Goal: Task Accomplishment & Management: Use online tool/utility

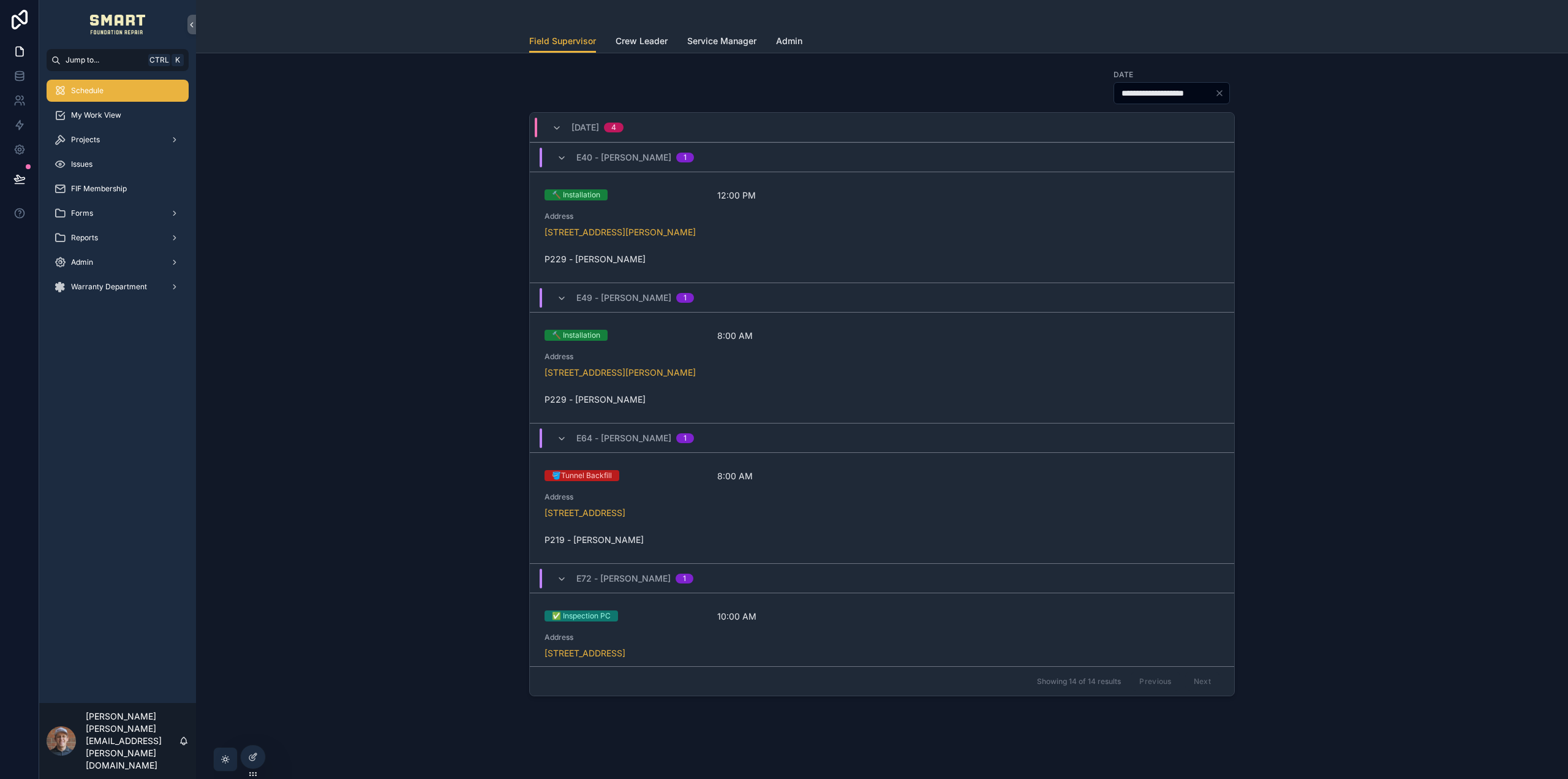
click at [560, 123] on div "[DATE] 4" at bounding box center [588, 127] width 72 height 20
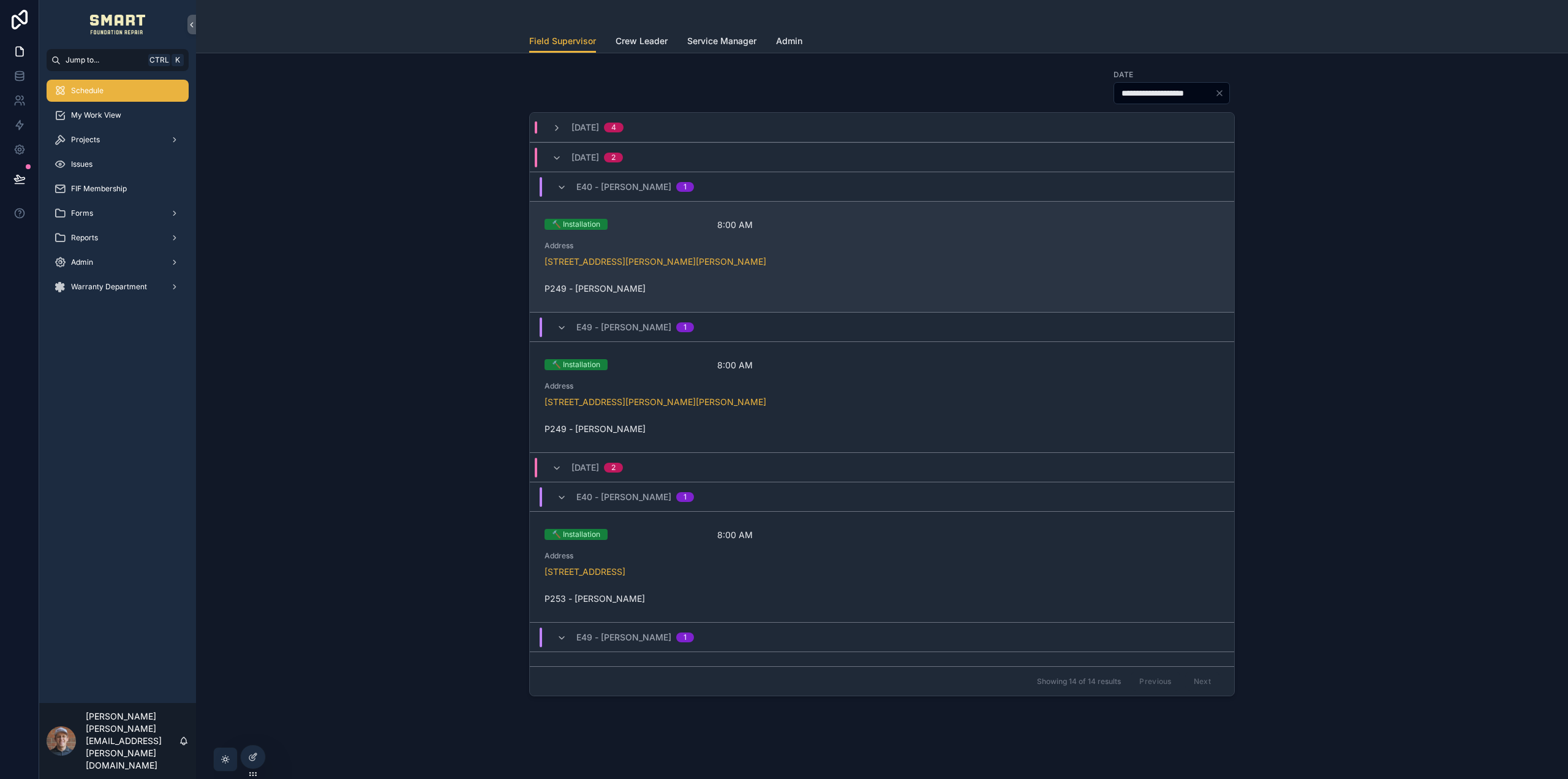
click at [851, 248] on span "Address" at bounding box center [881, 246] width 675 height 10
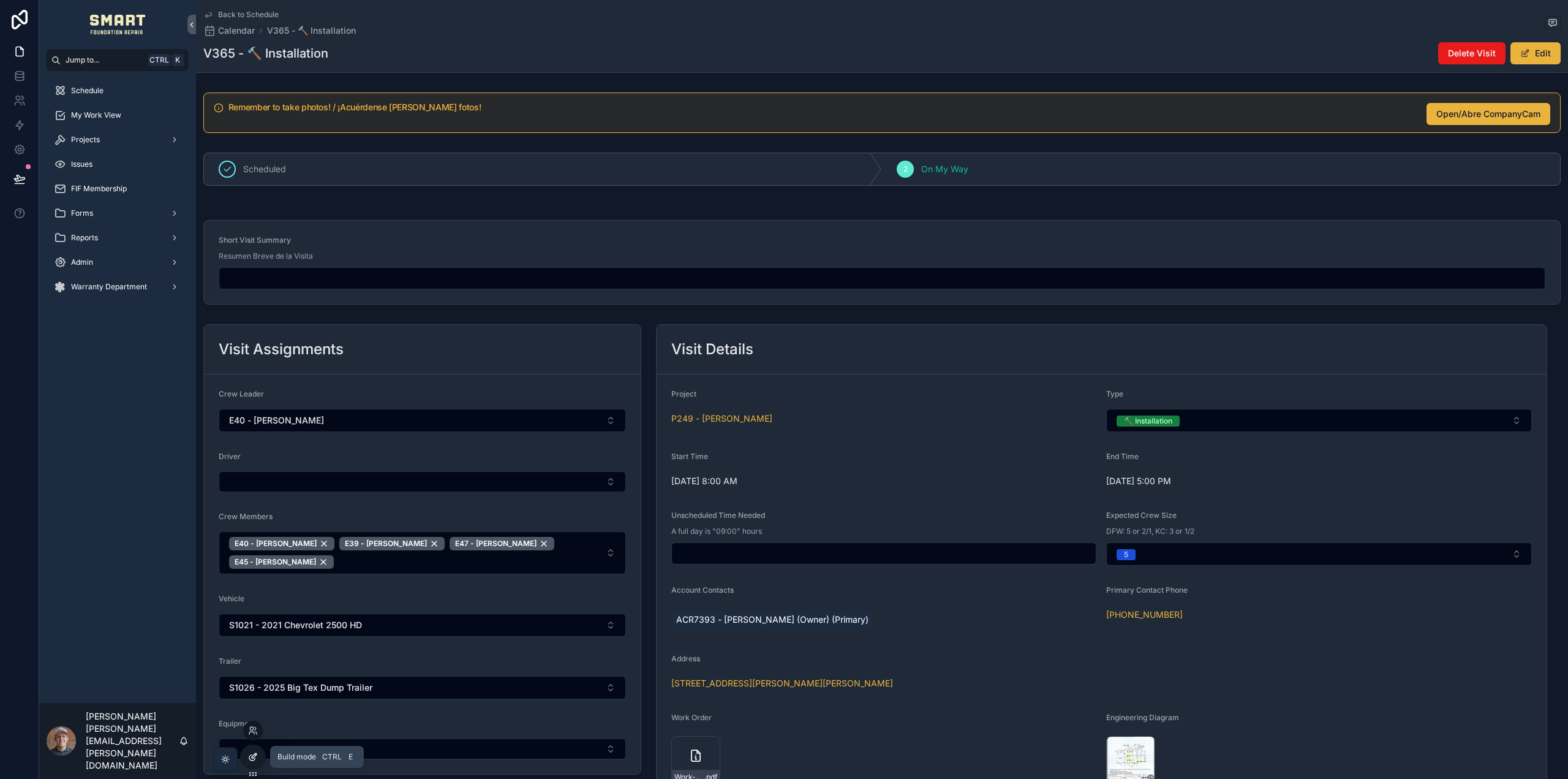
click at [257, 757] on icon at bounding box center [253, 757] width 10 height 10
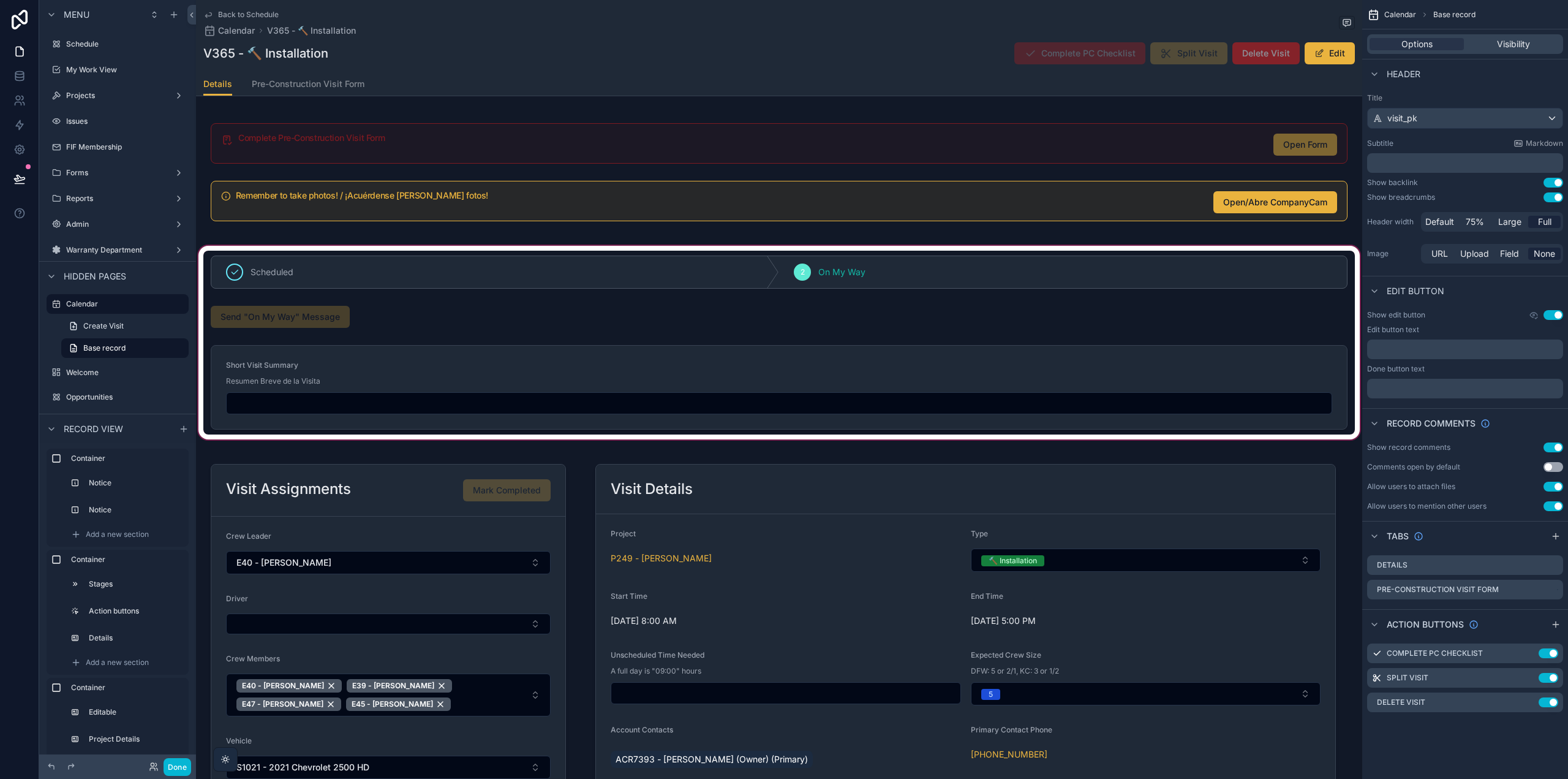
click at [388, 306] on div "scrollable content" at bounding box center [779, 342] width 1167 height 199
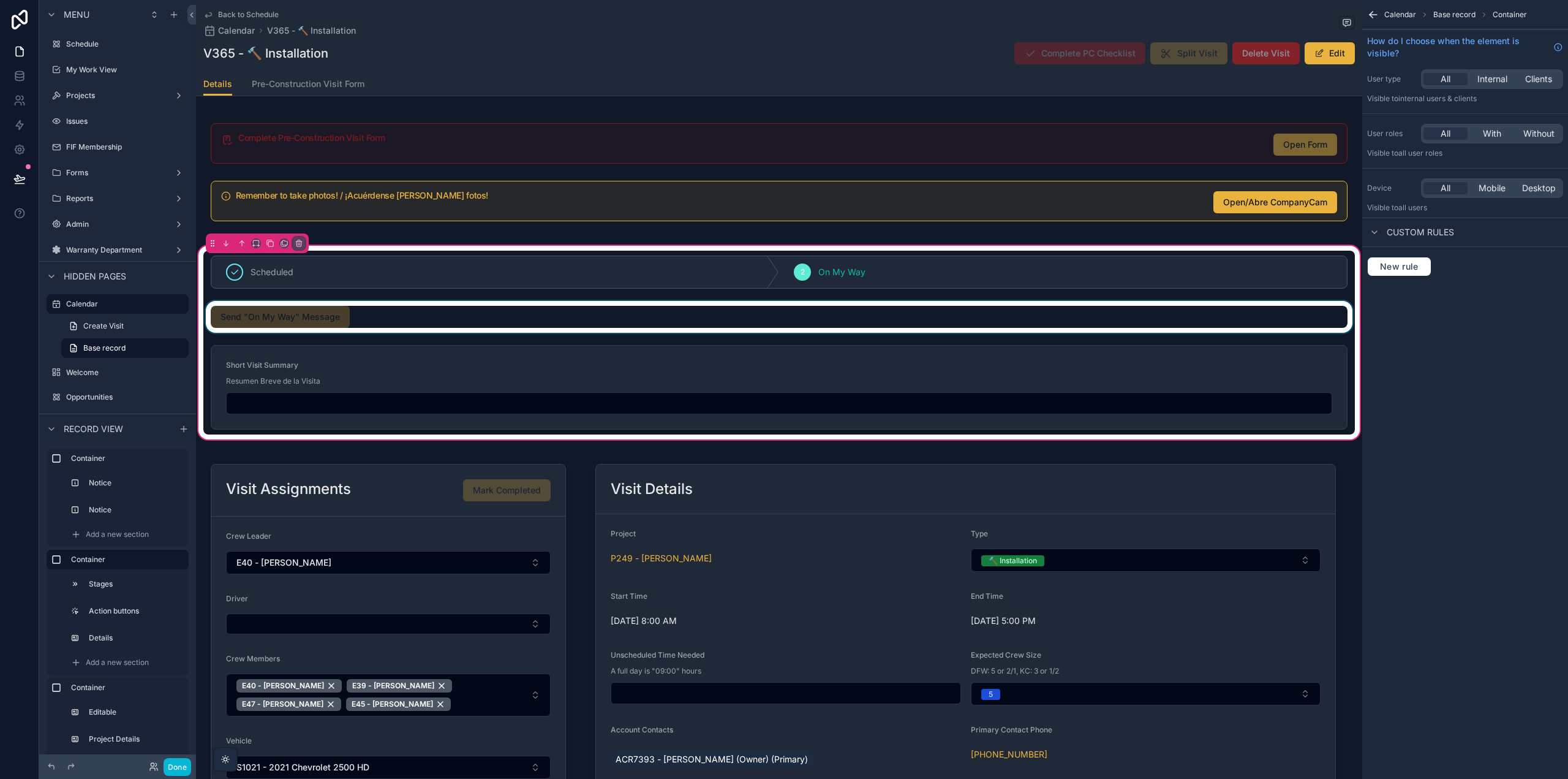
click at [411, 305] on div "scrollable content" at bounding box center [779, 316] width 1152 height 32
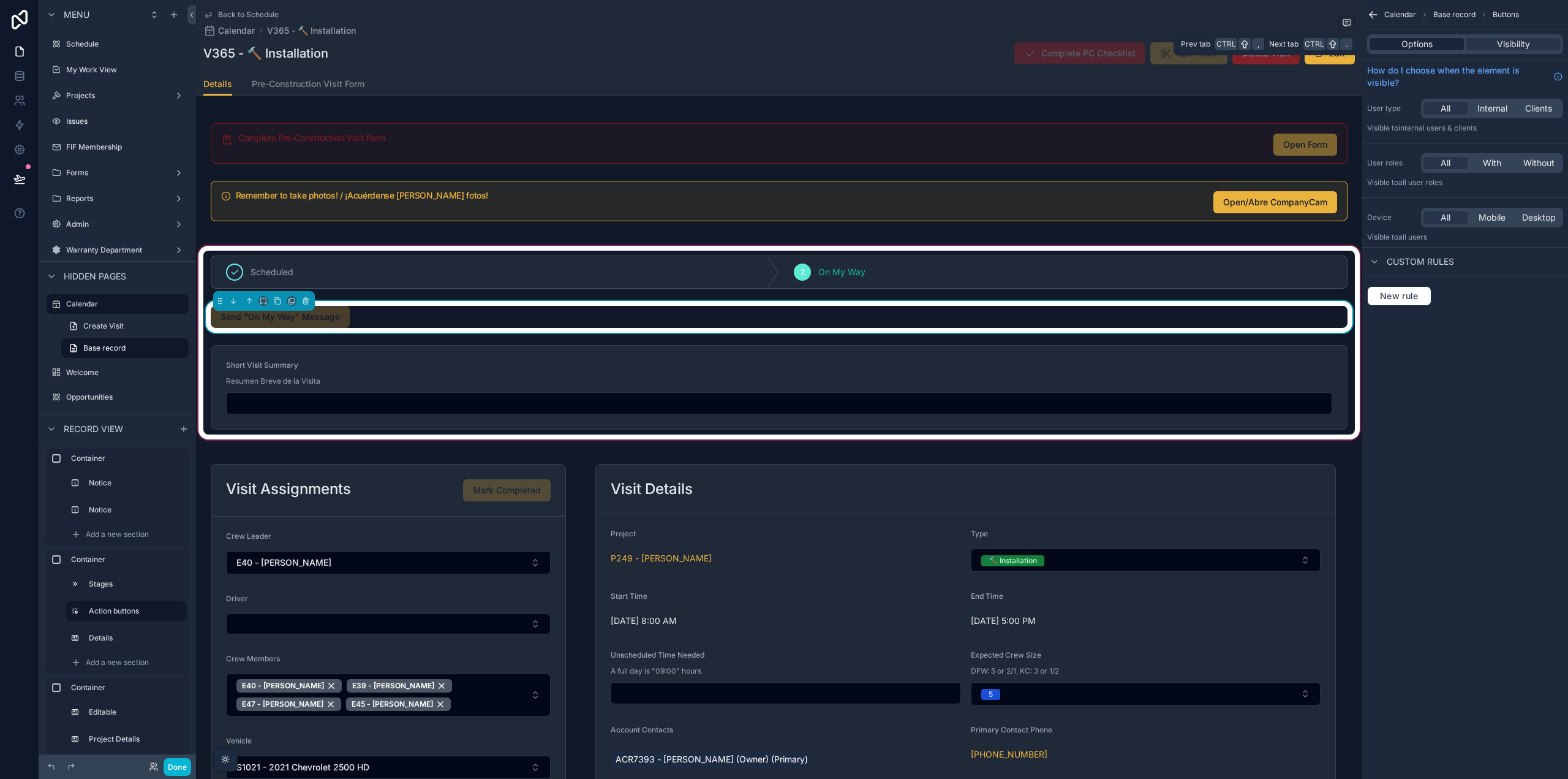
click at [1426, 43] on span "Options" at bounding box center [1417, 44] width 32 height 12
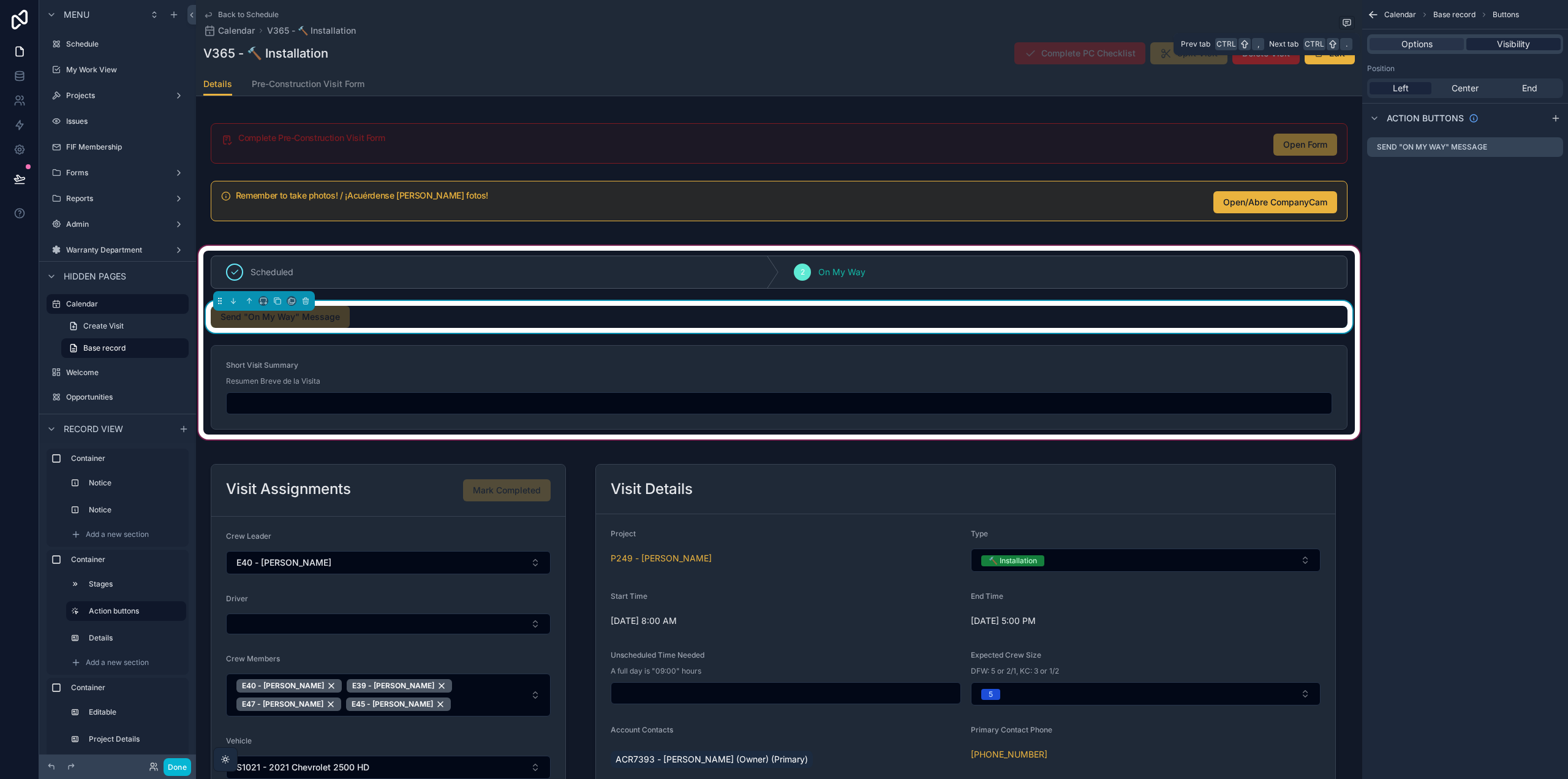
click at [1497, 46] on span "Visibility" at bounding box center [1513, 44] width 33 height 12
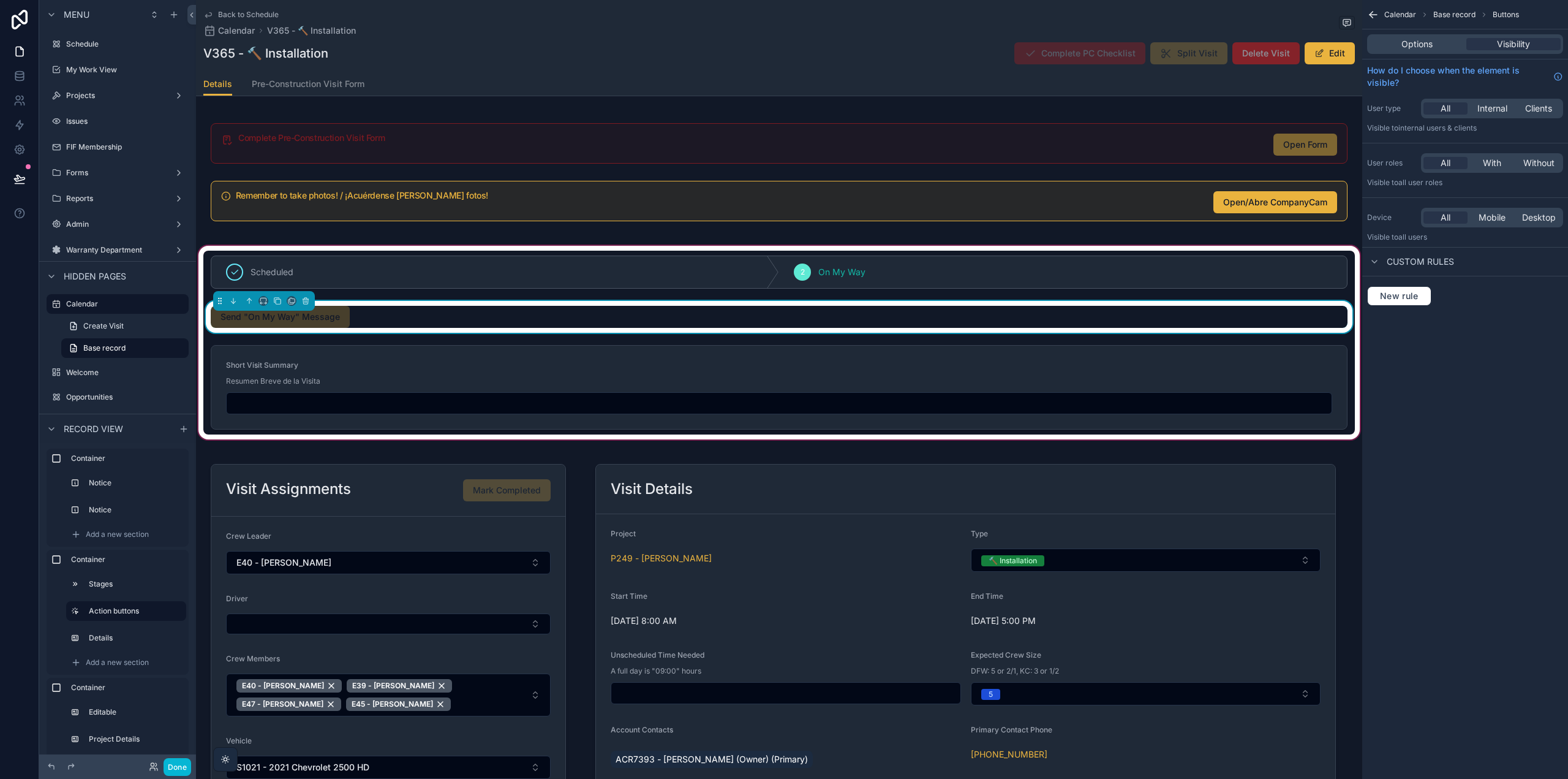
click at [413, 322] on div "Send "On My Way" Message" at bounding box center [779, 317] width 1137 height 22
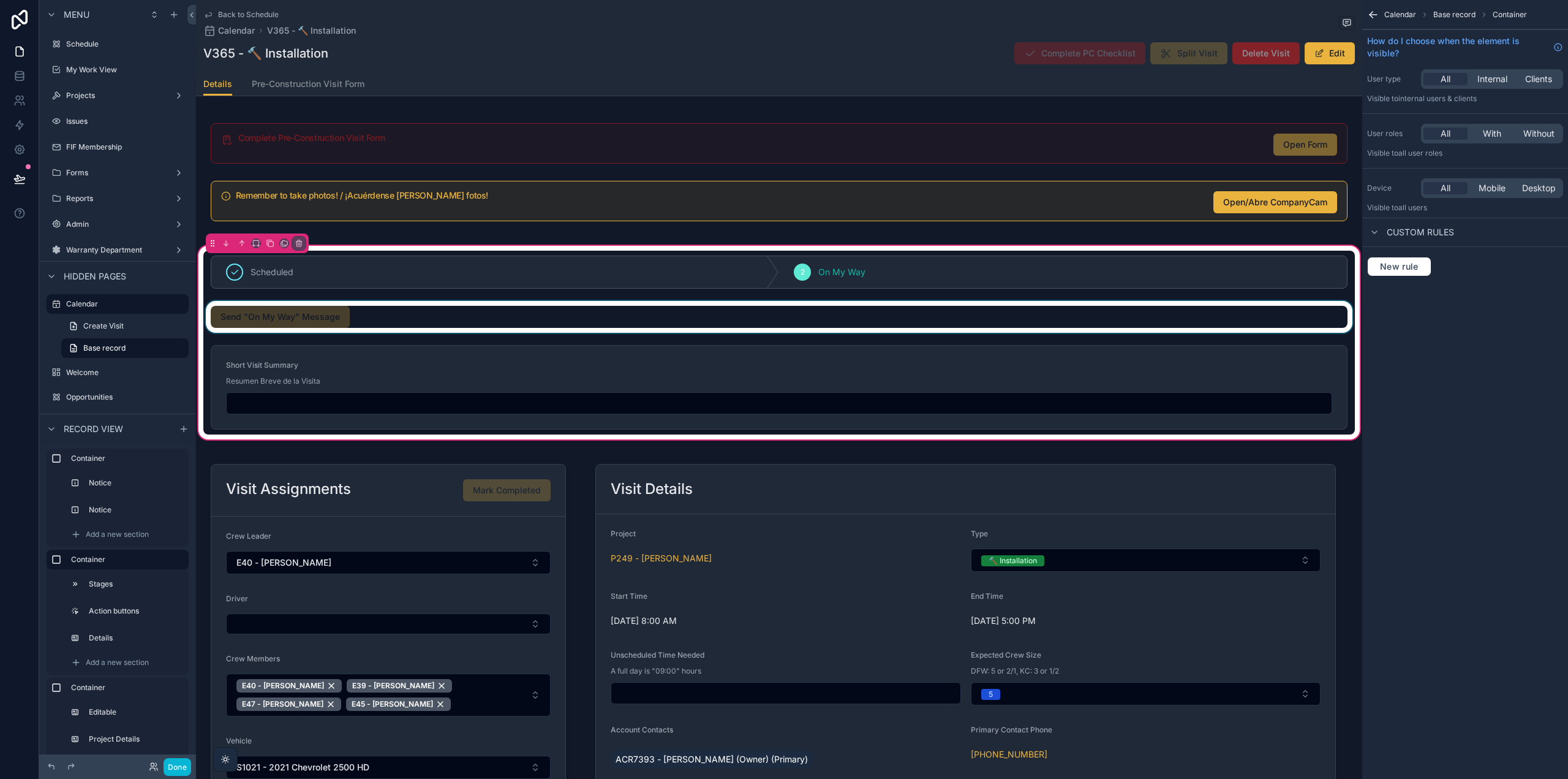
click at [417, 316] on div "scrollable content" at bounding box center [779, 316] width 1152 height 32
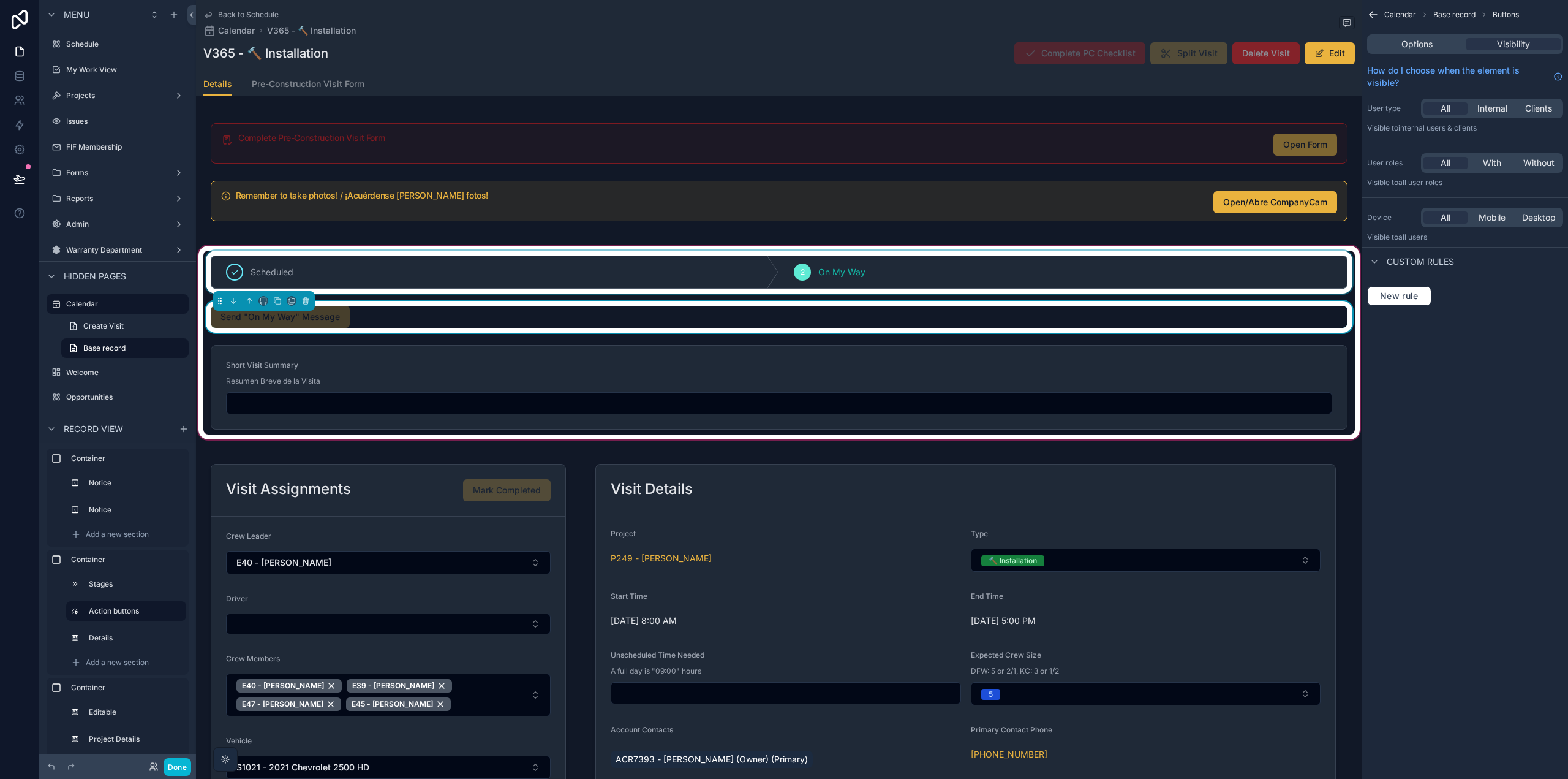
click at [481, 251] on div "scrollable content" at bounding box center [779, 272] width 1152 height 43
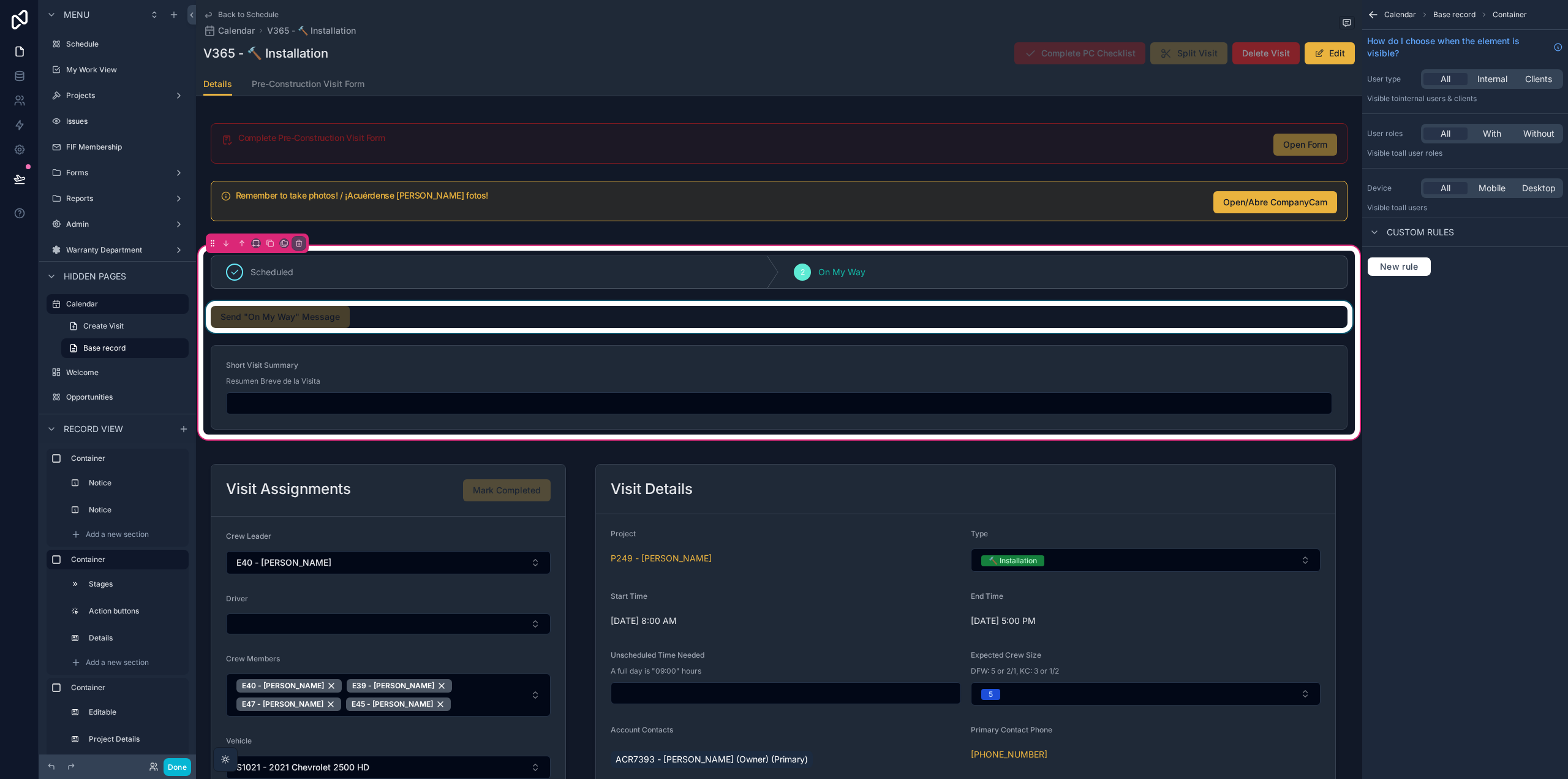
click at [458, 321] on div "scrollable content" at bounding box center [779, 316] width 1152 height 32
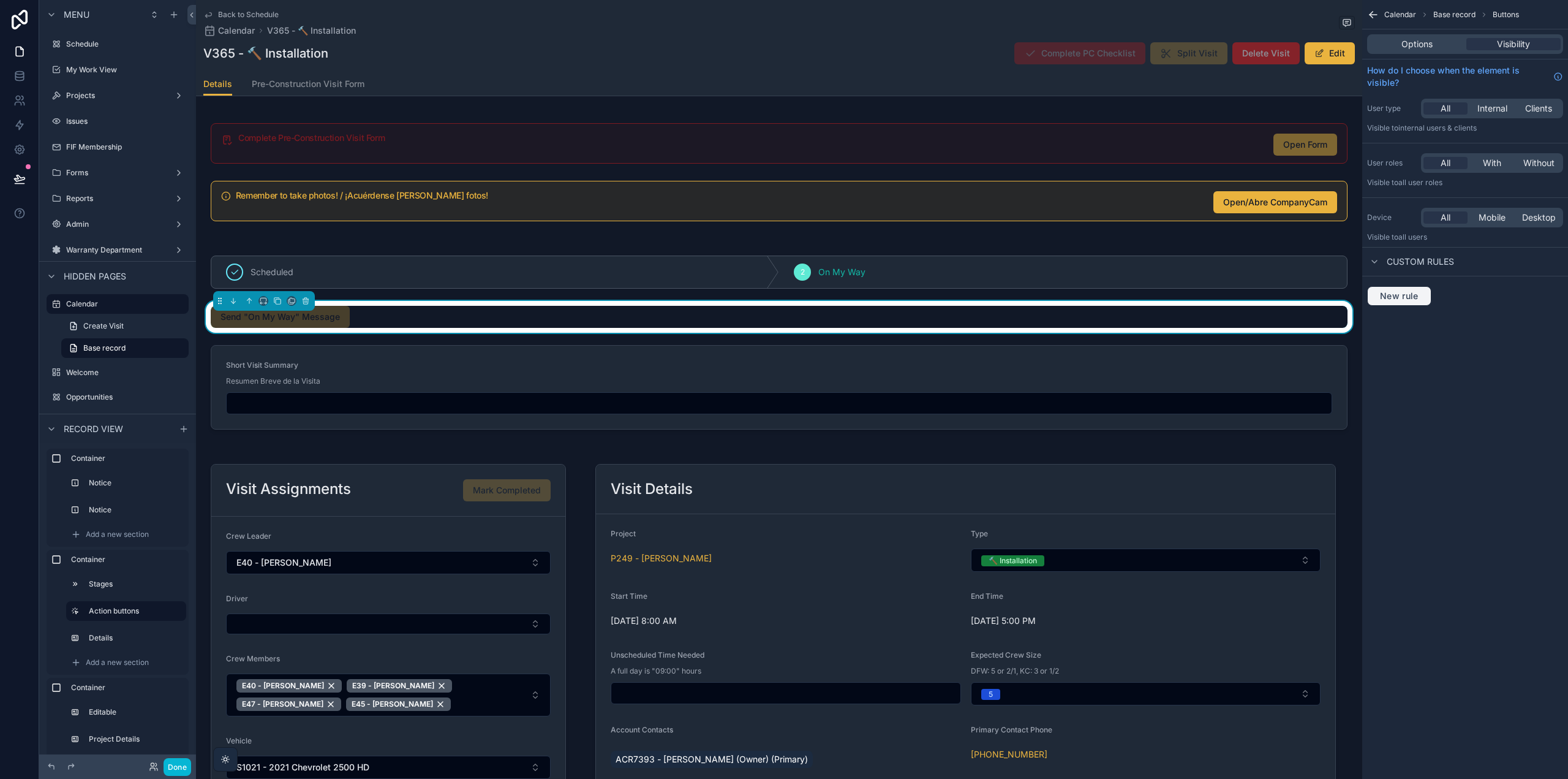
click at [1420, 297] on span "New rule" at bounding box center [1399, 296] width 48 height 11
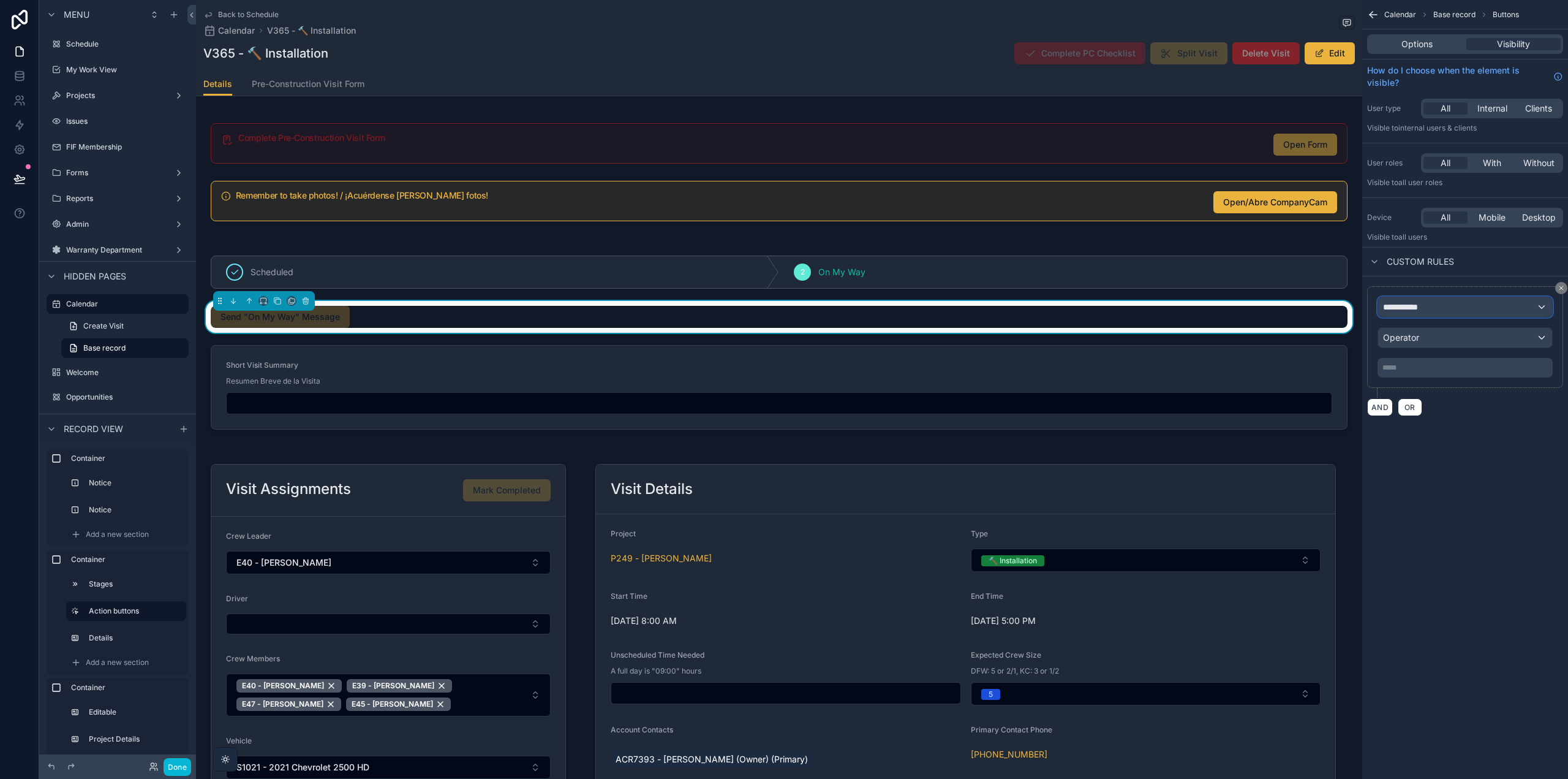
click at [1418, 308] on span "**********" at bounding box center [1405, 307] width 45 height 12
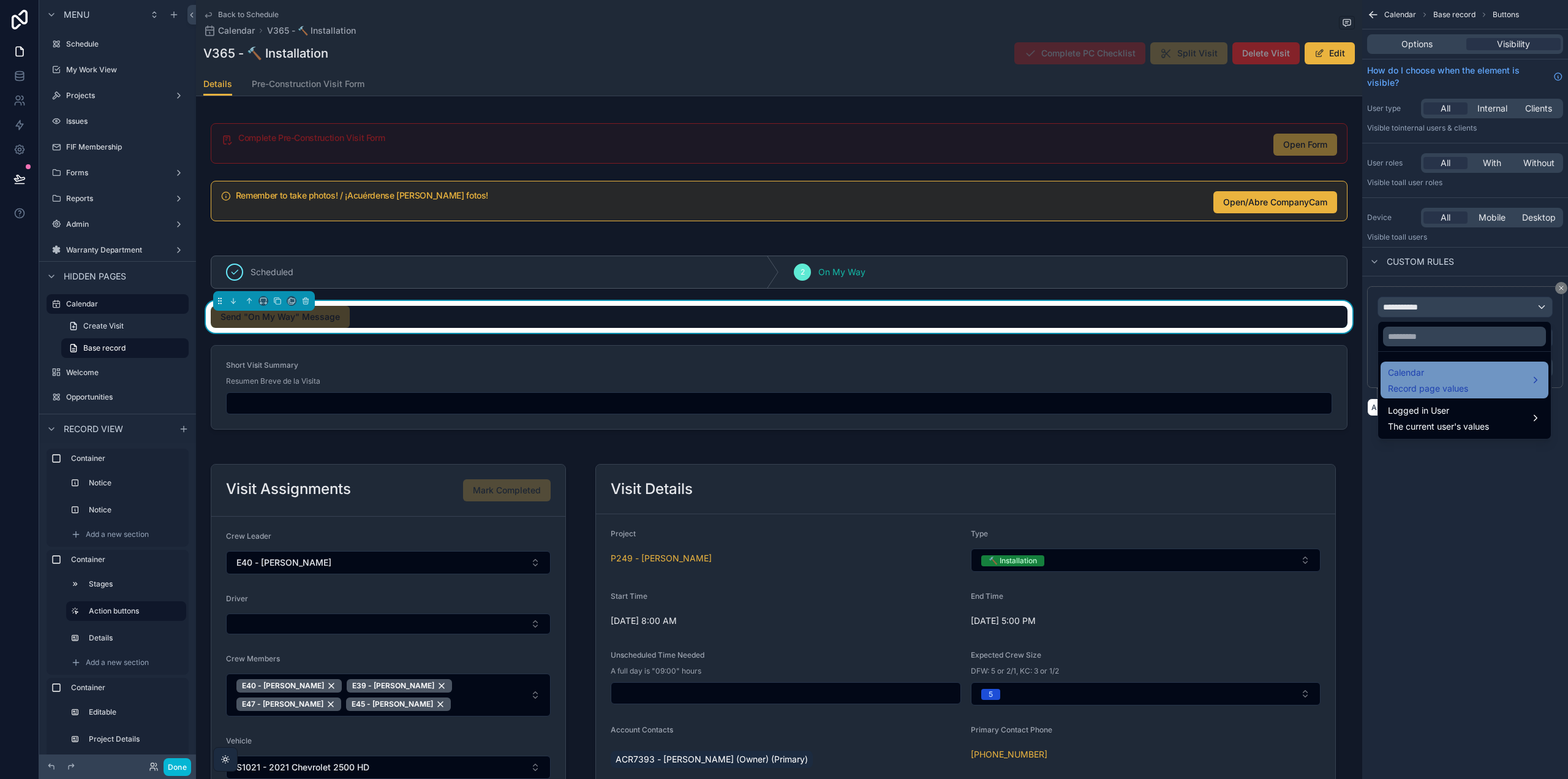
click at [1427, 370] on span "Calendar" at bounding box center [1428, 372] width 80 height 15
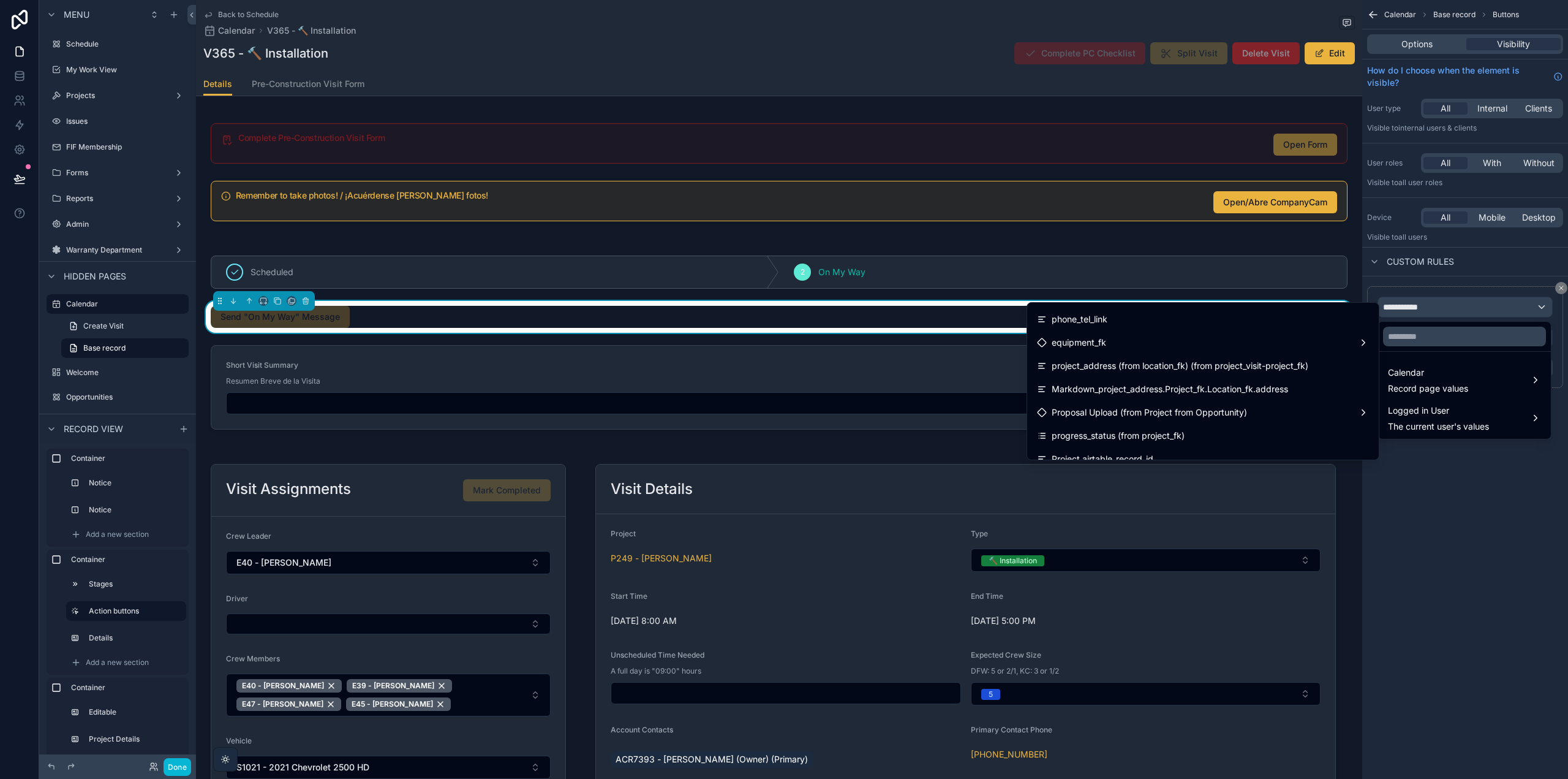
scroll to position [551, 0]
click at [1438, 343] on input "text" at bounding box center [1464, 337] width 163 height 20
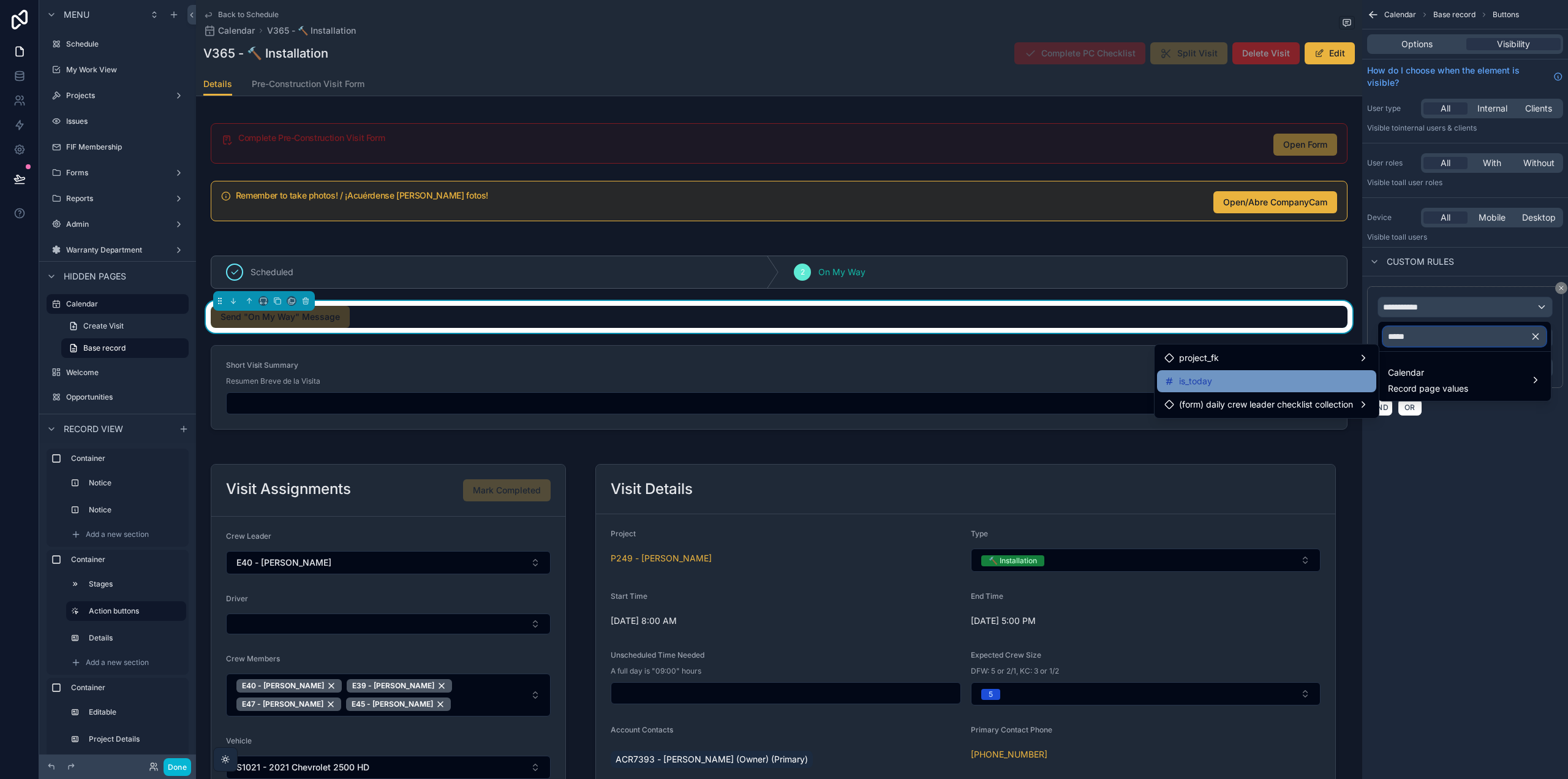
type input "*****"
click at [1256, 381] on div "is_today" at bounding box center [1267, 381] width 205 height 15
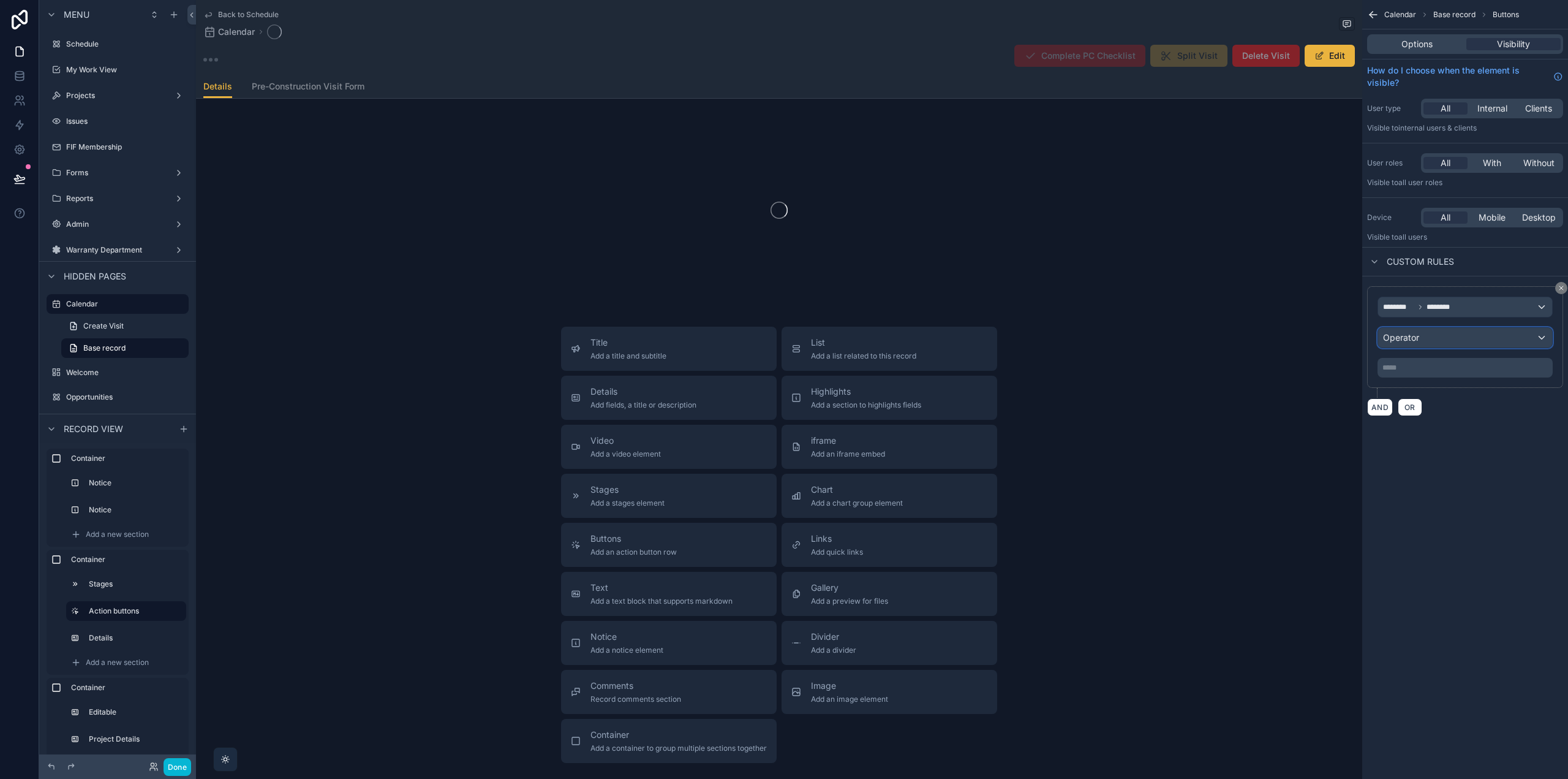
click at [1439, 335] on div "Operator" at bounding box center [1465, 338] width 174 height 20
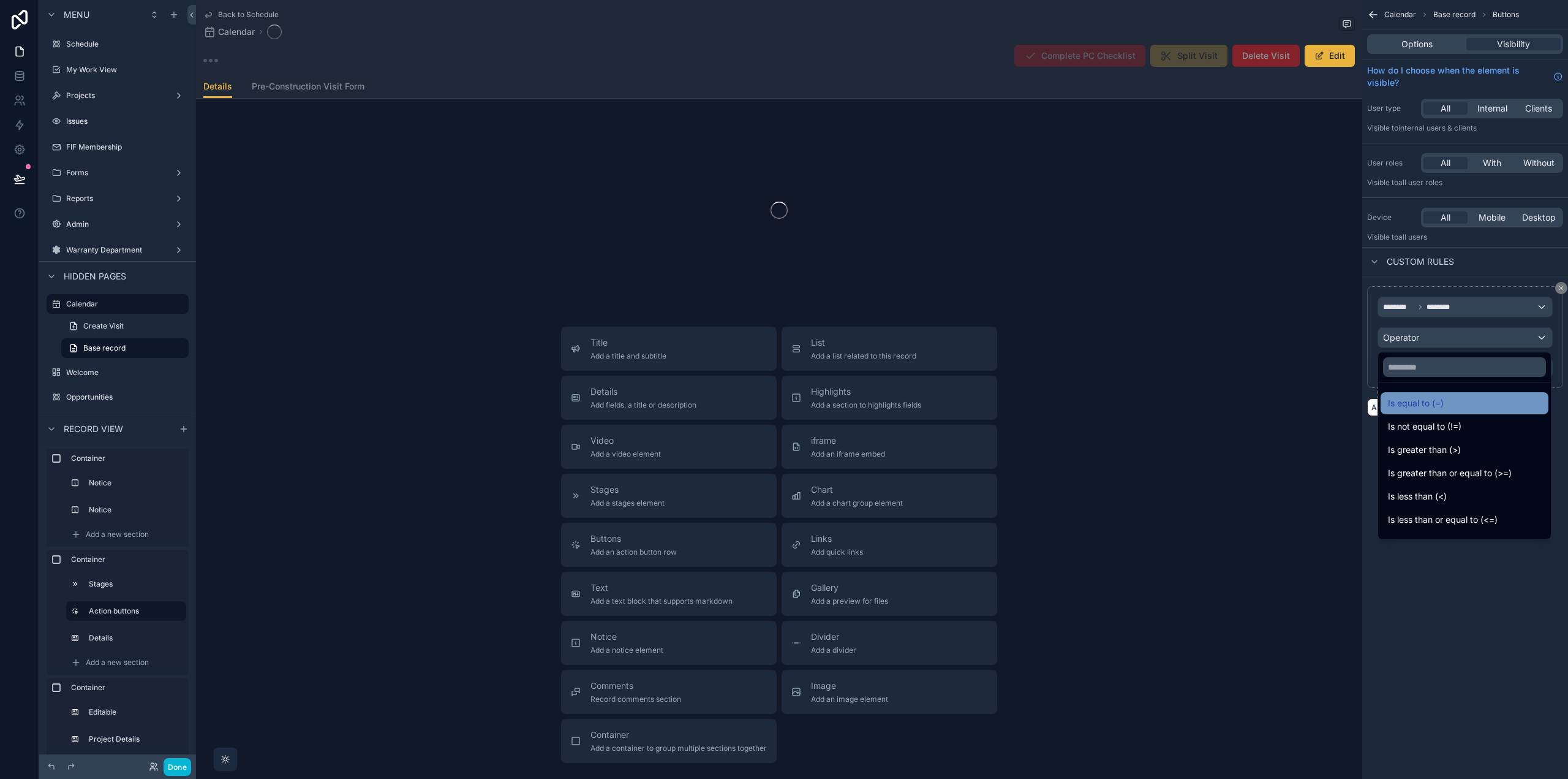
click at [1428, 403] on span "Is equal to (=)" at bounding box center [1416, 403] width 56 height 15
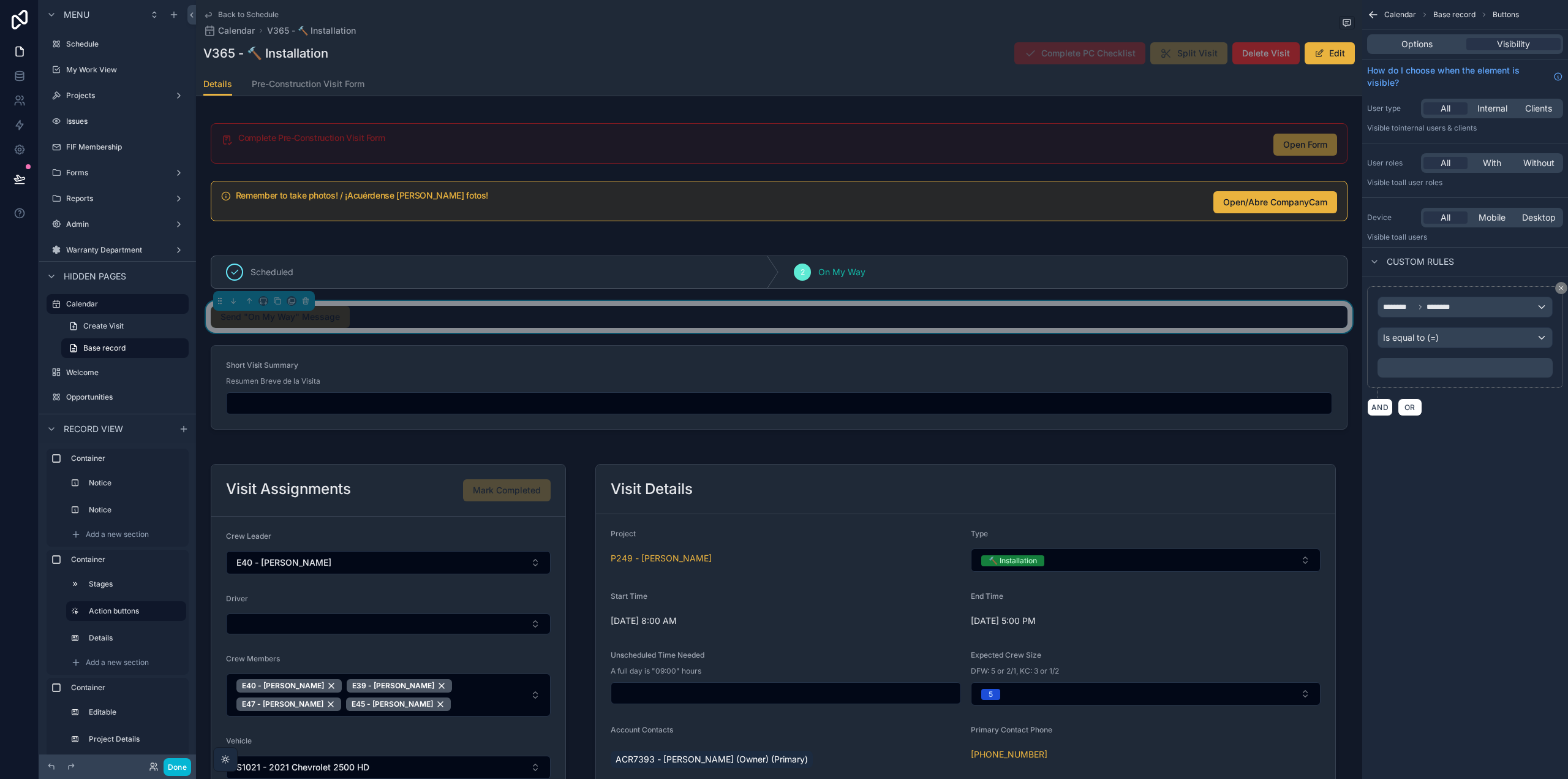
click at [1426, 368] on p "﻿" at bounding box center [1466, 368] width 168 height 10
click at [1427, 368] on p "***** ﻿" at bounding box center [1466, 368] width 168 height 10
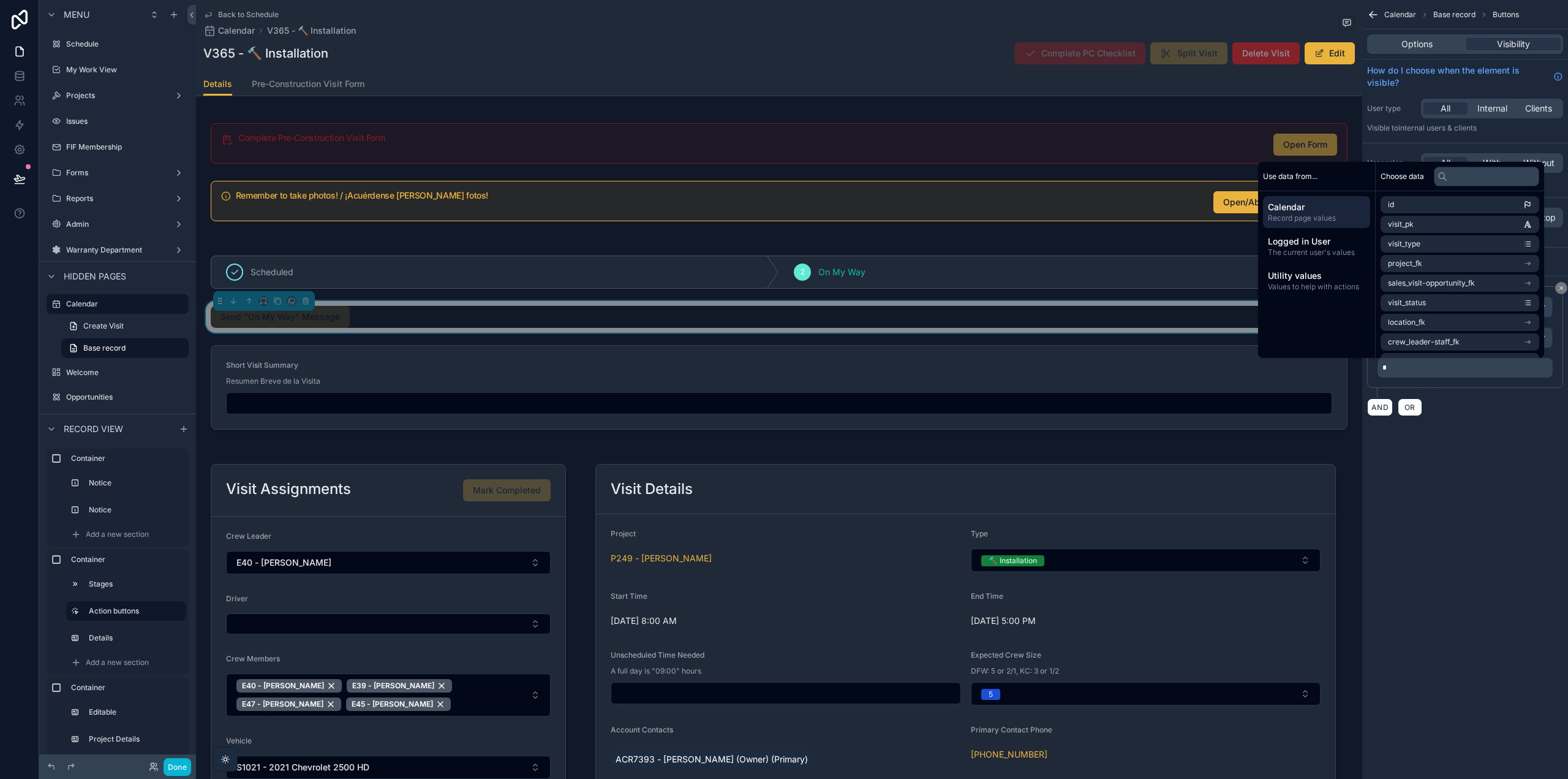
click at [1449, 461] on div "Calendar Base record Buttons Options Visibility How do I choose when the elemen…" at bounding box center [1465, 389] width 206 height 779
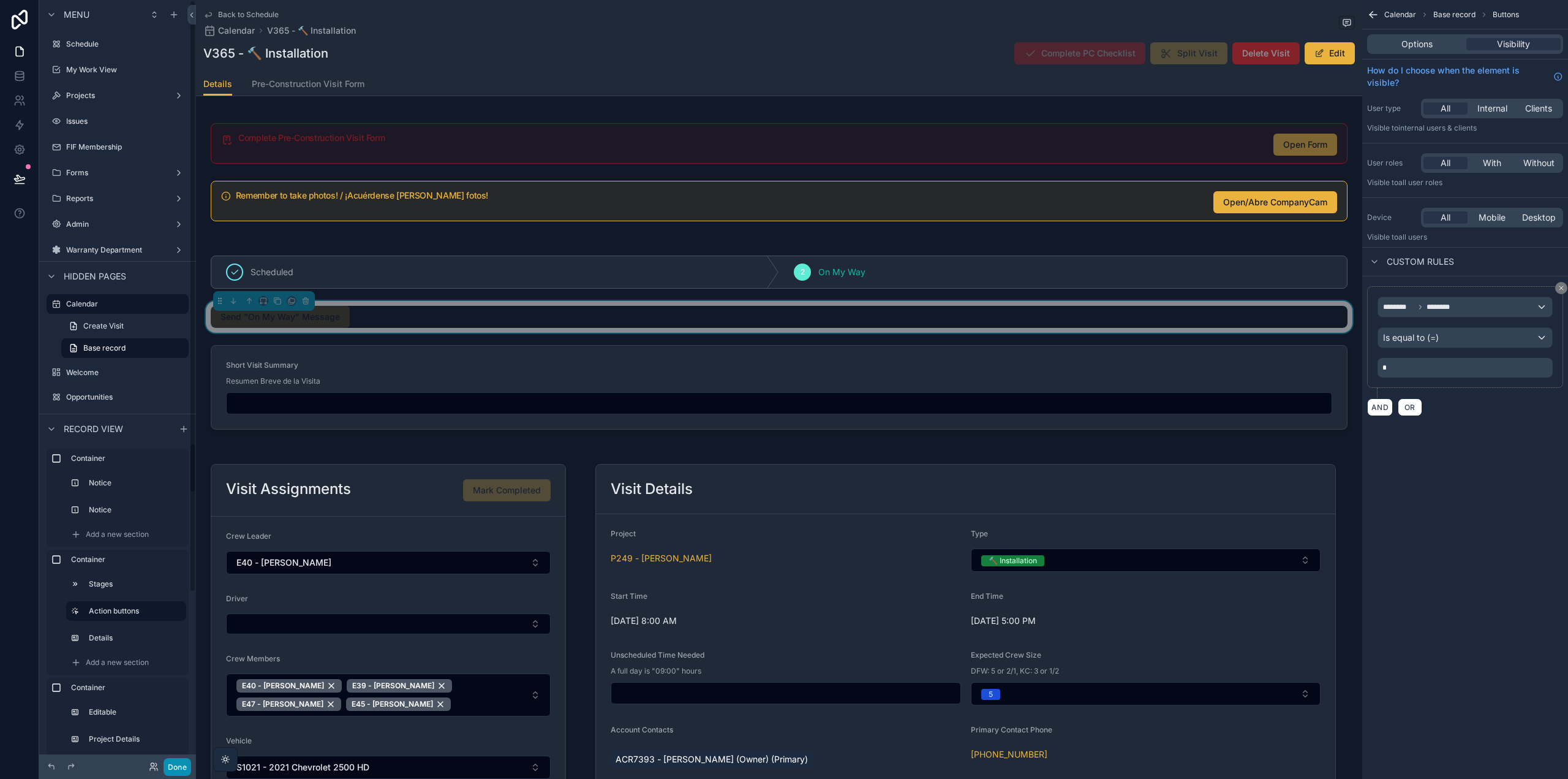
click at [181, 770] on button "Done" at bounding box center [177, 767] width 28 height 18
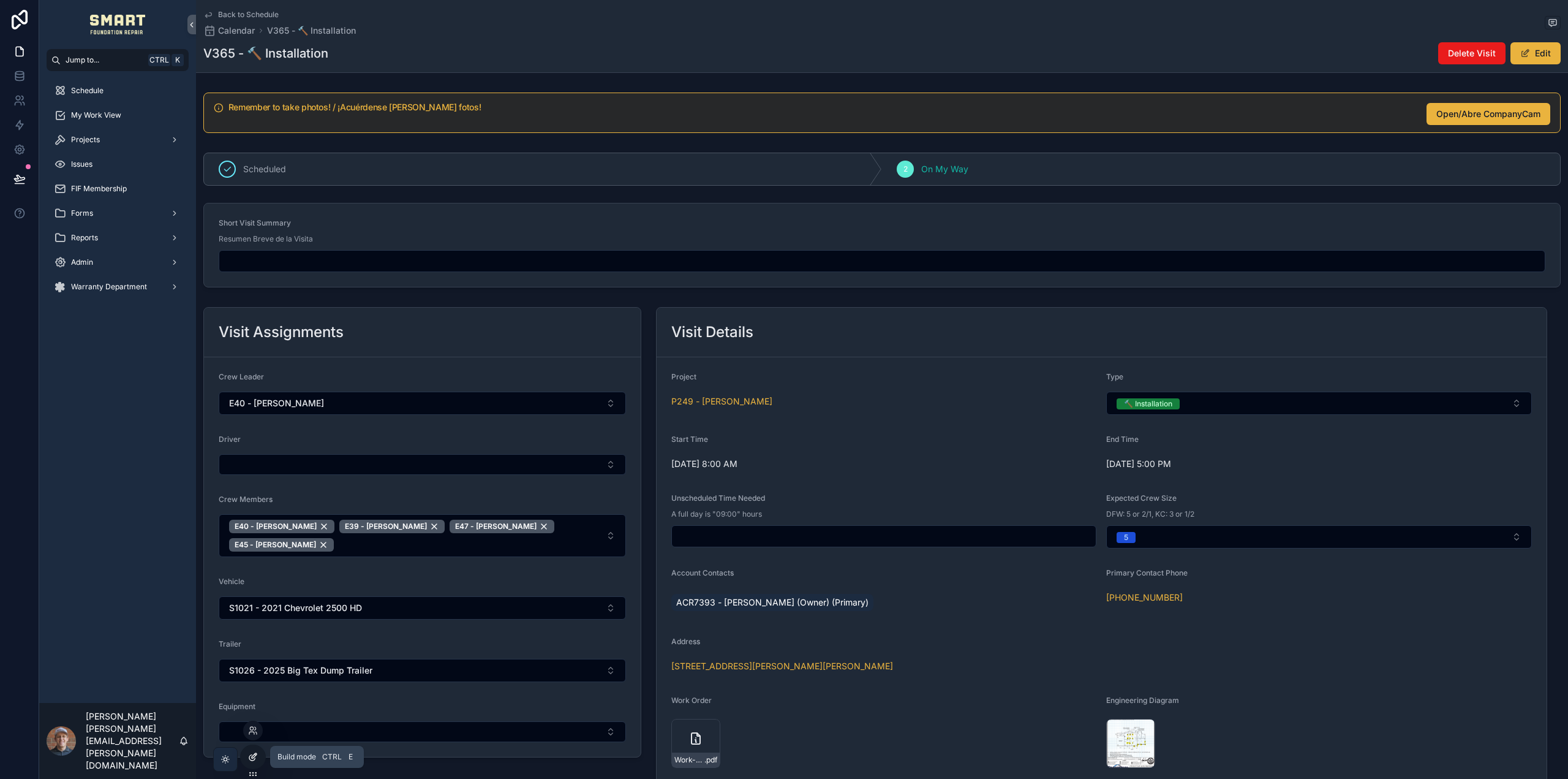
click at [258, 757] on div at bounding box center [253, 757] width 25 height 24
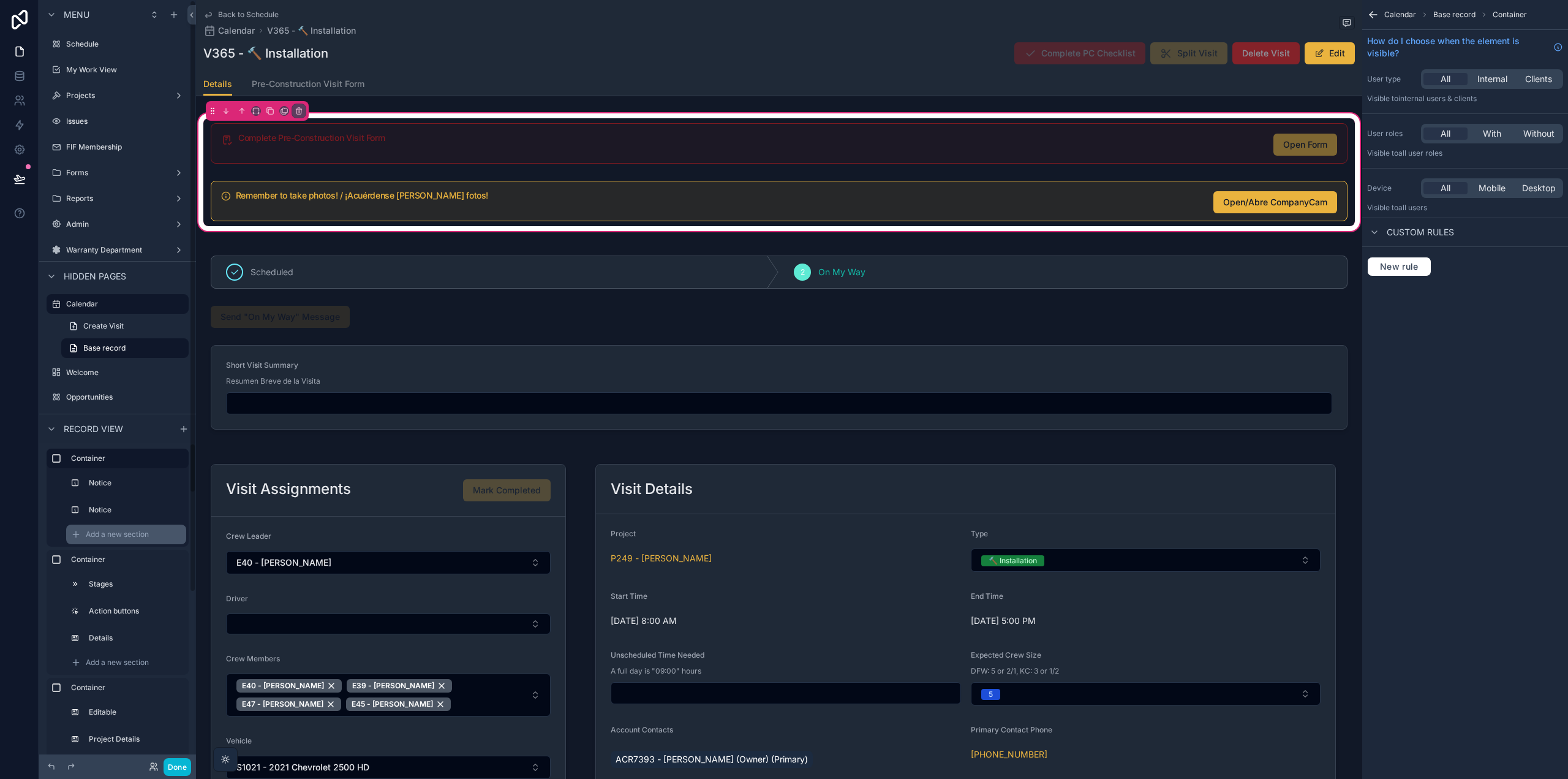
click at [114, 532] on span "Add a new section" at bounding box center [118, 535] width 63 height 10
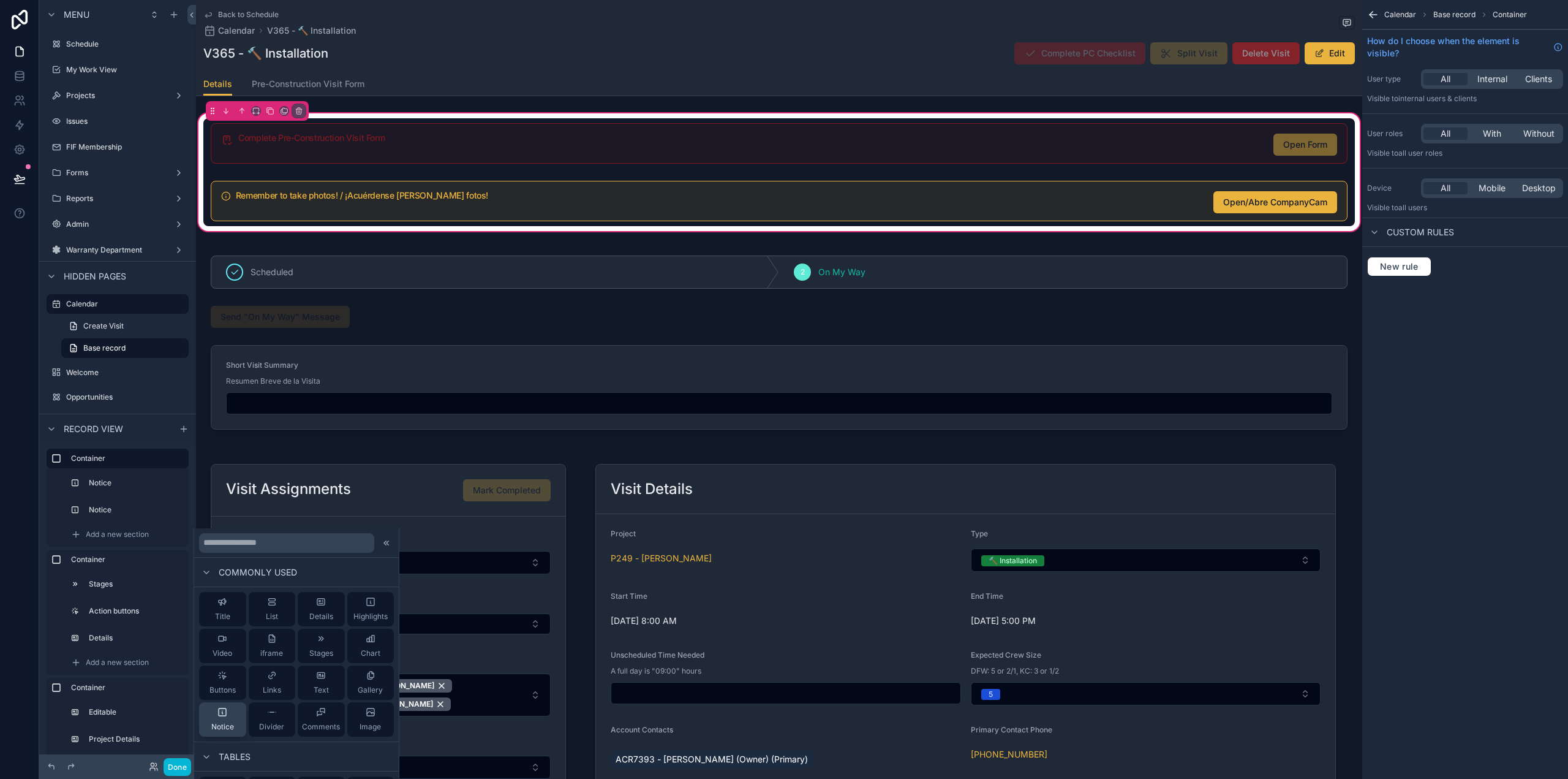
click at [222, 723] on span "Notice" at bounding box center [223, 727] width 23 height 10
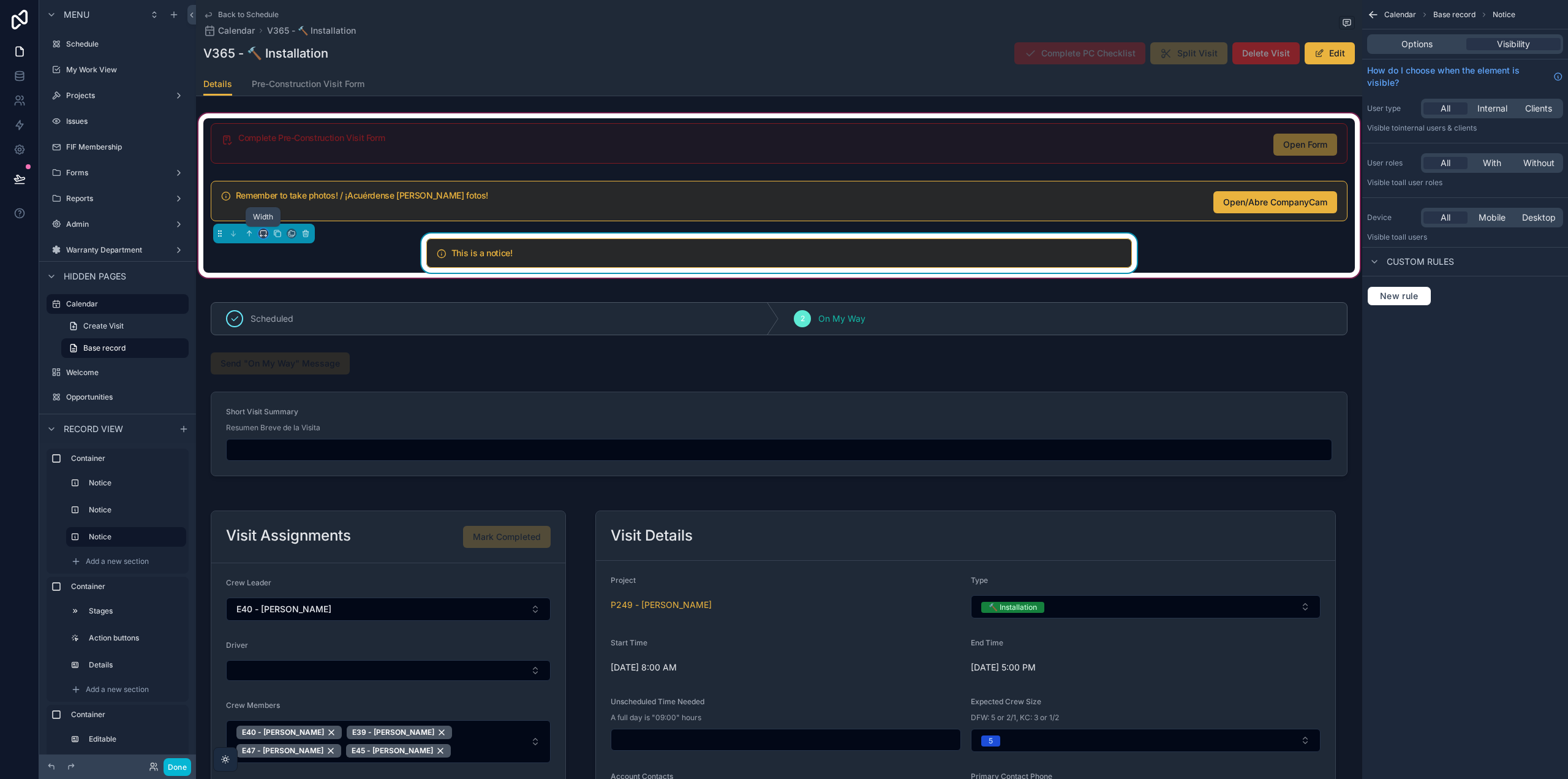
click at [266, 233] on icon "scrollable content" at bounding box center [263, 233] width 9 height 9
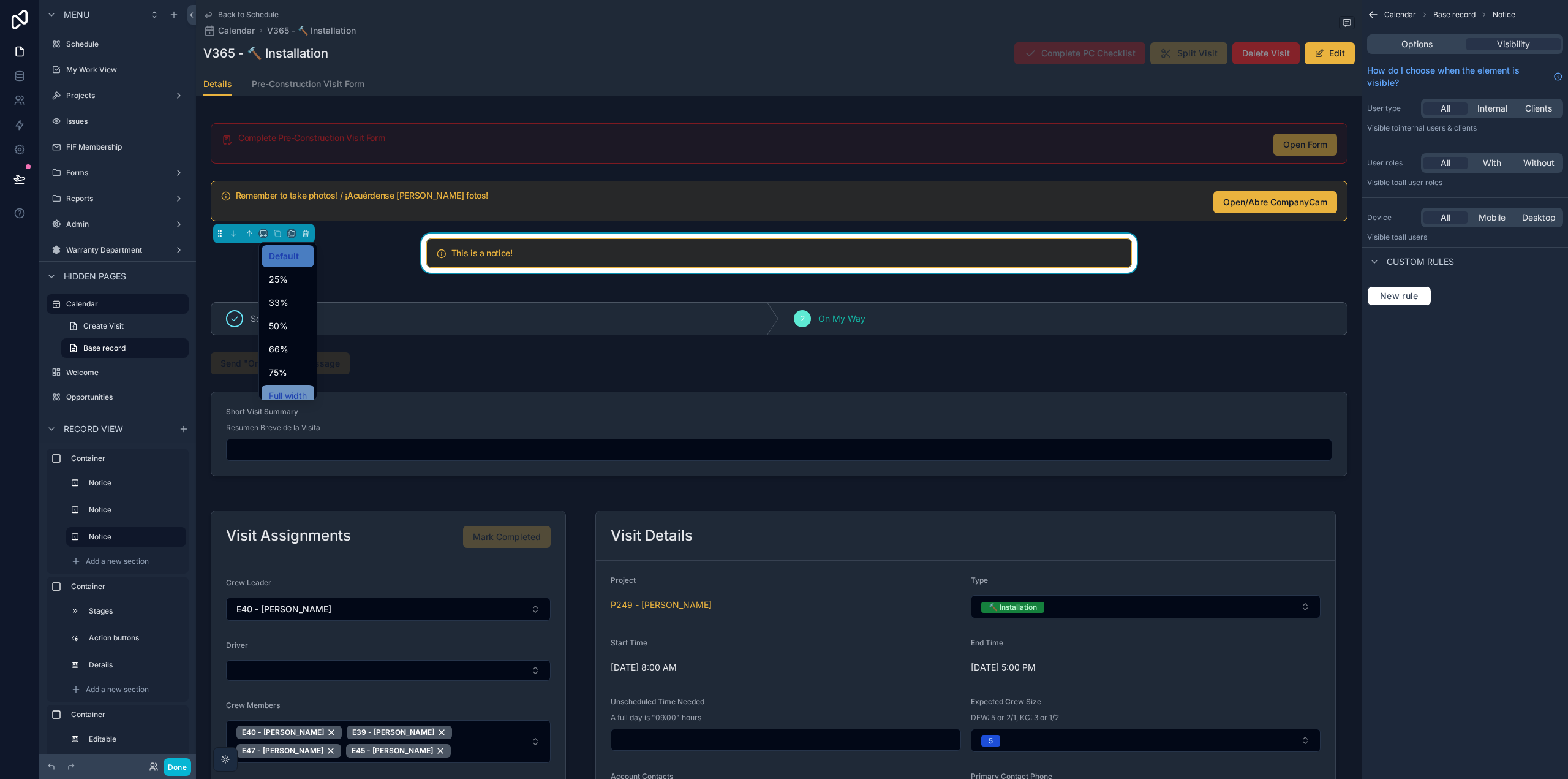
click at [298, 389] on span "Full width" at bounding box center [288, 396] width 38 height 15
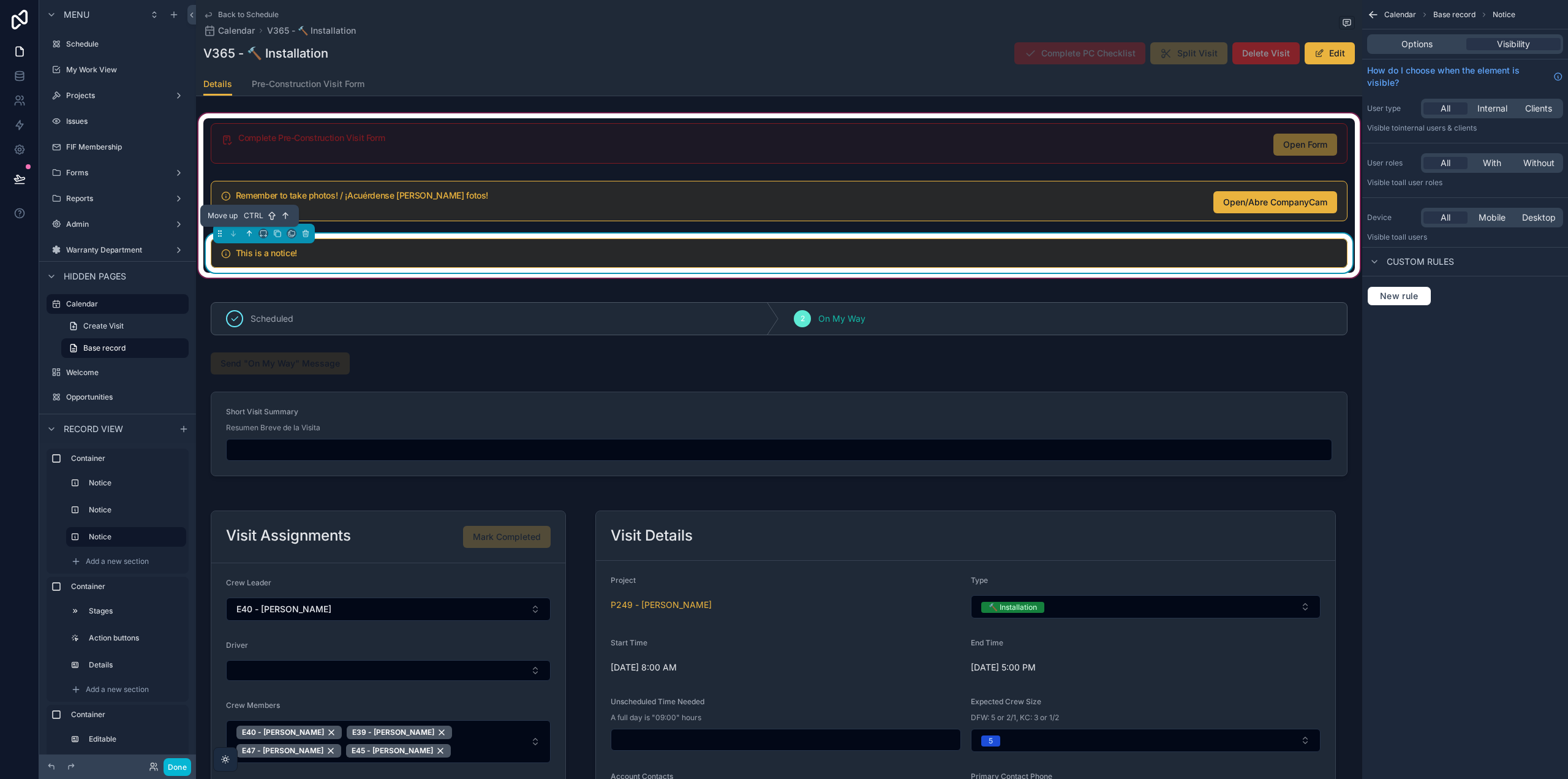
click at [249, 230] on icon "scrollable content" at bounding box center [249, 233] width 9 height 9
click at [251, 235] on icon "scrollable content" at bounding box center [249, 233] width 9 height 9
click at [354, 251] on h5 "This is a notice!" at bounding box center [786, 253] width 1102 height 9
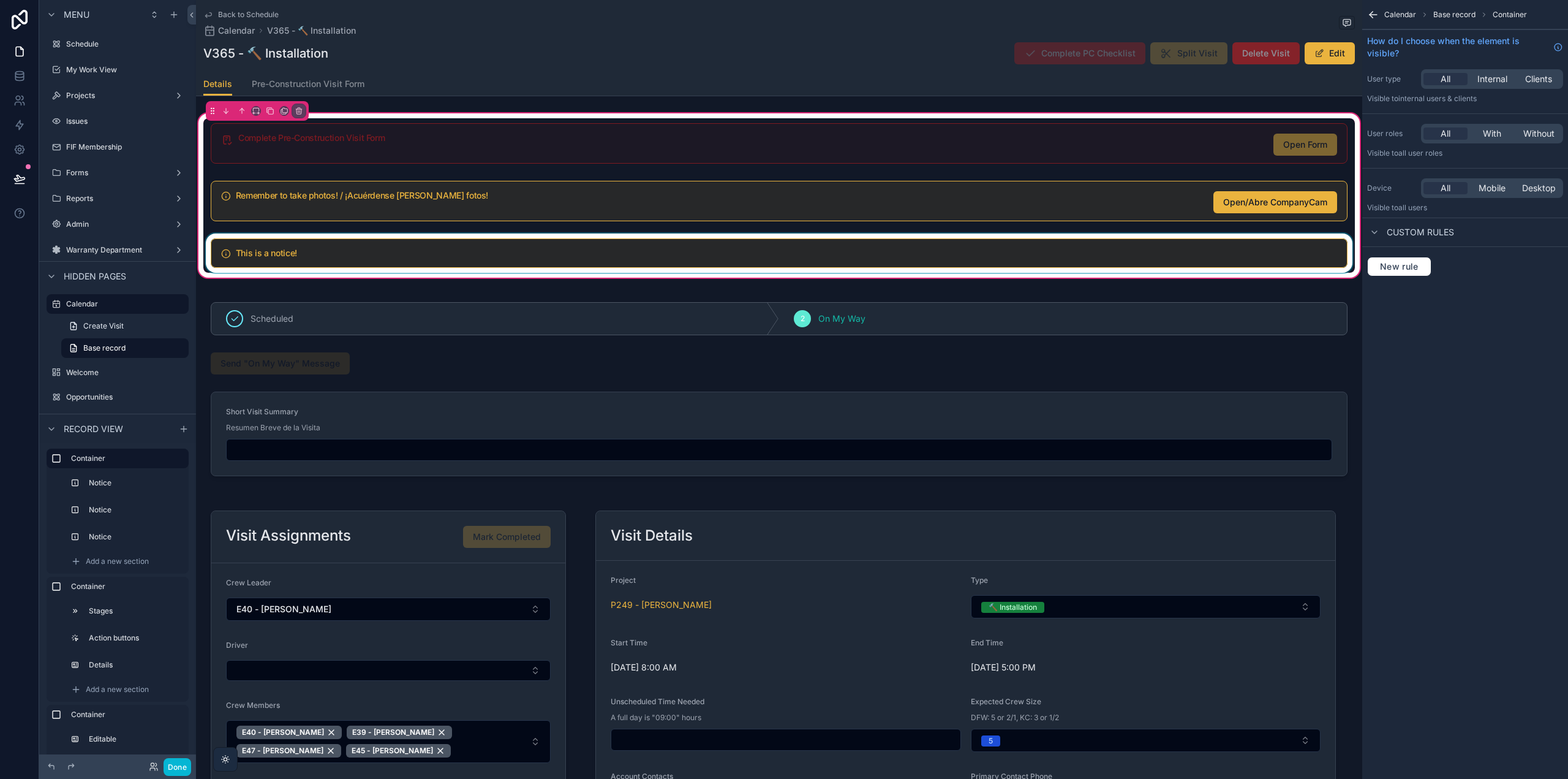
click at [354, 251] on div "scrollable content" at bounding box center [779, 252] width 1152 height 39
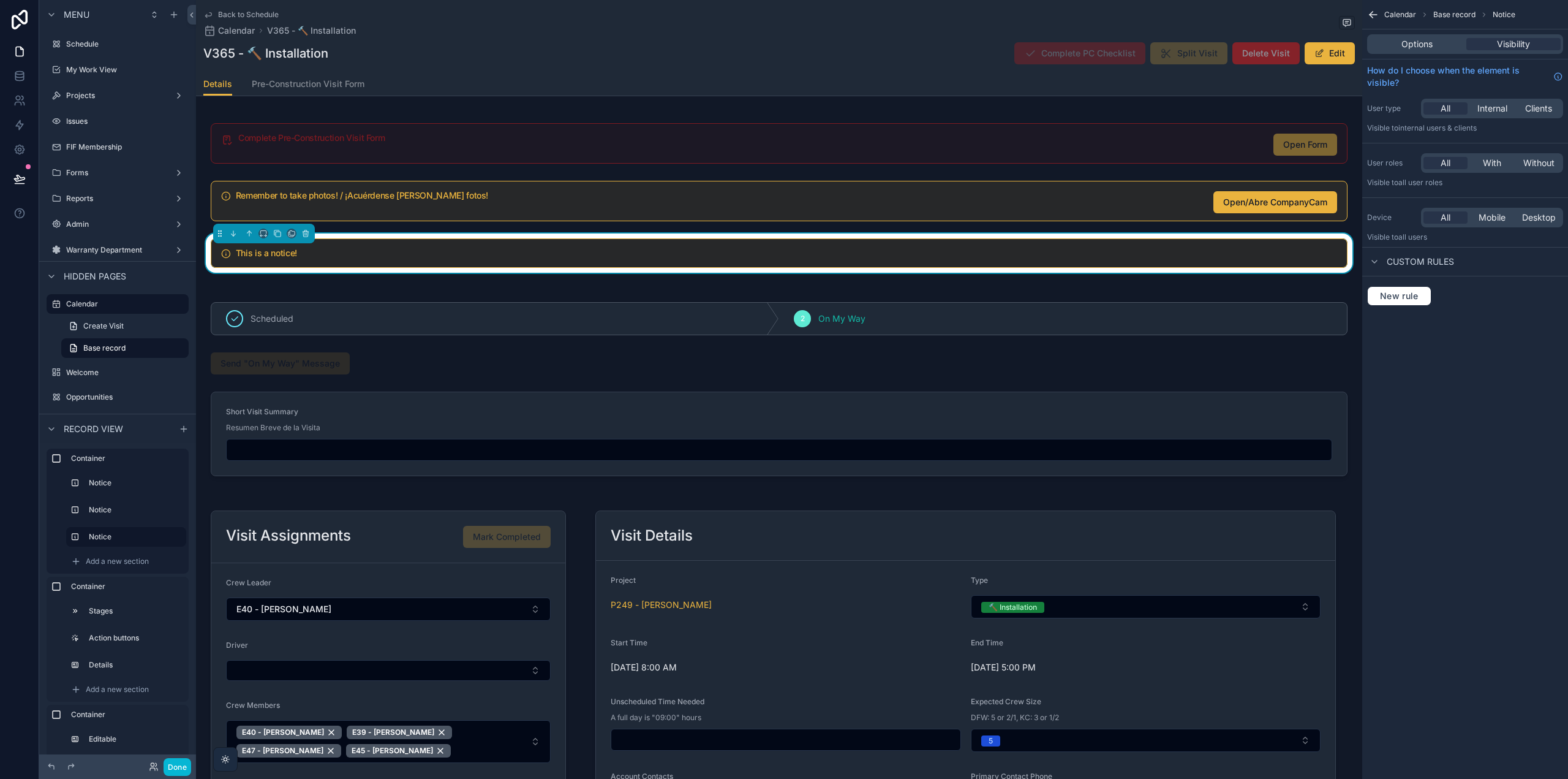
click at [89, 472] on div "Container Notice Notice Notice Add a new section" at bounding box center [118, 511] width 142 height 125
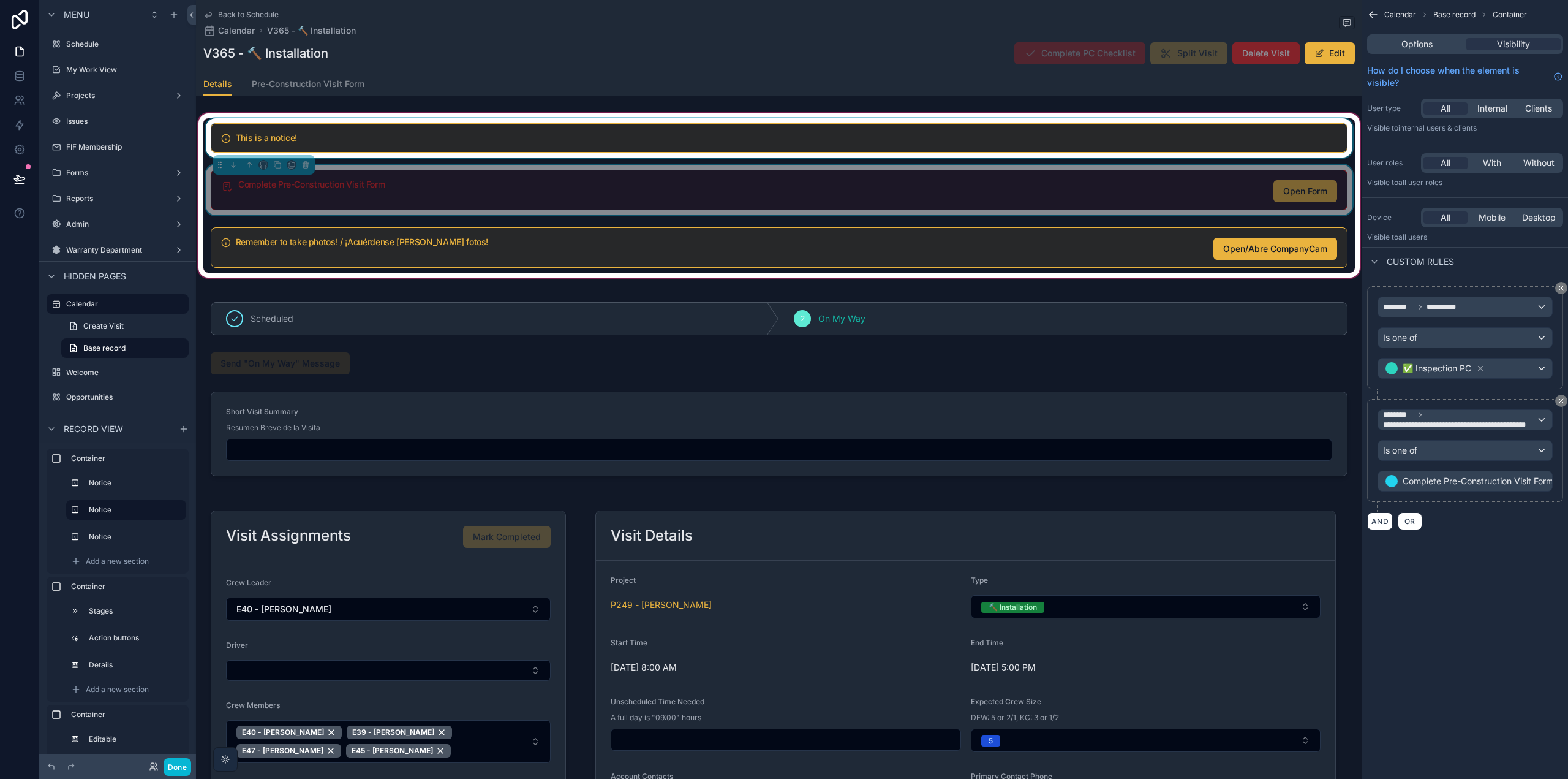
click at [388, 139] on div "scrollable content" at bounding box center [779, 137] width 1152 height 39
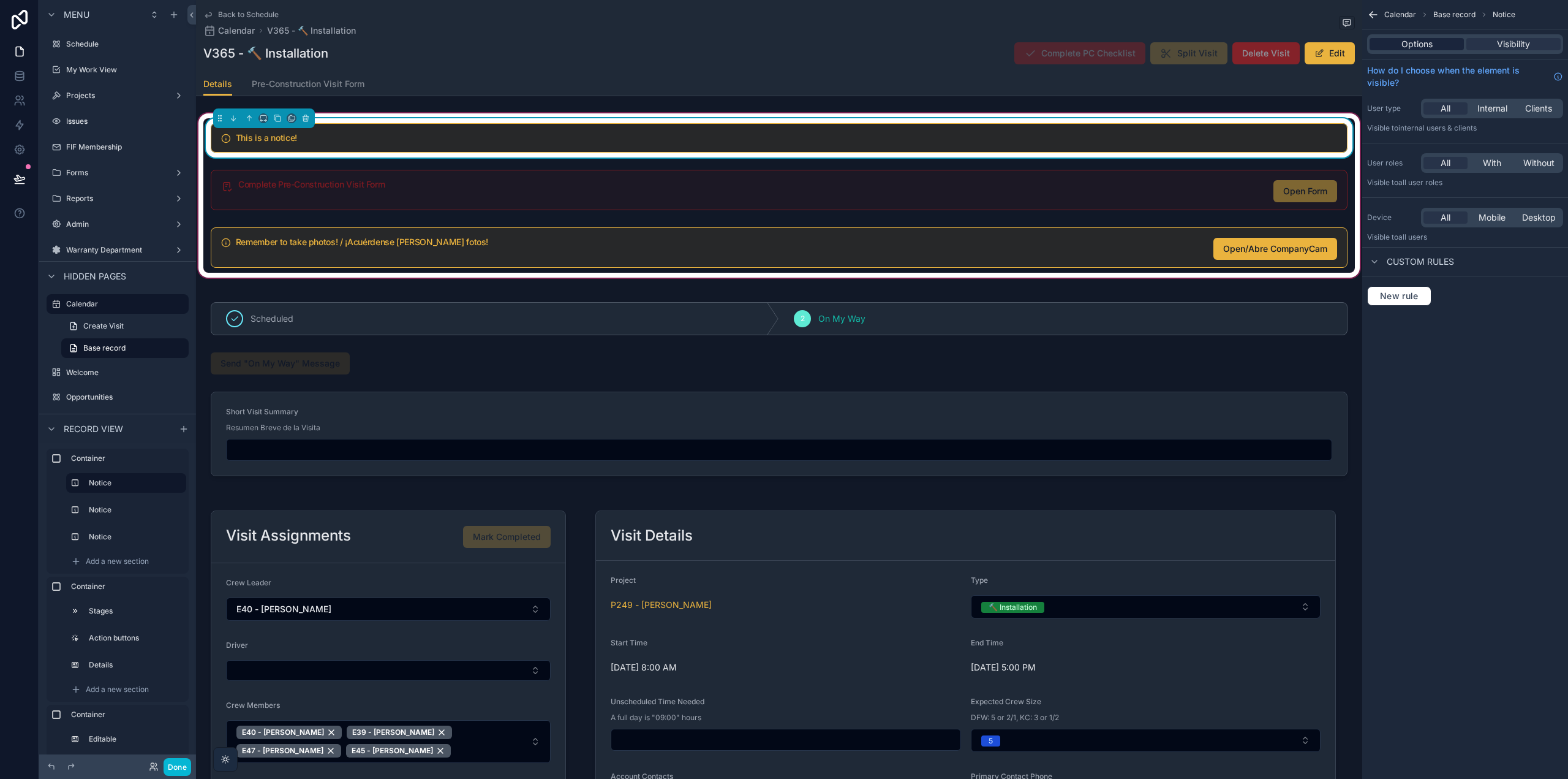
click at [1403, 45] on span "Options" at bounding box center [1417, 44] width 32 height 12
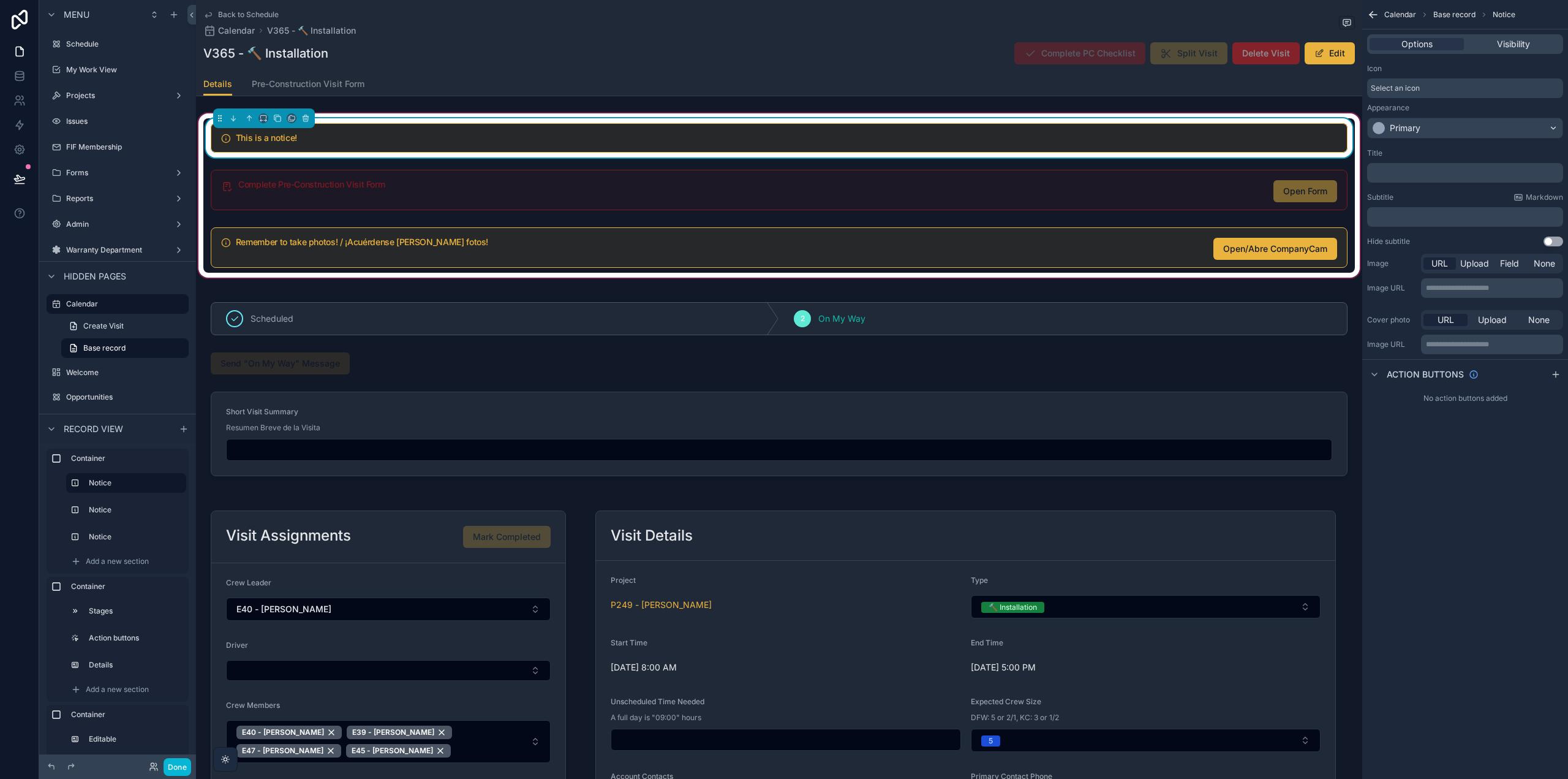
click at [1461, 116] on div "Appearance Primary" at bounding box center [1465, 120] width 196 height 35
click at [1459, 119] on div "Primary" at bounding box center [1465, 128] width 195 height 20
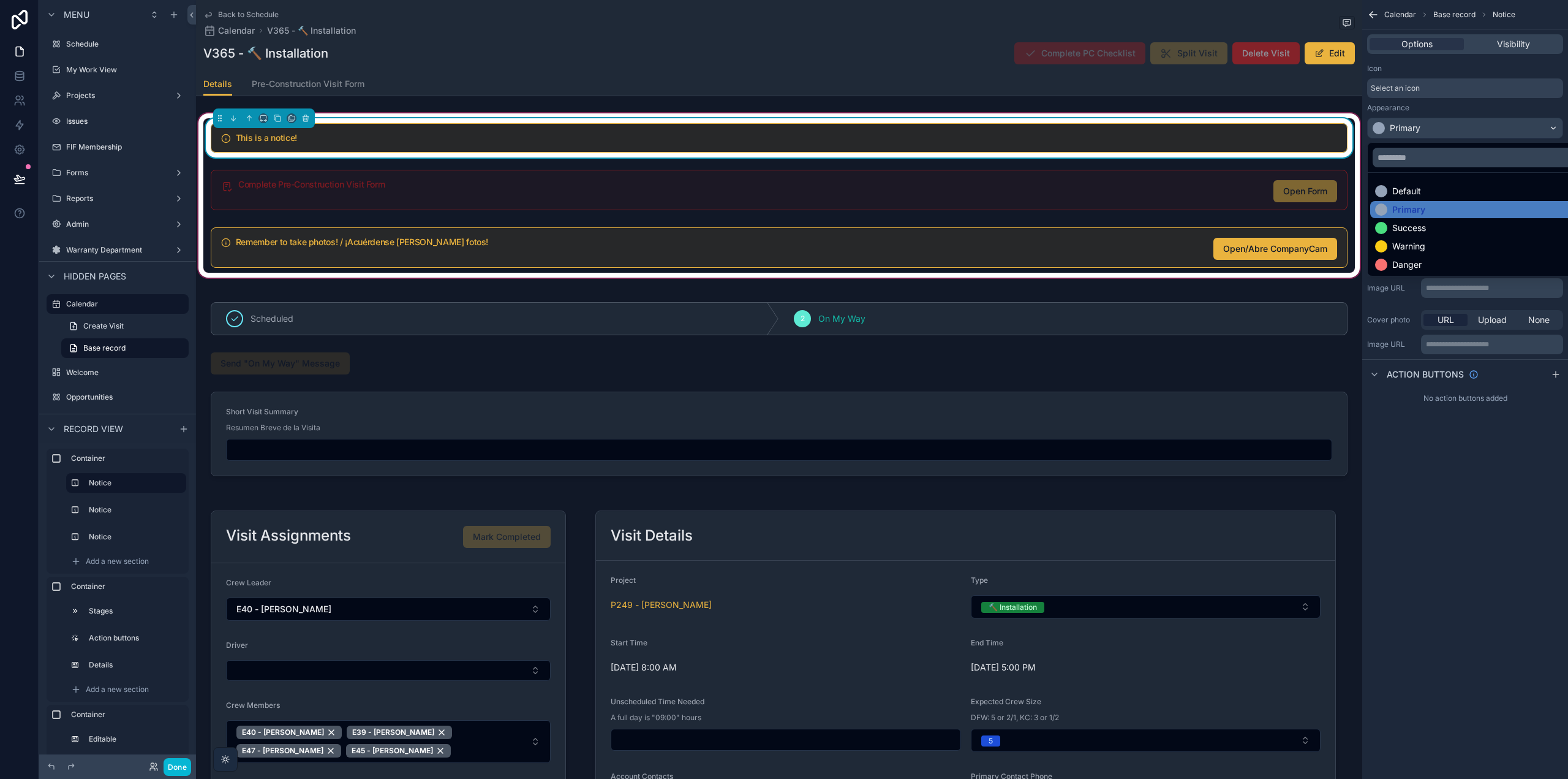
click at [1437, 256] on div "Danger" at bounding box center [1479, 265] width 218 height 17
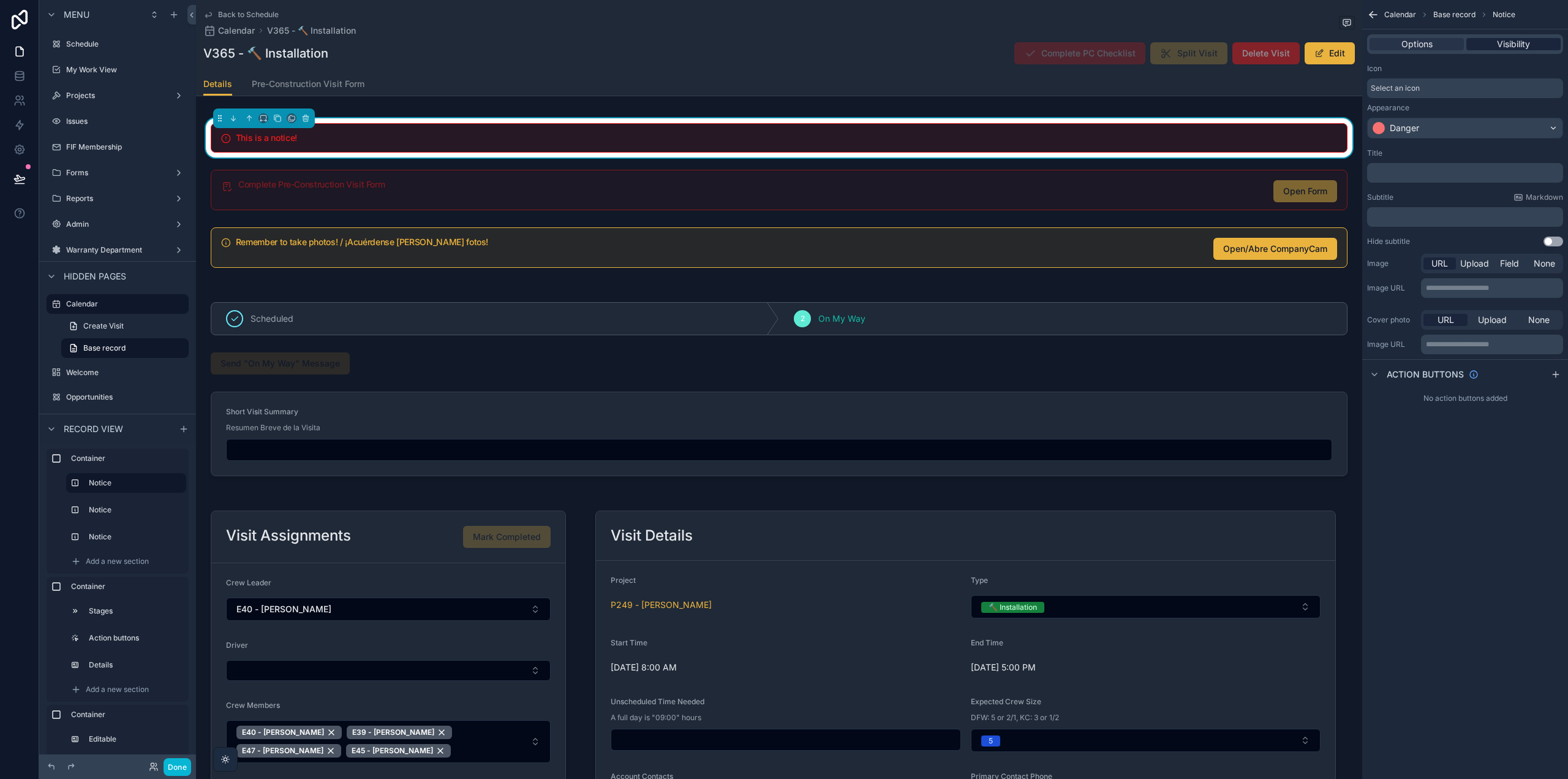
click at [1514, 44] on span "Visibility" at bounding box center [1513, 44] width 33 height 12
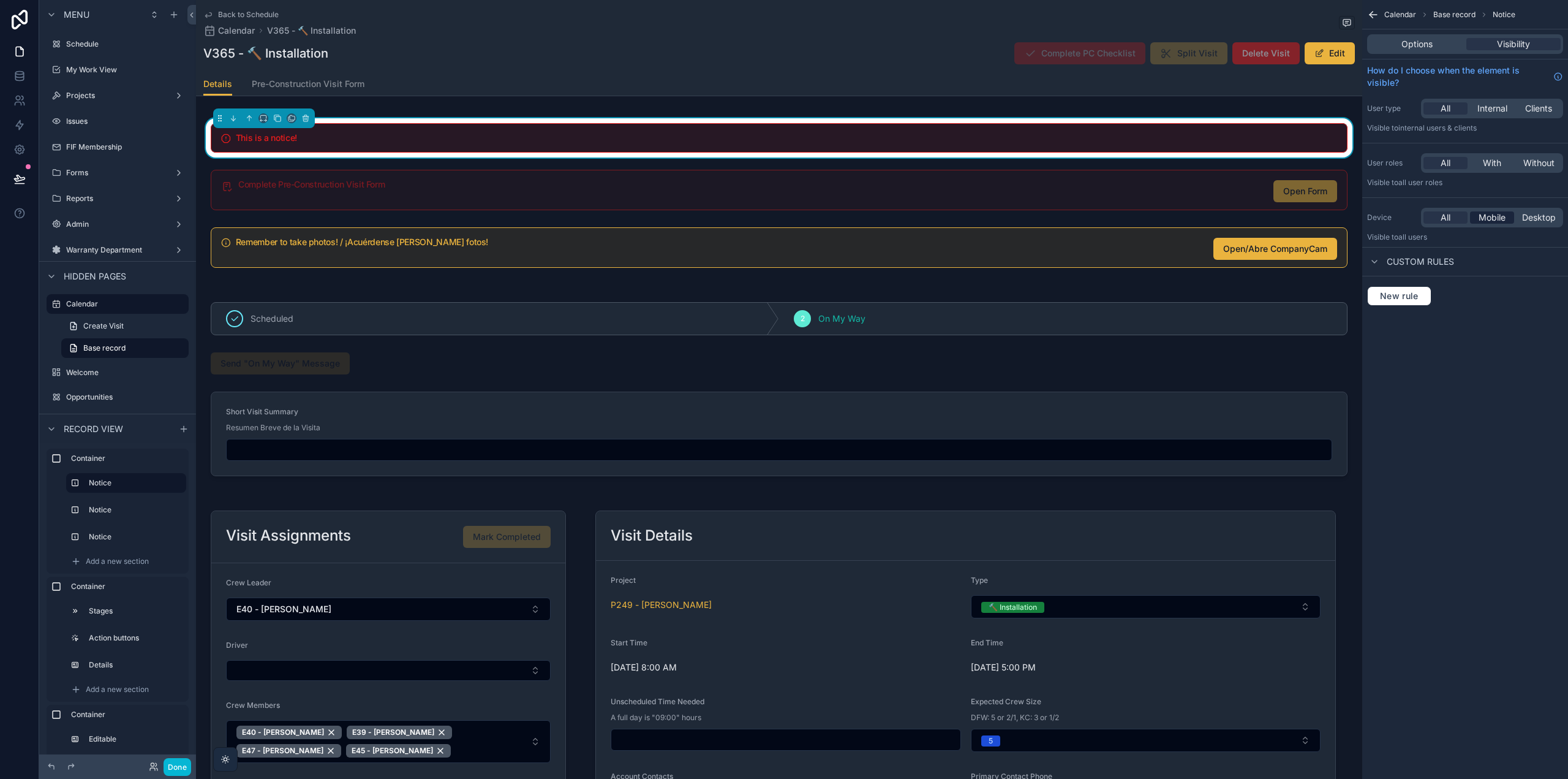
click at [1493, 217] on span "Mobile" at bounding box center [1493, 218] width 27 height 12
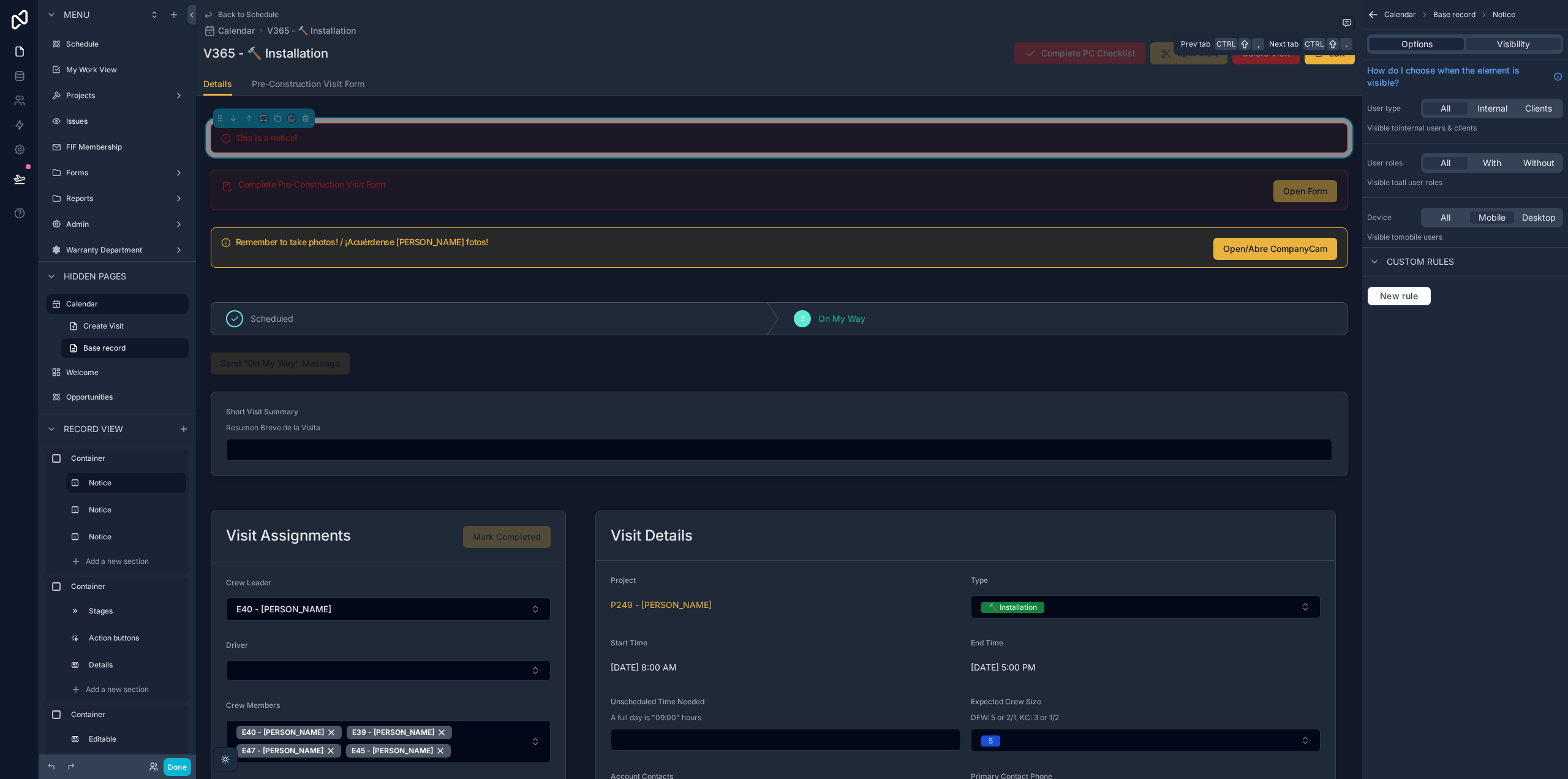
click at [1413, 46] on span "Options" at bounding box center [1417, 44] width 32 height 12
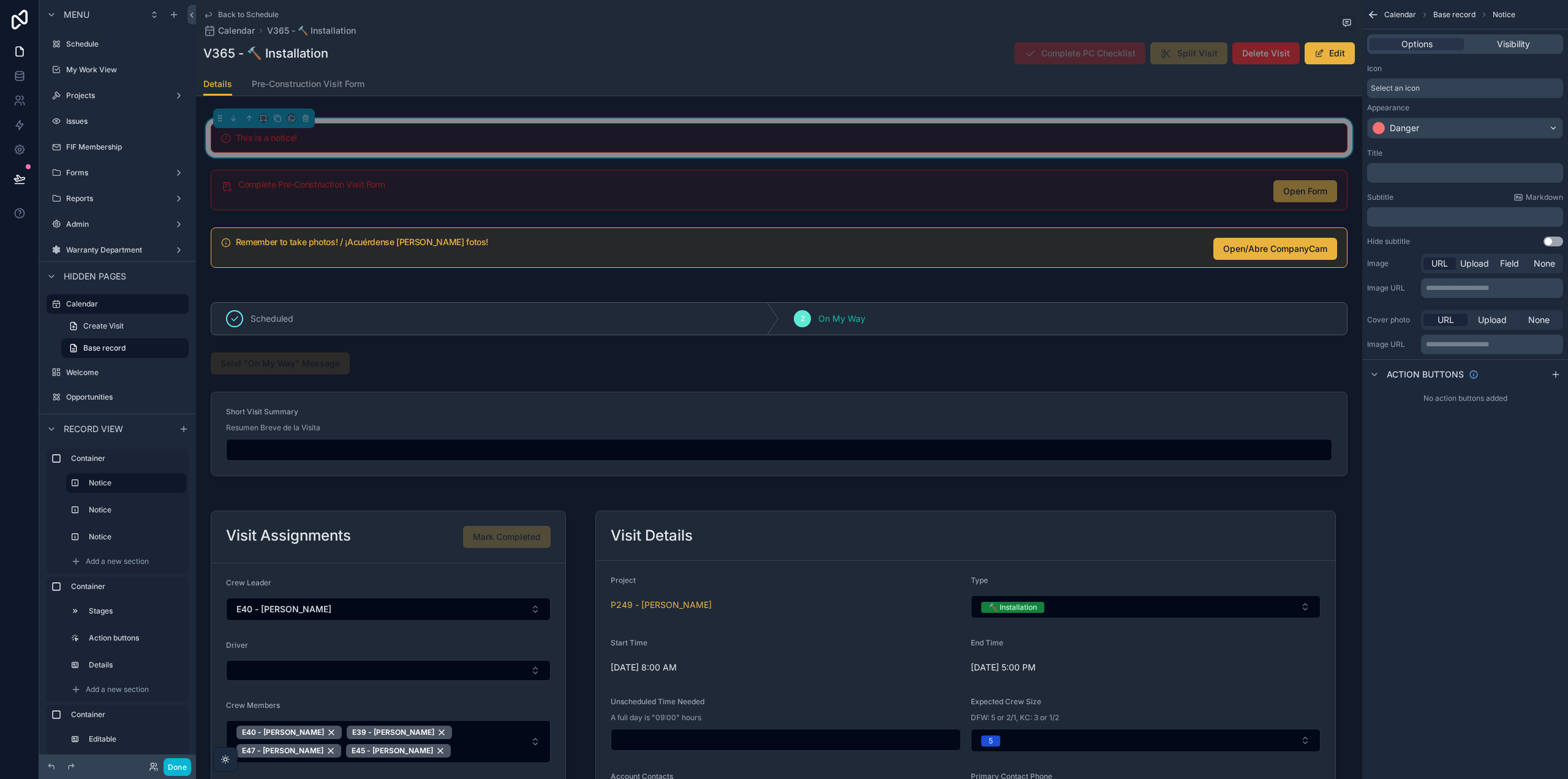
click at [1415, 170] on p "﻿" at bounding box center [1466, 173] width 189 height 10
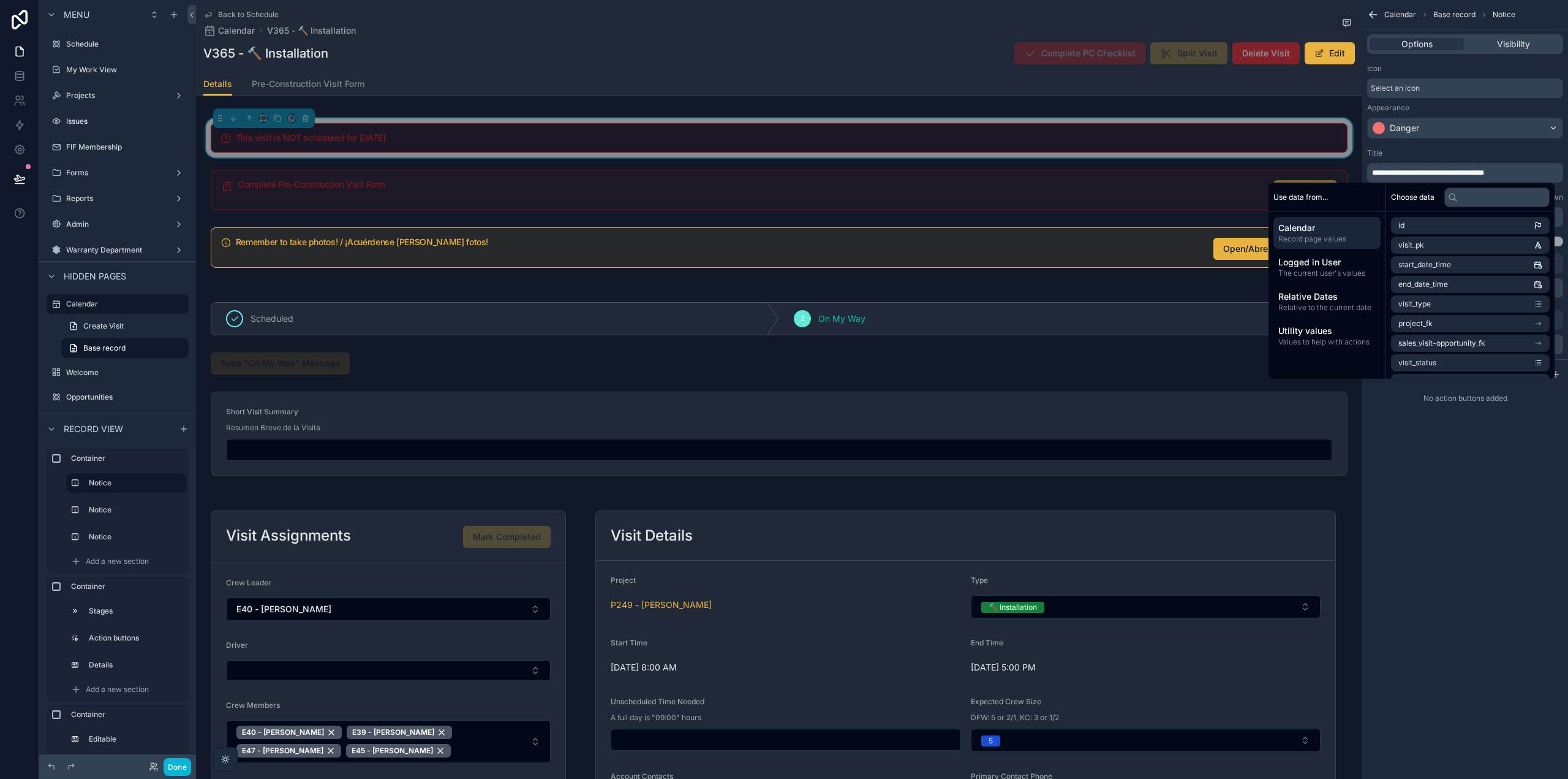
click at [1418, 462] on div "**********" at bounding box center [1465, 389] width 206 height 779
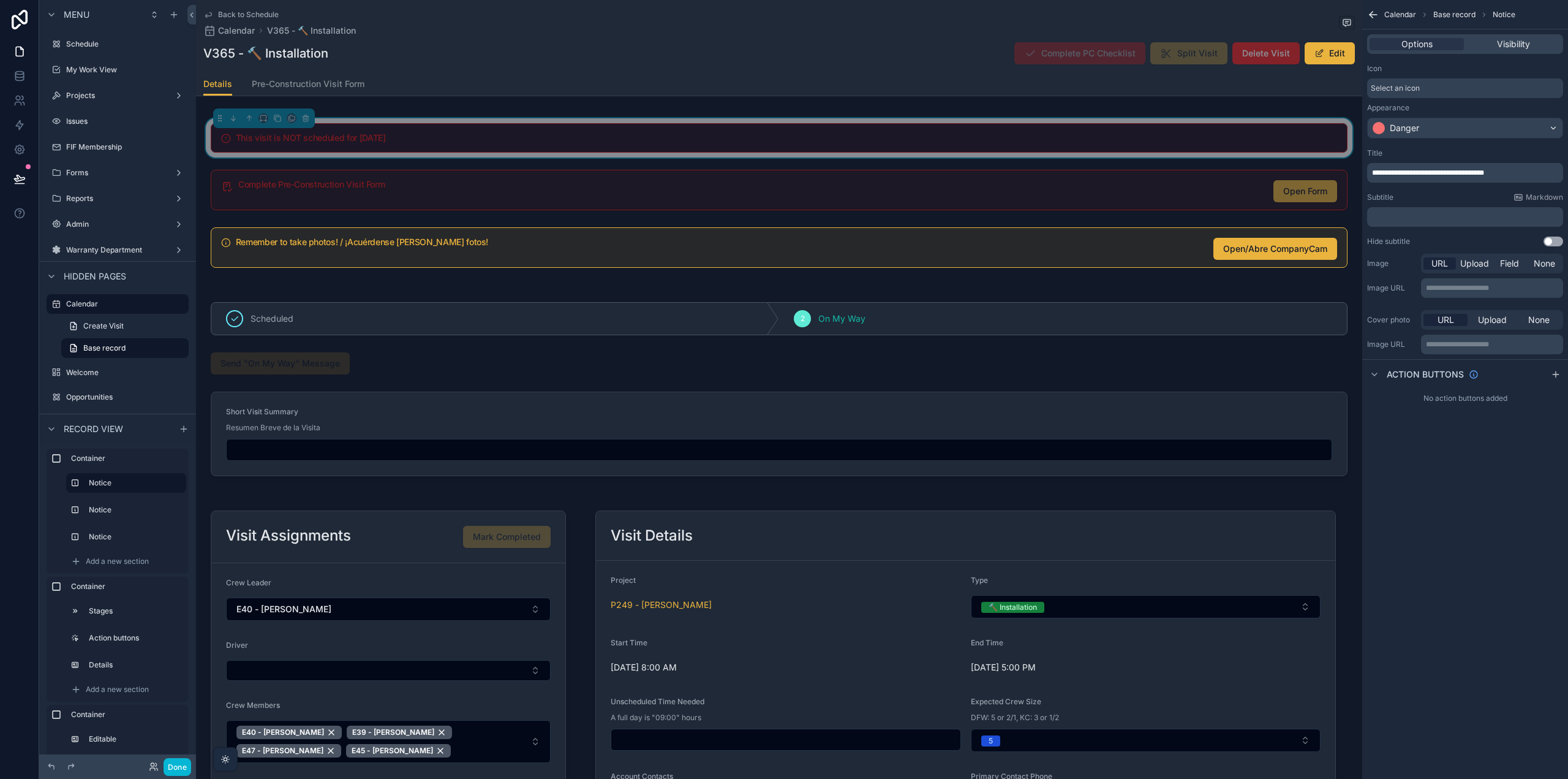
click at [1442, 174] on span "**********" at bounding box center [1428, 173] width 112 height 7
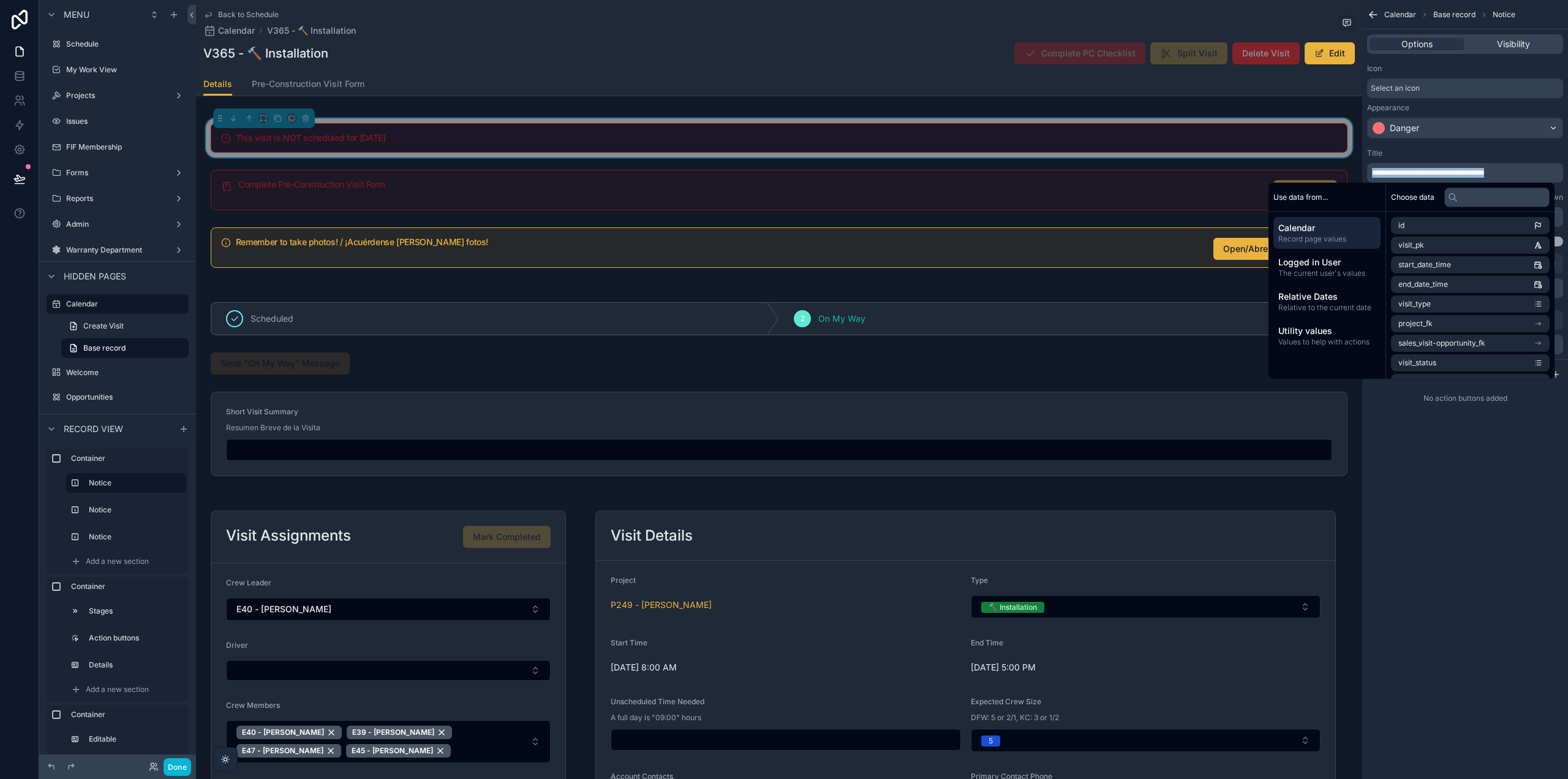
copy span "**********"
drag, startPoint x: 1457, startPoint y: 493, endPoint x: 1459, endPoint y: 385, distance: 108.0
click at [1457, 493] on div "**********" at bounding box center [1465, 389] width 206 height 779
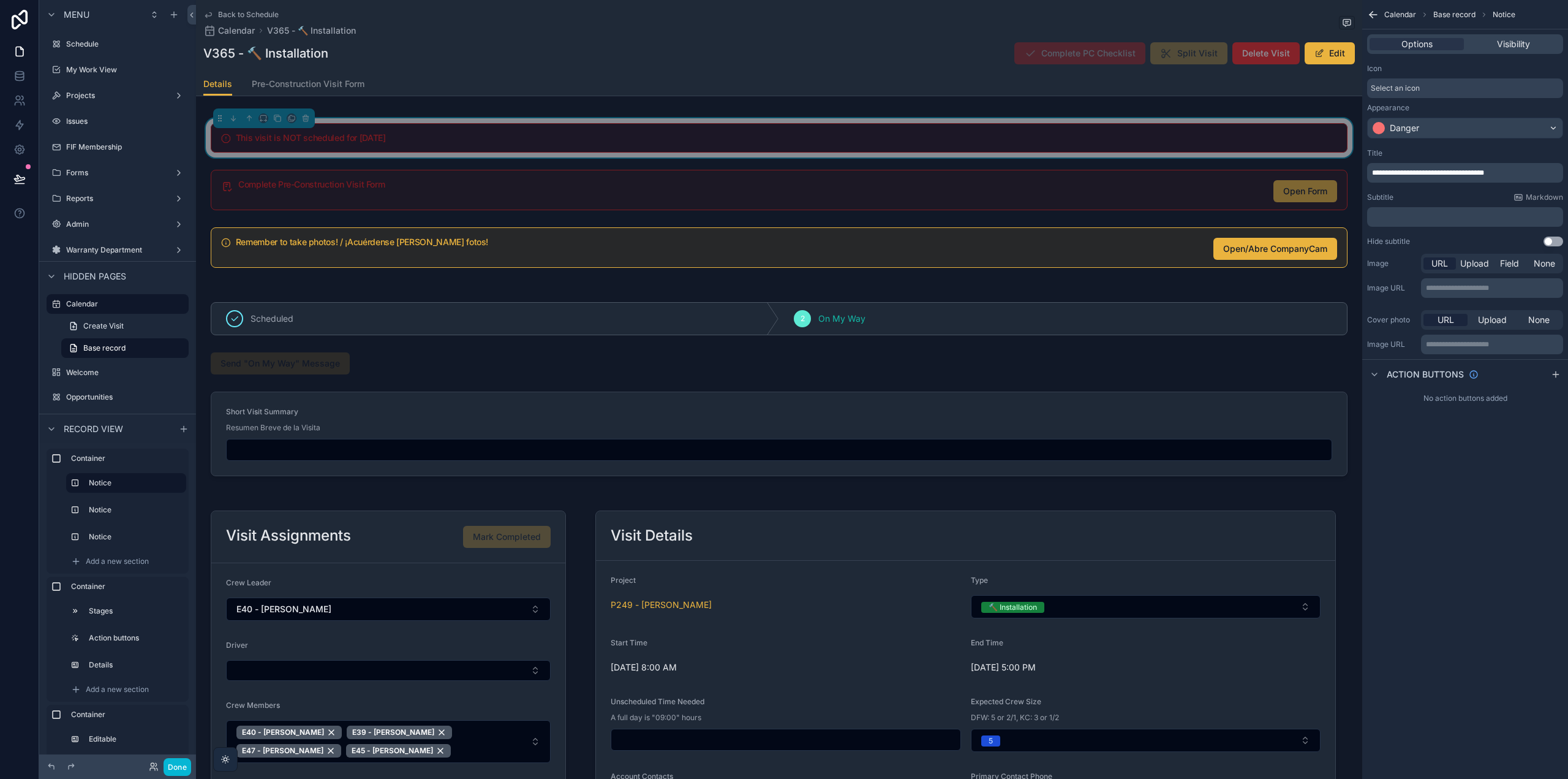
click at [1416, 216] on p "﻿" at bounding box center [1466, 217] width 189 height 10
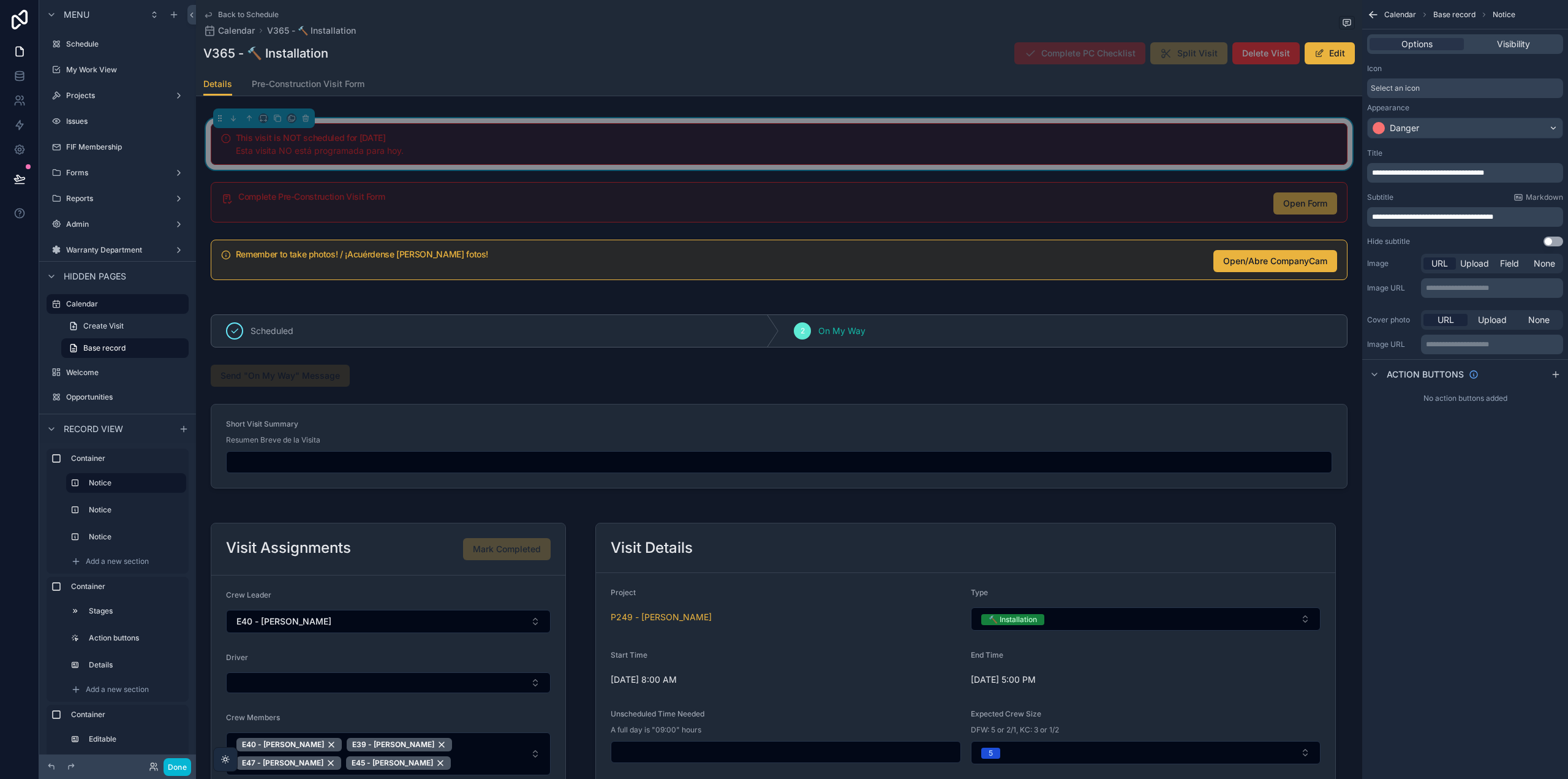
click at [1452, 506] on div "**********" at bounding box center [1465, 389] width 206 height 779
click at [1433, 170] on span "**********" at bounding box center [1428, 173] width 112 height 7
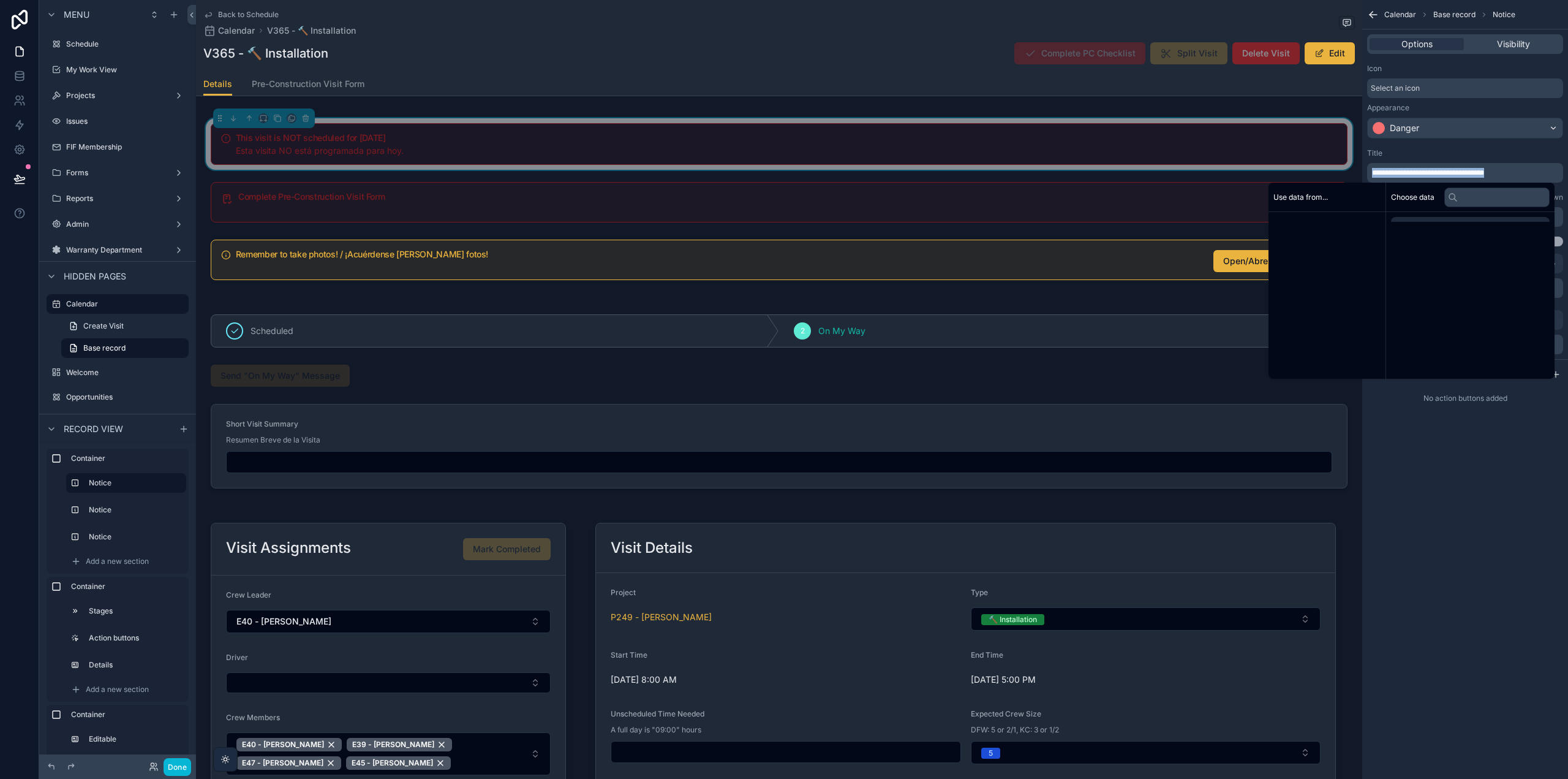
click at [1433, 170] on span "**********" at bounding box center [1428, 173] width 112 height 7
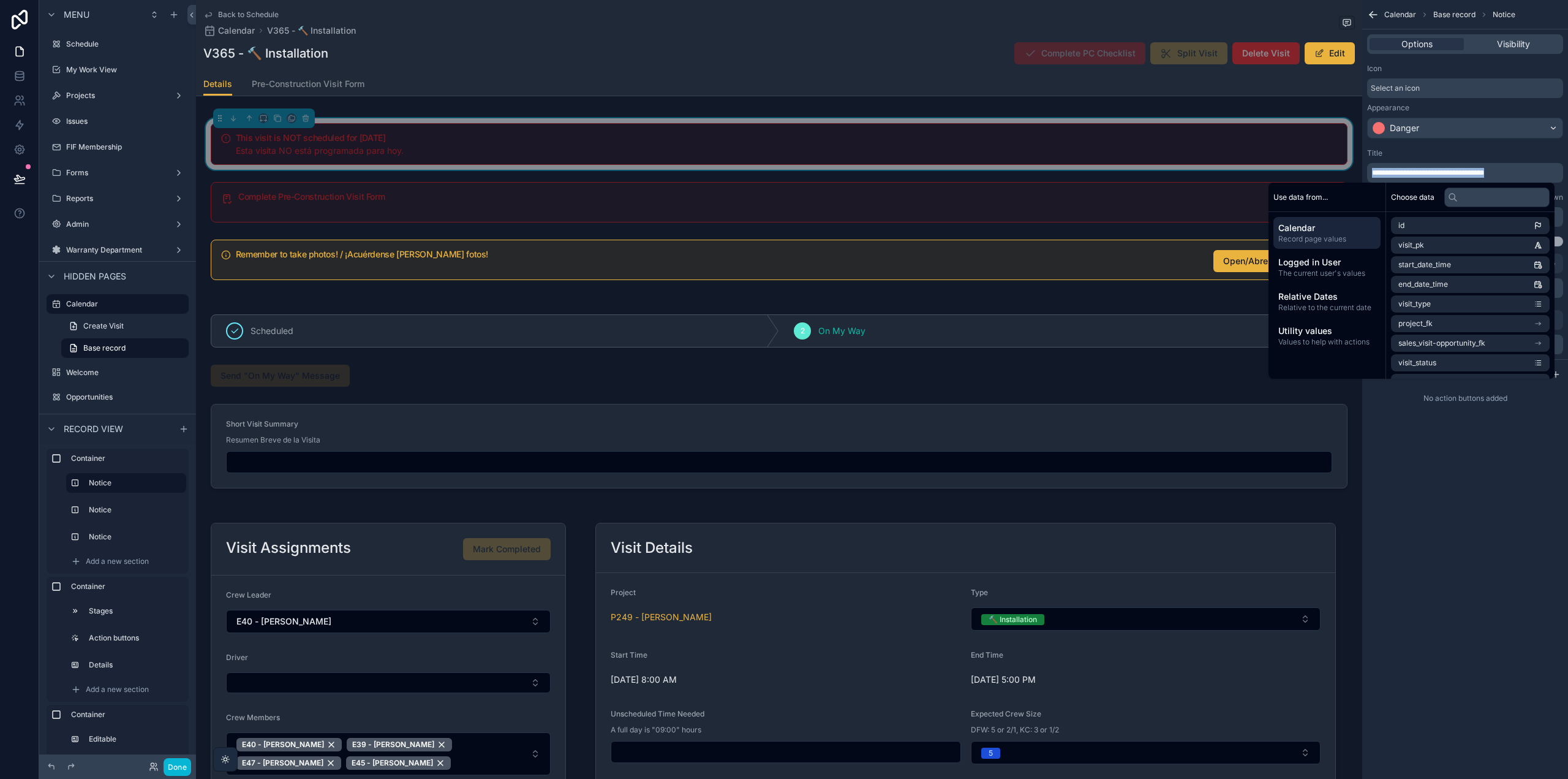
click at [1453, 534] on div "**********" at bounding box center [1465, 389] width 206 height 779
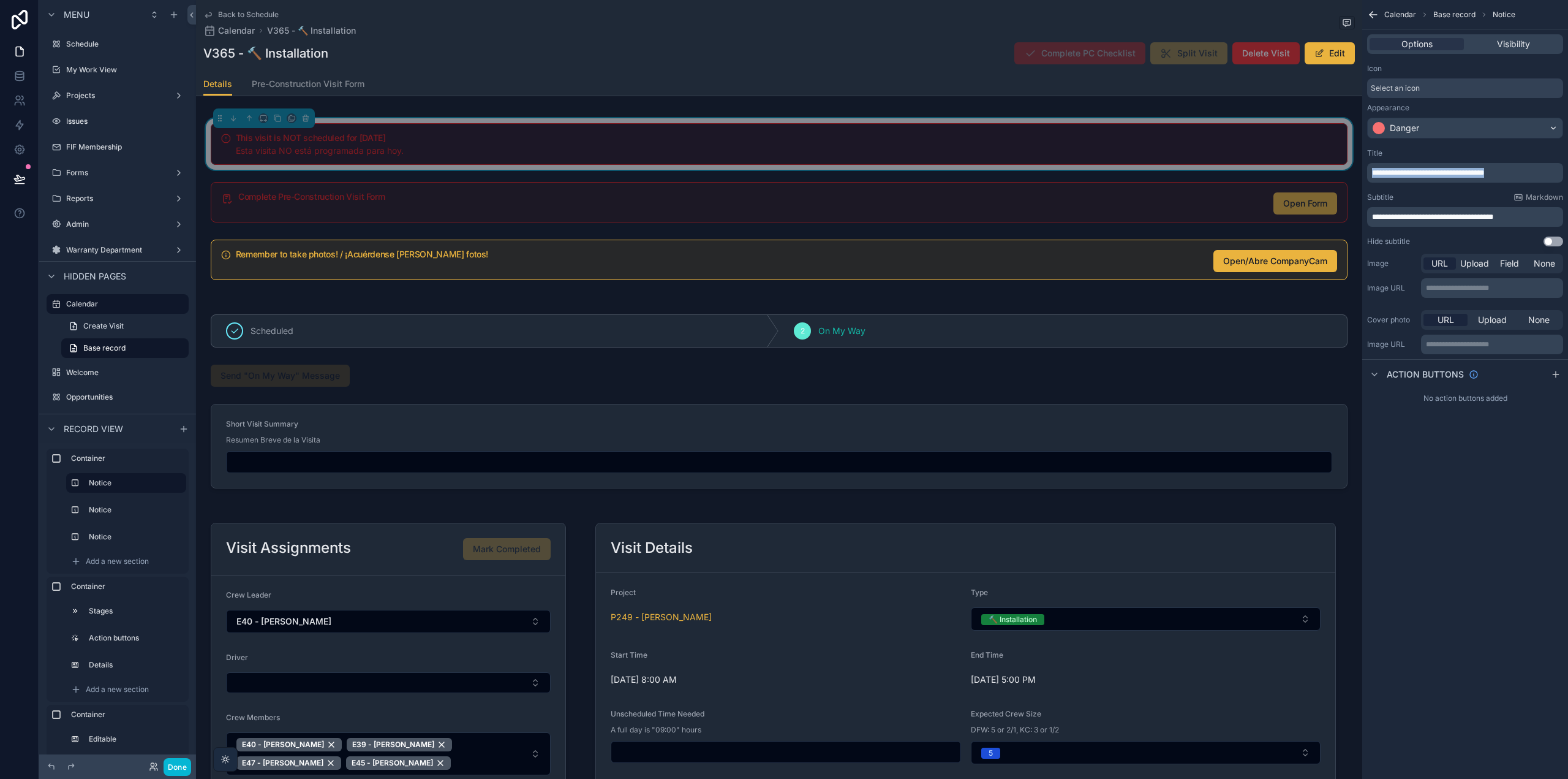
click at [1501, 37] on div "Options Visibility" at bounding box center [1465, 44] width 196 height 20
click at [1502, 41] on span "Visibility" at bounding box center [1513, 44] width 33 height 12
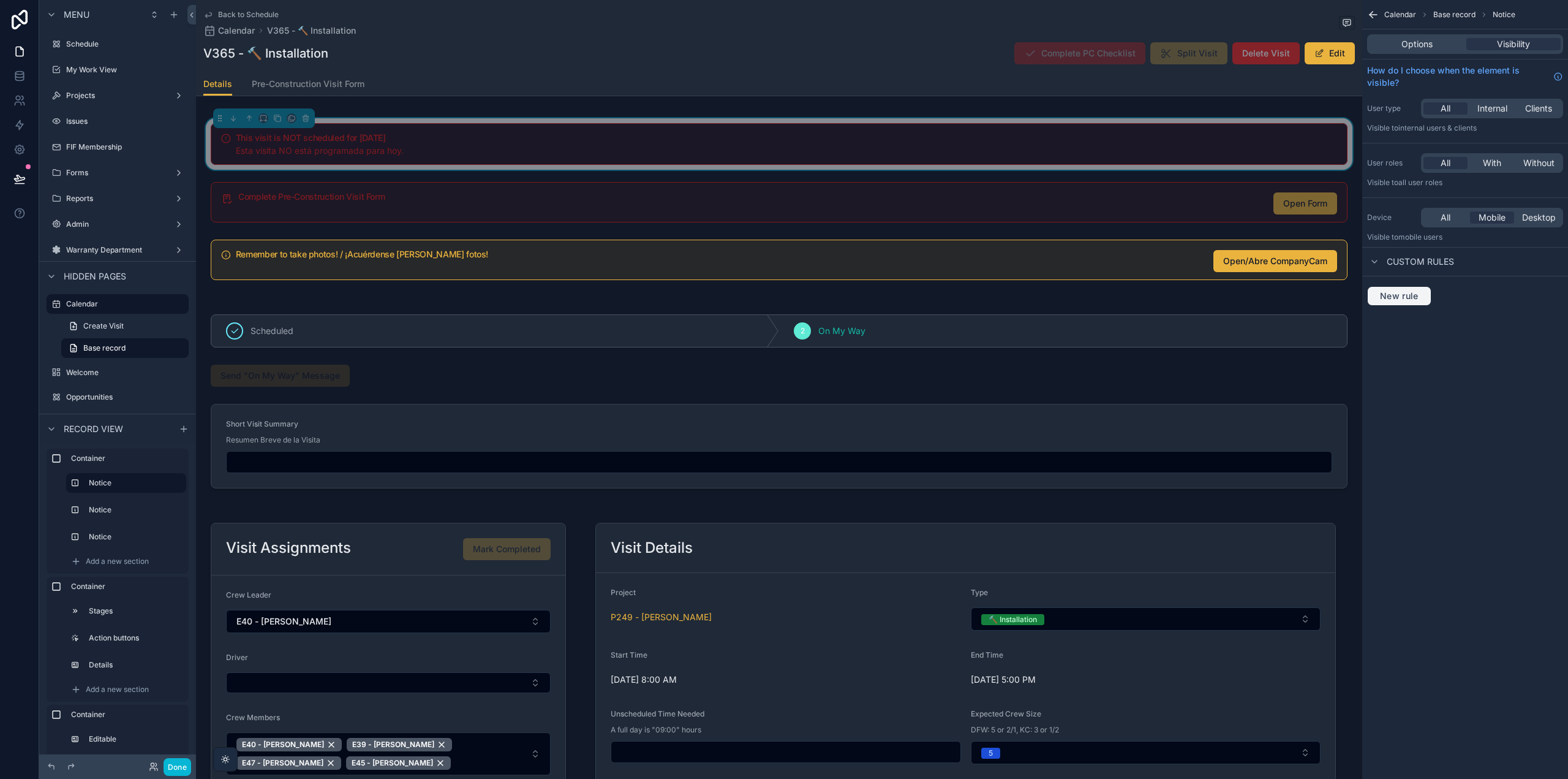
click at [1380, 300] on span "New rule" at bounding box center [1399, 296] width 48 height 11
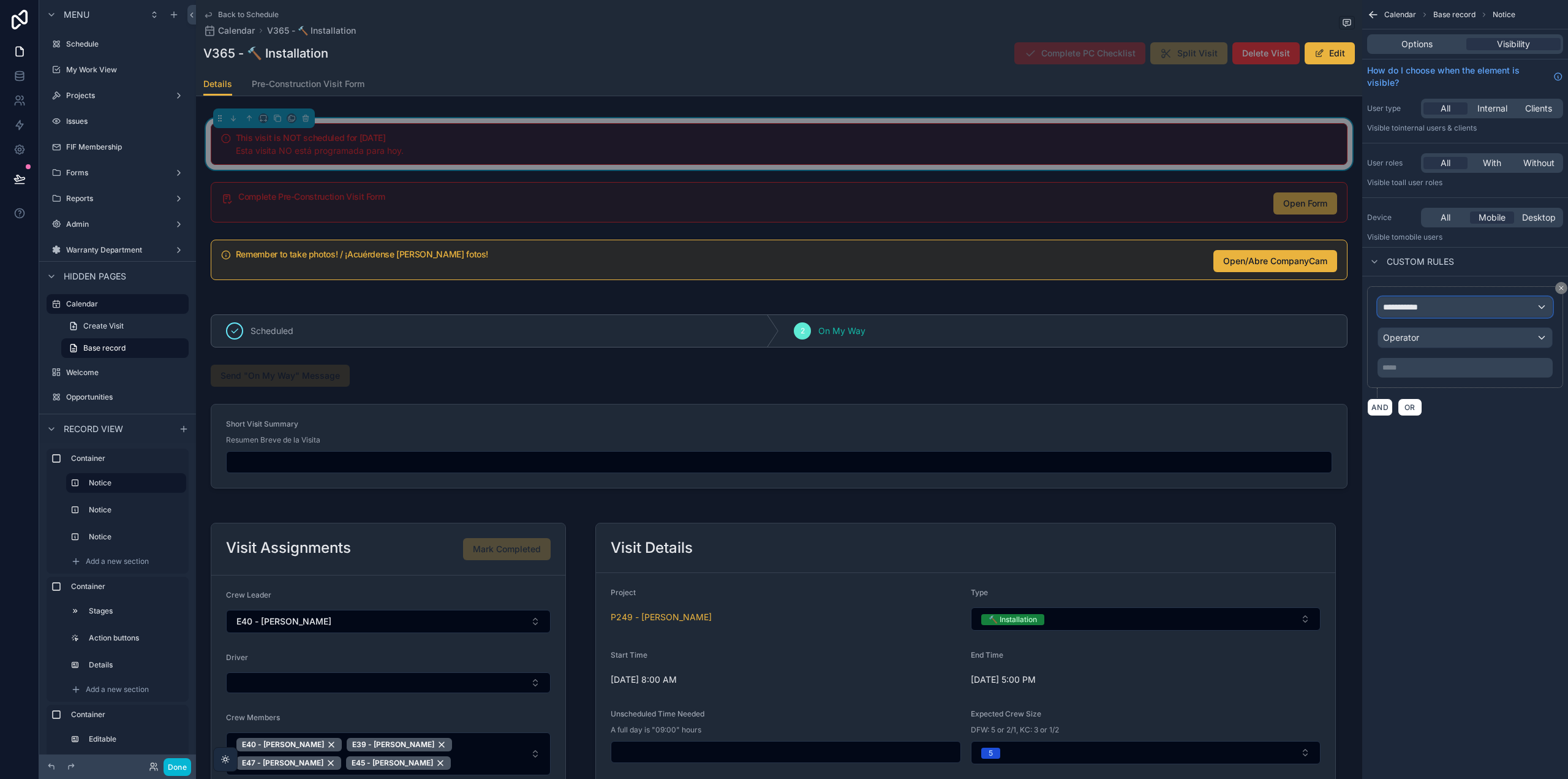
click at [1417, 302] on span "**********" at bounding box center [1405, 307] width 45 height 12
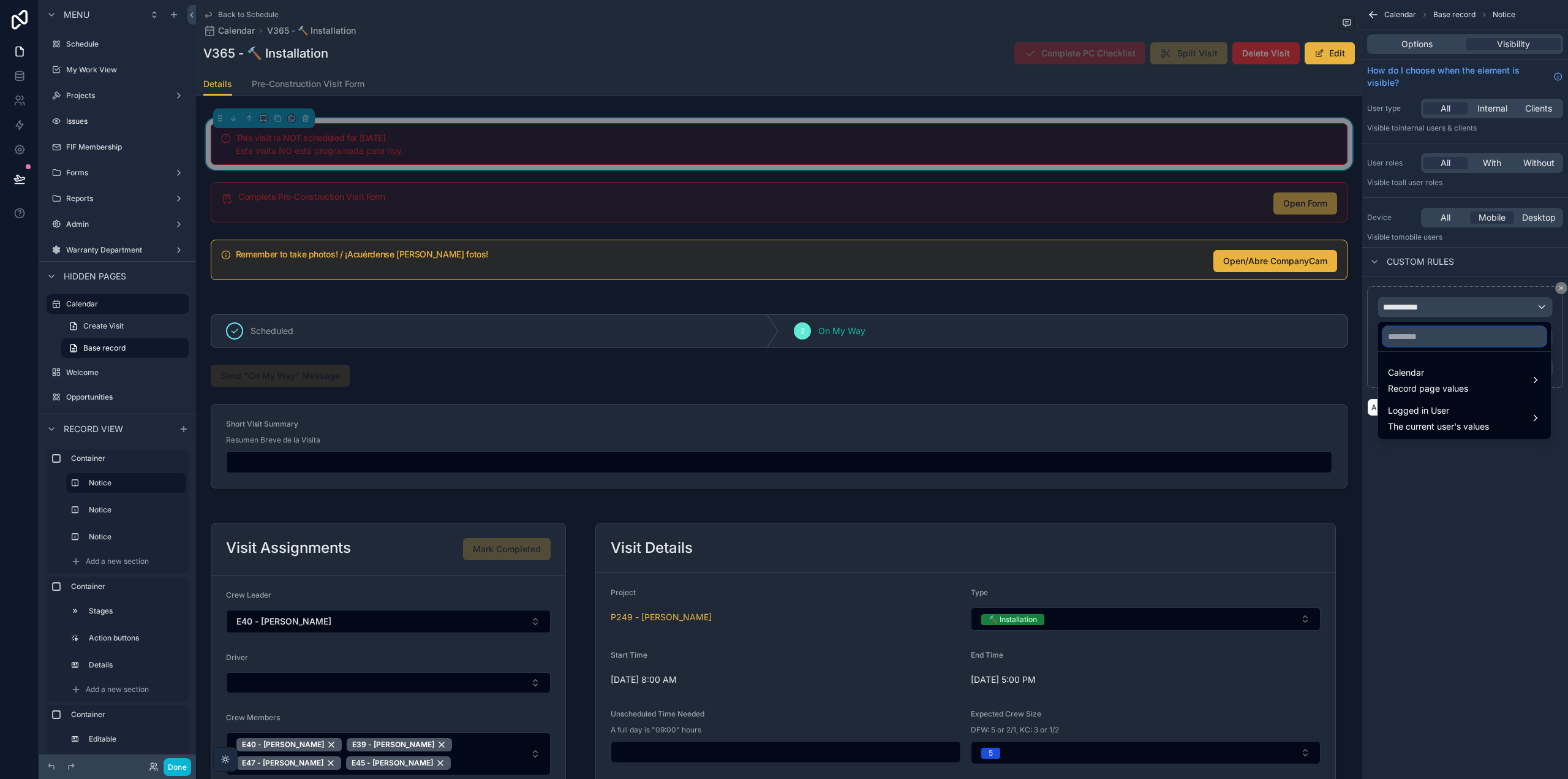
click at [1428, 339] on input "text" at bounding box center [1464, 337] width 163 height 20
type input "*****"
click at [1445, 377] on div "Calendar Record page values" at bounding box center [1428, 380] width 80 height 30
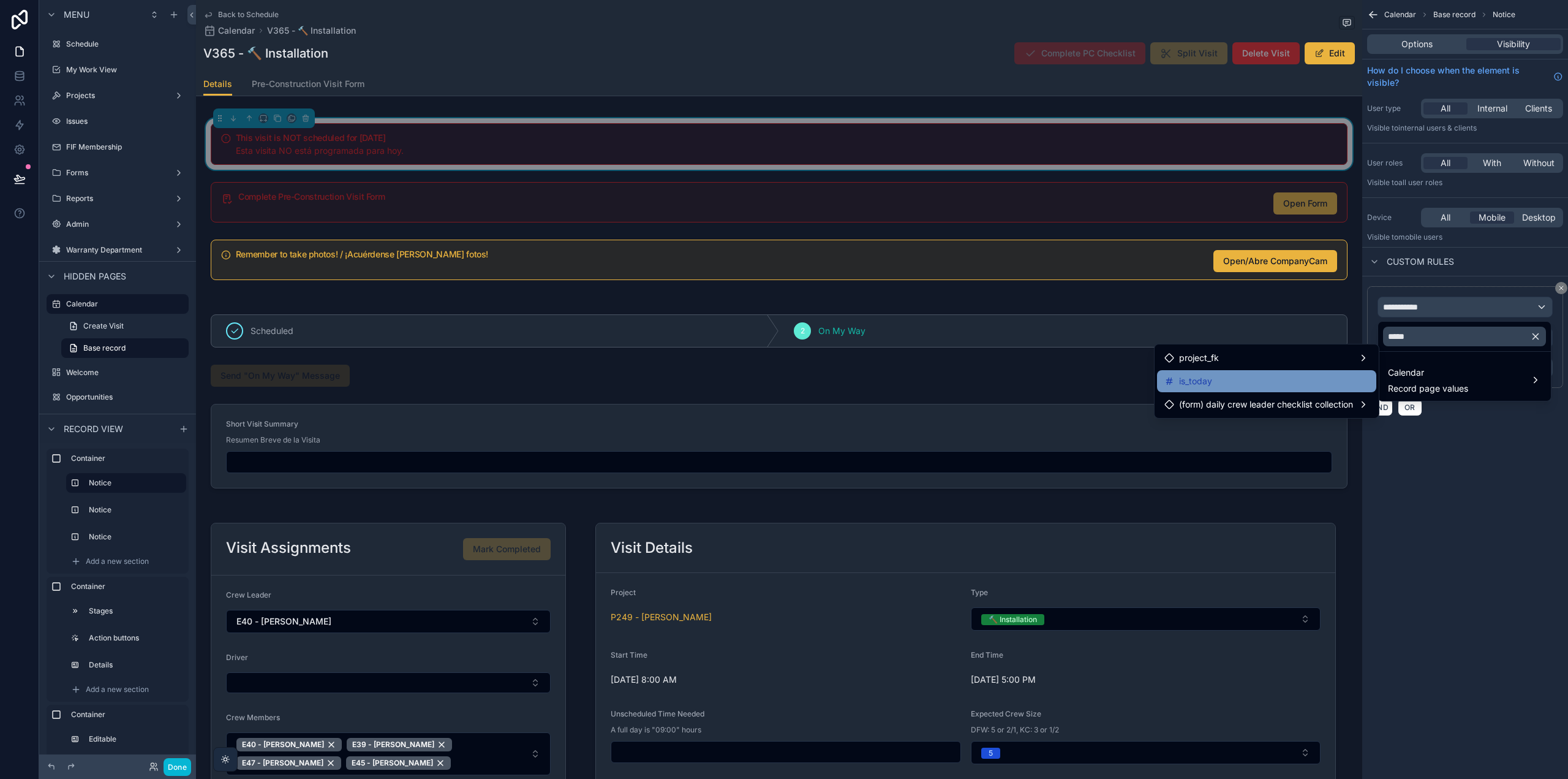
click at [1285, 378] on div "is_today" at bounding box center [1267, 381] width 205 height 15
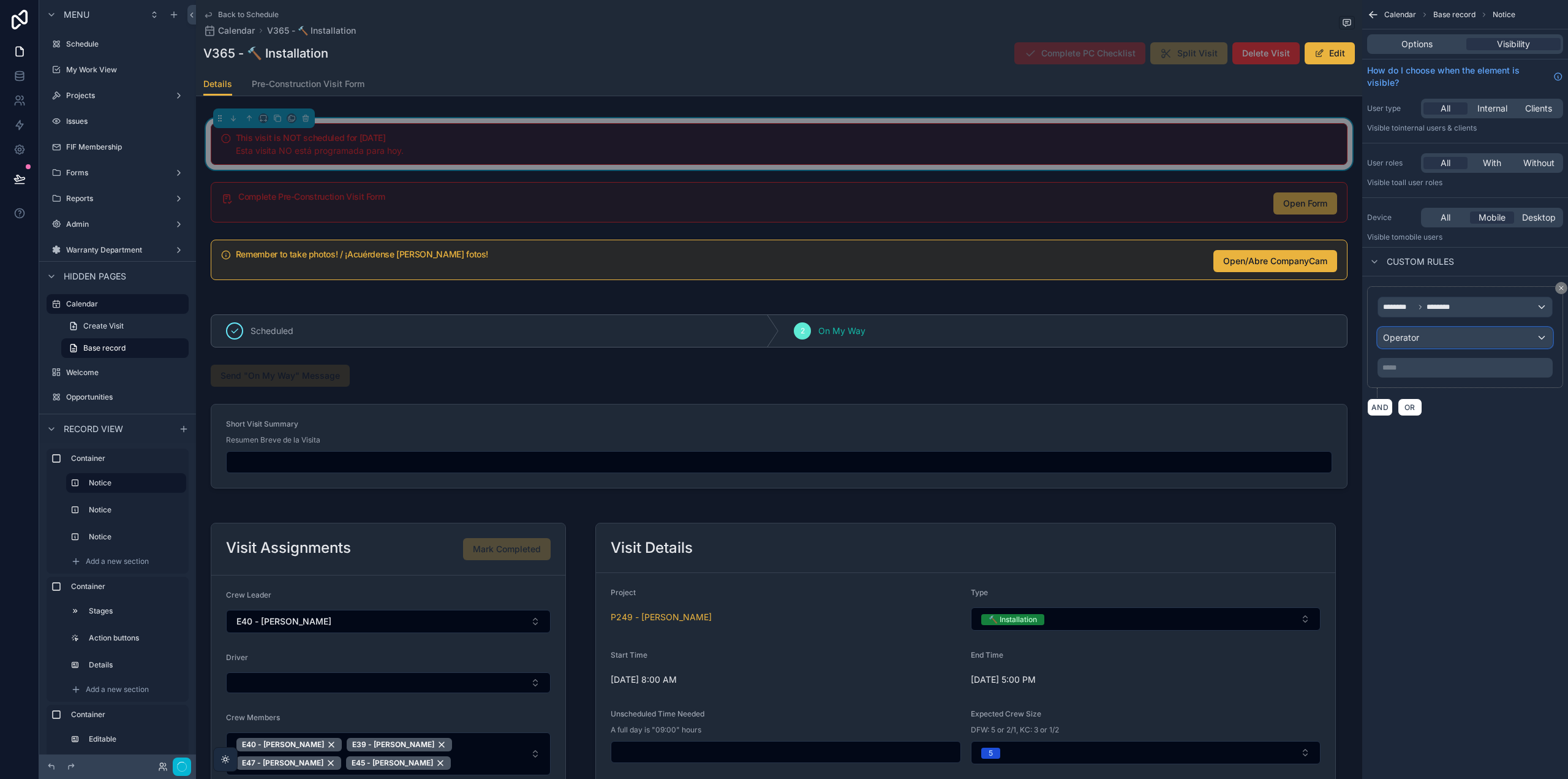
click at [1463, 334] on div "Operator" at bounding box center [1465, 338] width 174 height 20
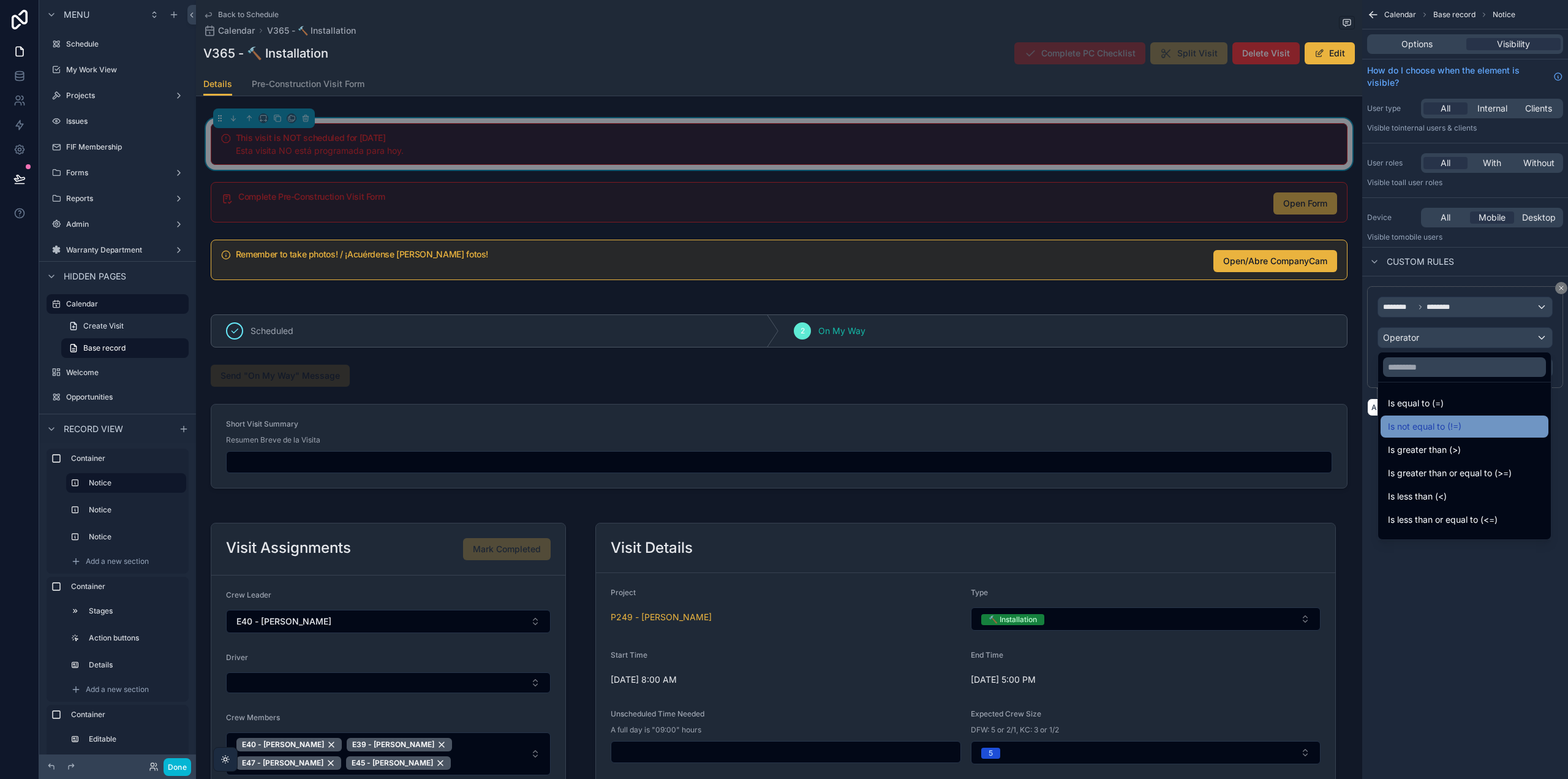
click at [1455, 420] on span "Is not equal to (!=)" at bounding box center [1424, 426] width 74 height 15
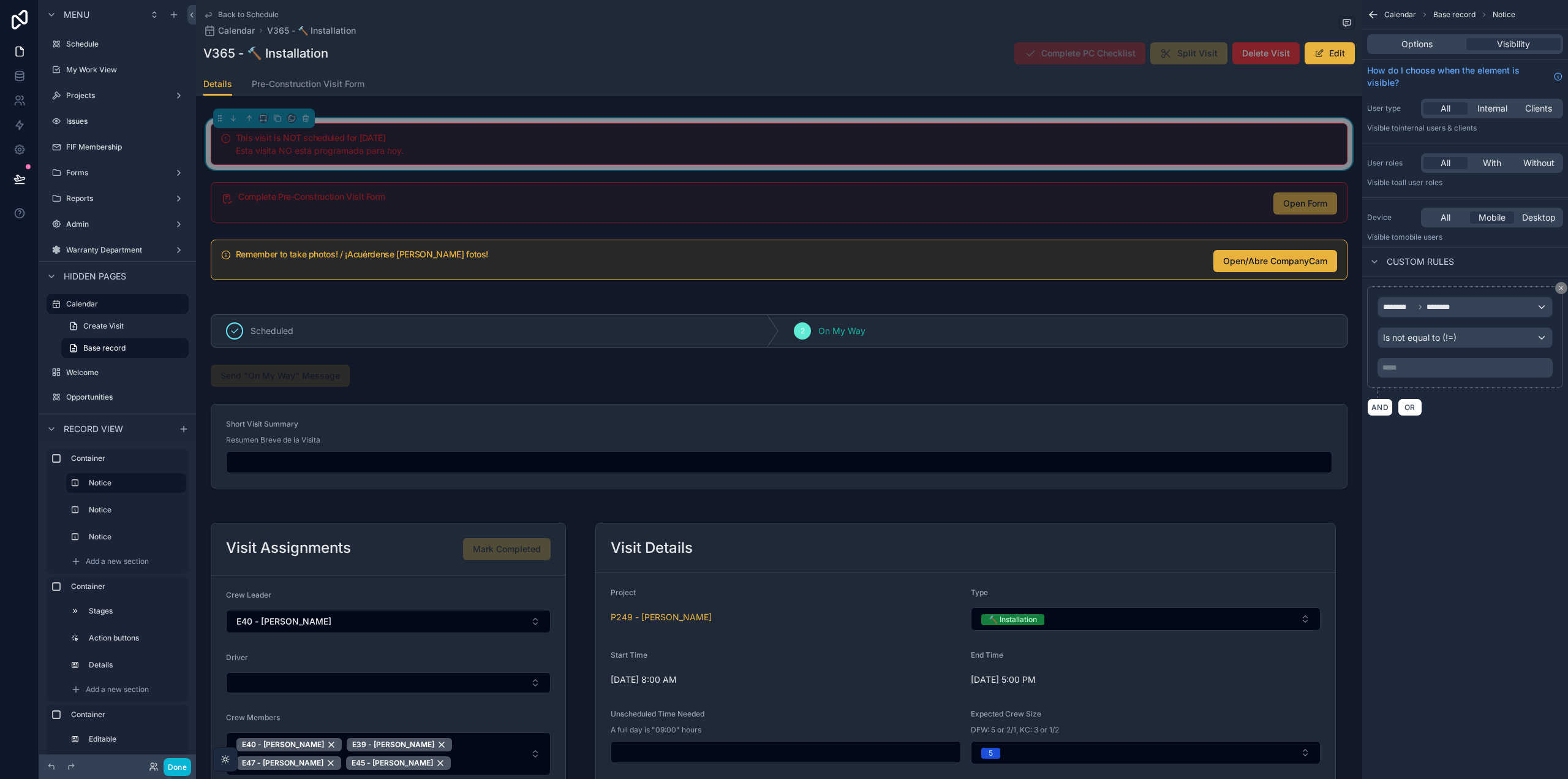
click at [1412, 371] on p "***** ﻿" at bounding box center [1466, 368] width 168 height 10
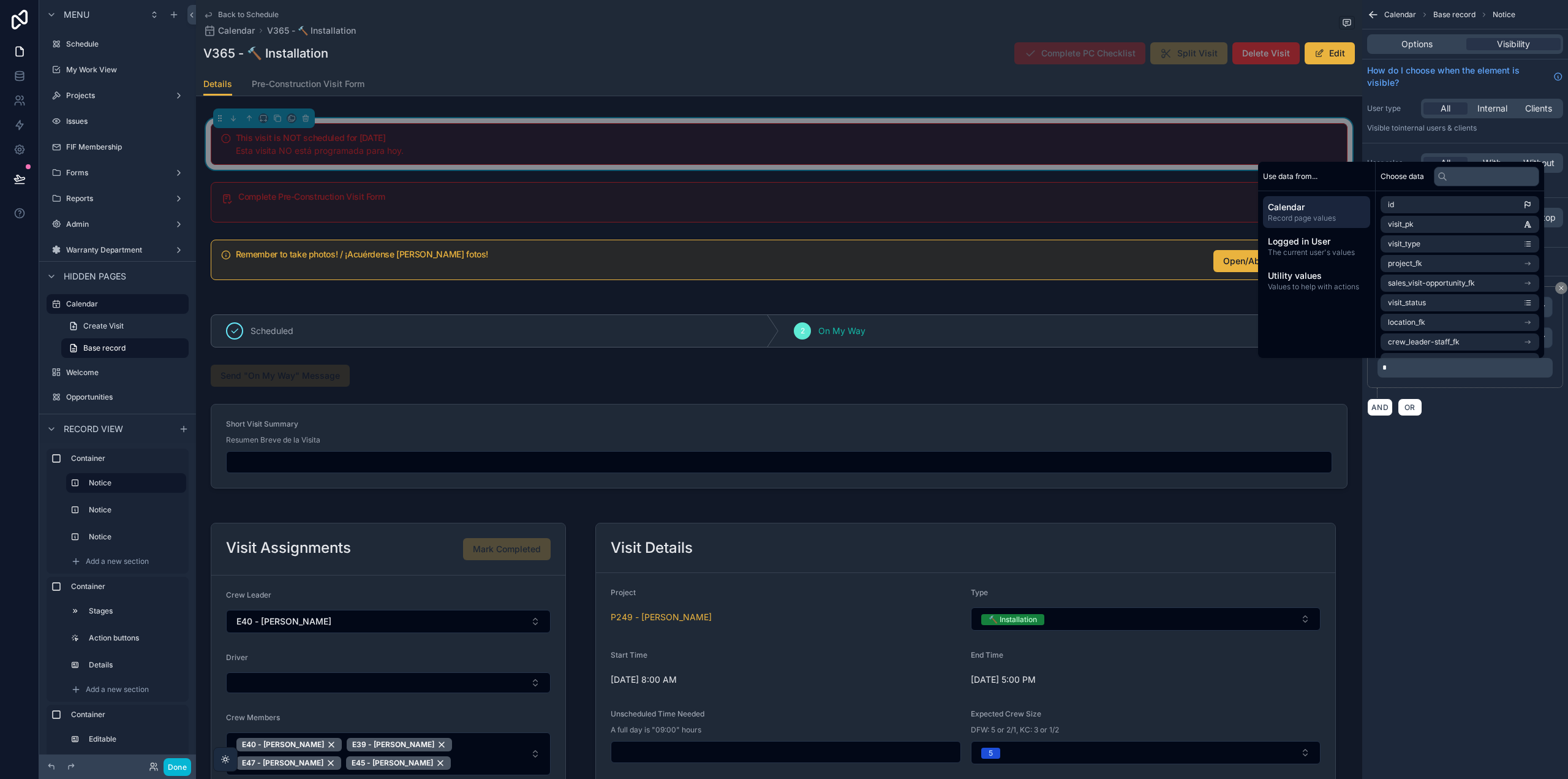
click at [1457, 457] on div "Calendar Base record Notice Options Visibility How do I choose when the element…" at bounding box center [1465, 389] width 206 height 779
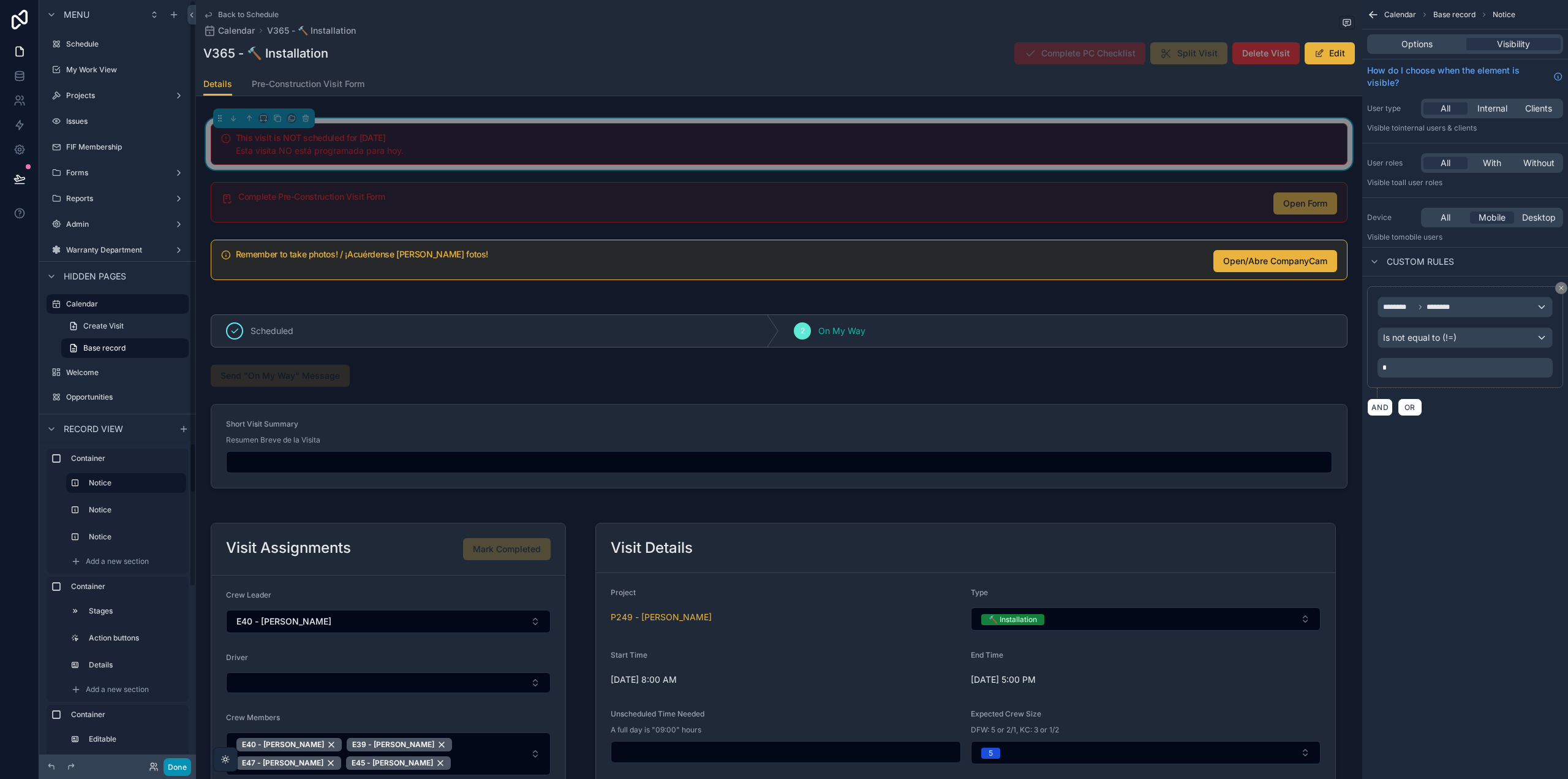
click at [182, 770] on button "Done" at bounding box center [177, 767] width 28 height 18
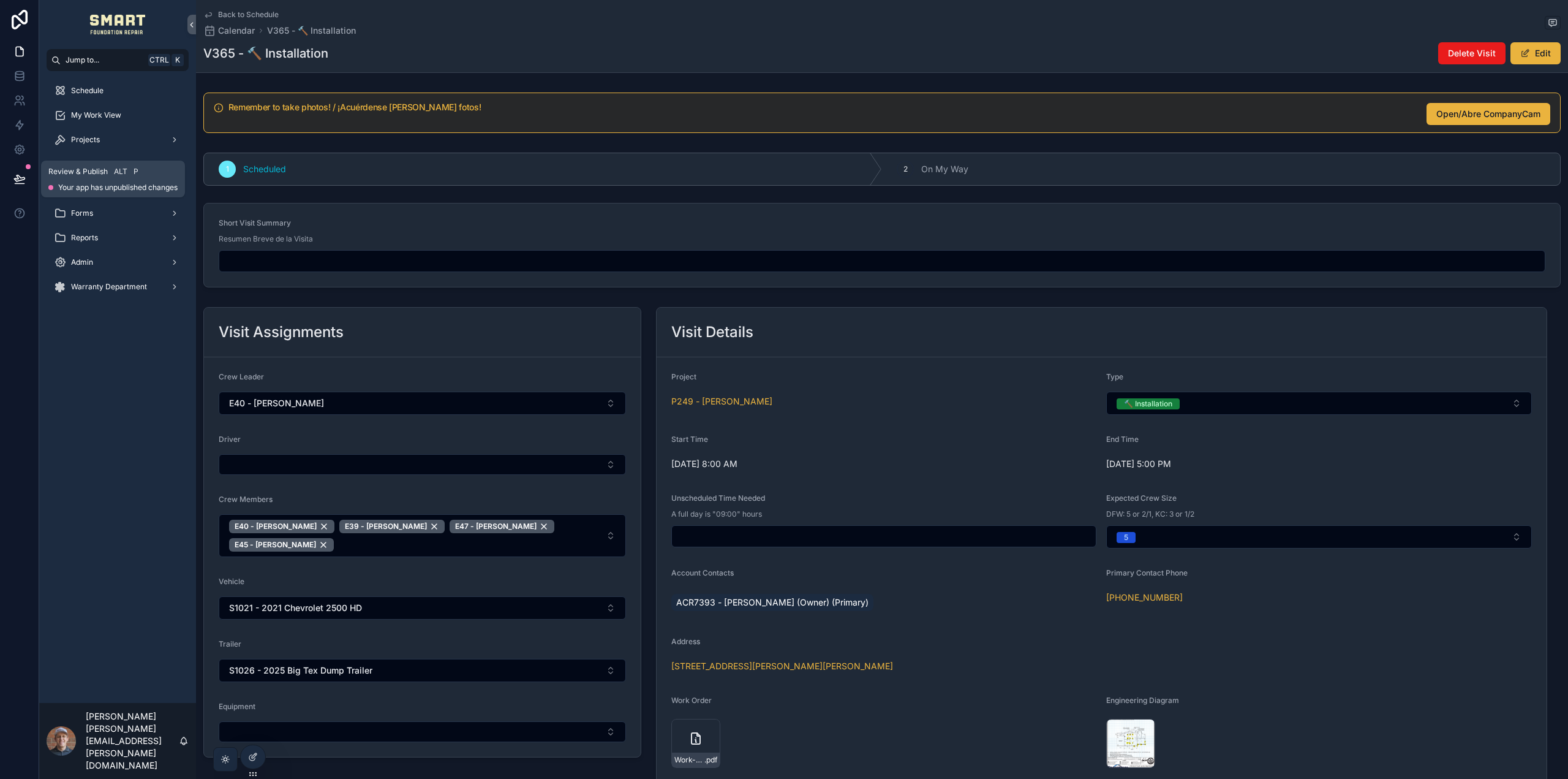
click at [22, 181] on icon at bounding box center [20, 179] width 12 height 12
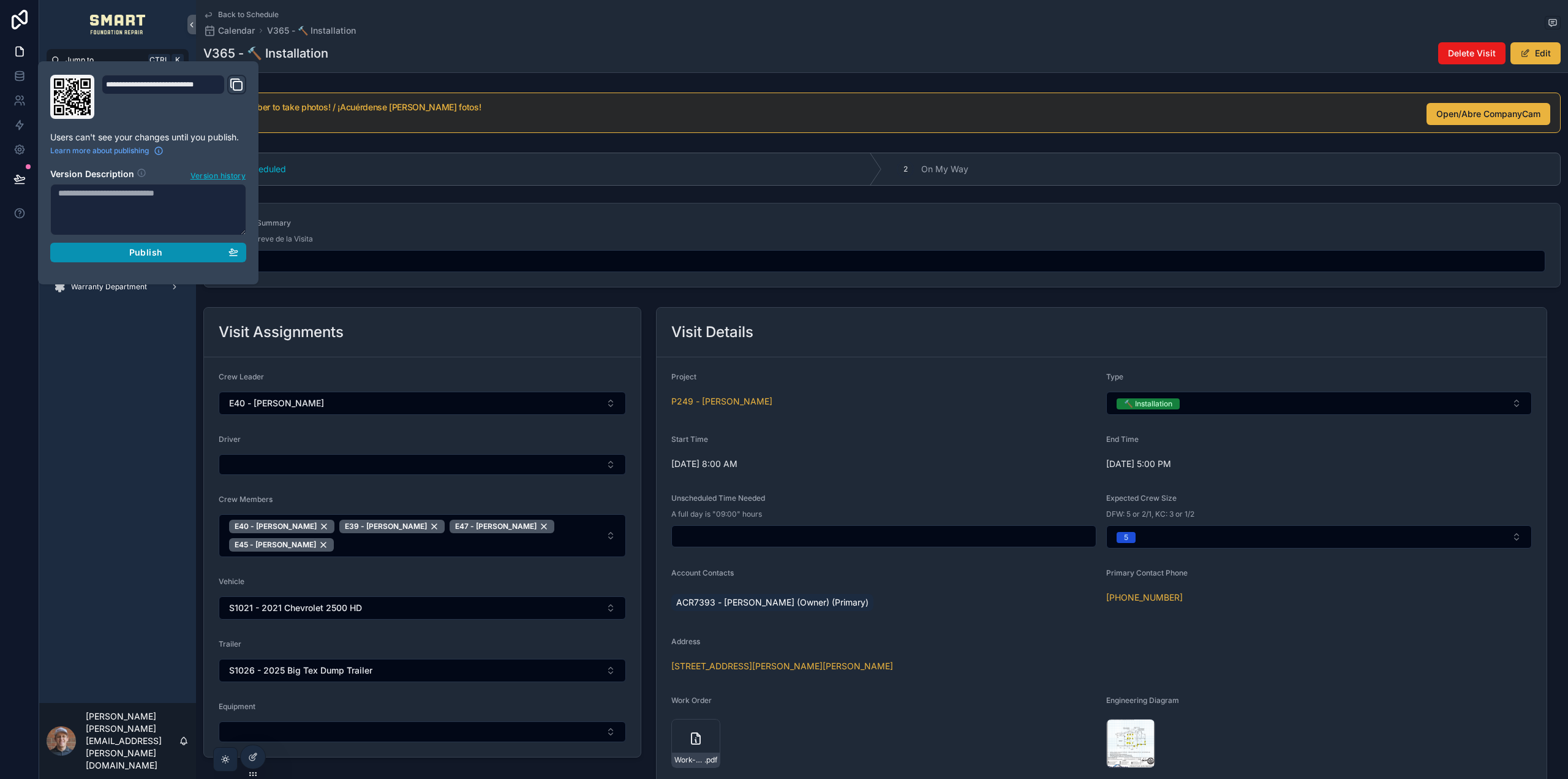
click at [92, 256] on div "Publish" at bounding box center [148, 252] width 180 height 11
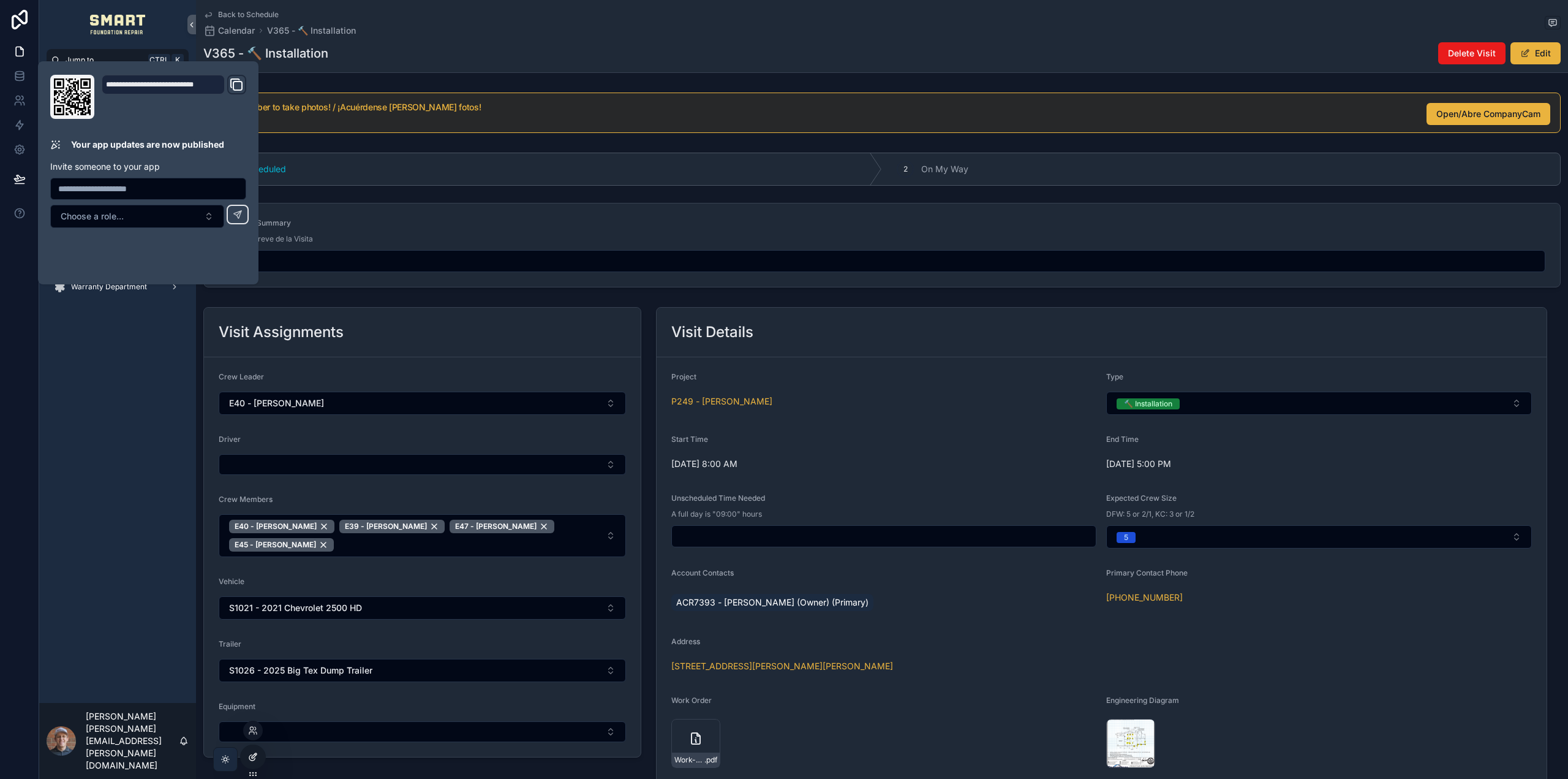
click at [257, 755] on icon at bounding box center [253, 757] width 10 height 10
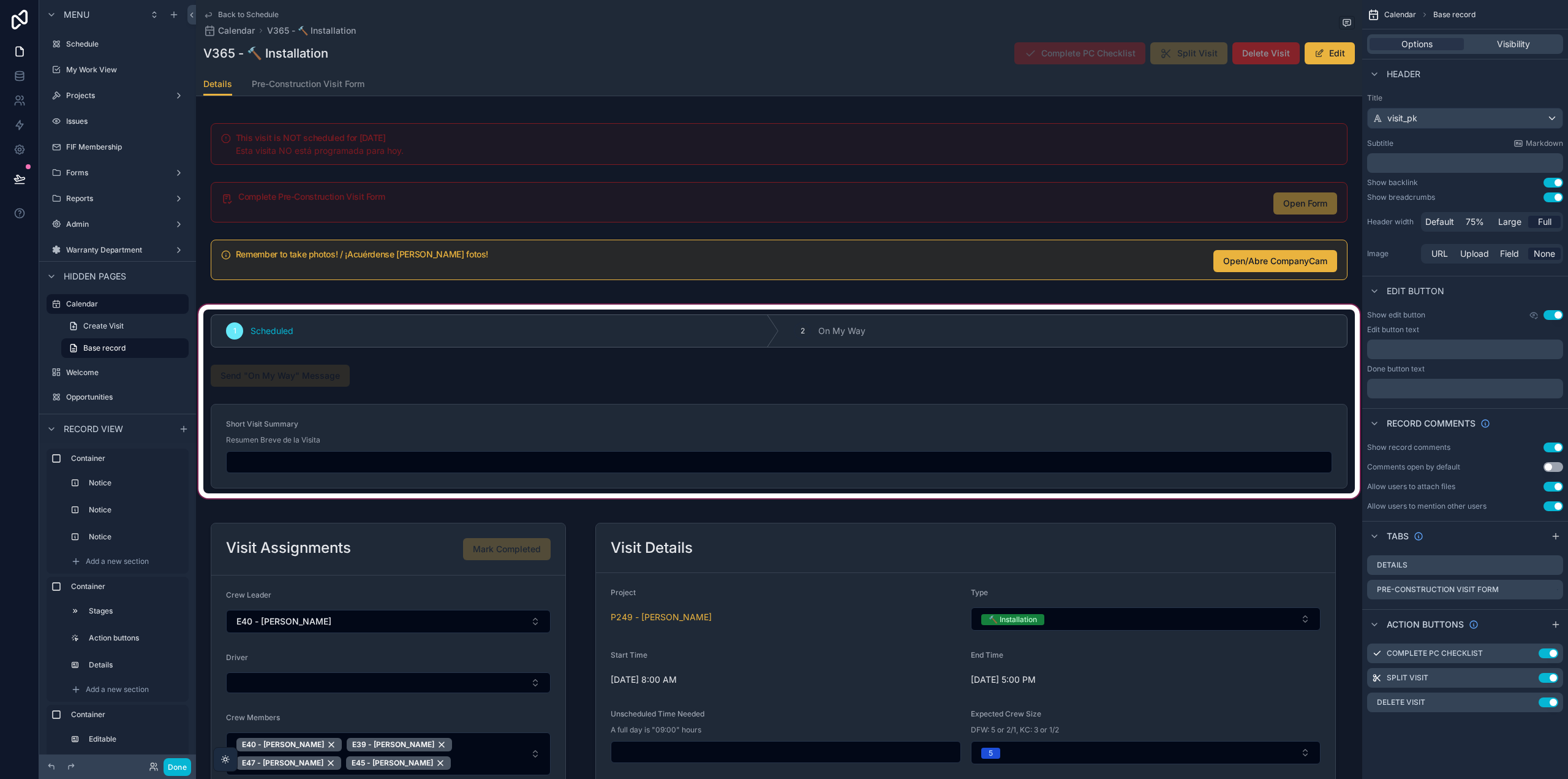
click at [341, 369] on div "scrollable content" at bounding box center [779, 401] width 1167 height 199
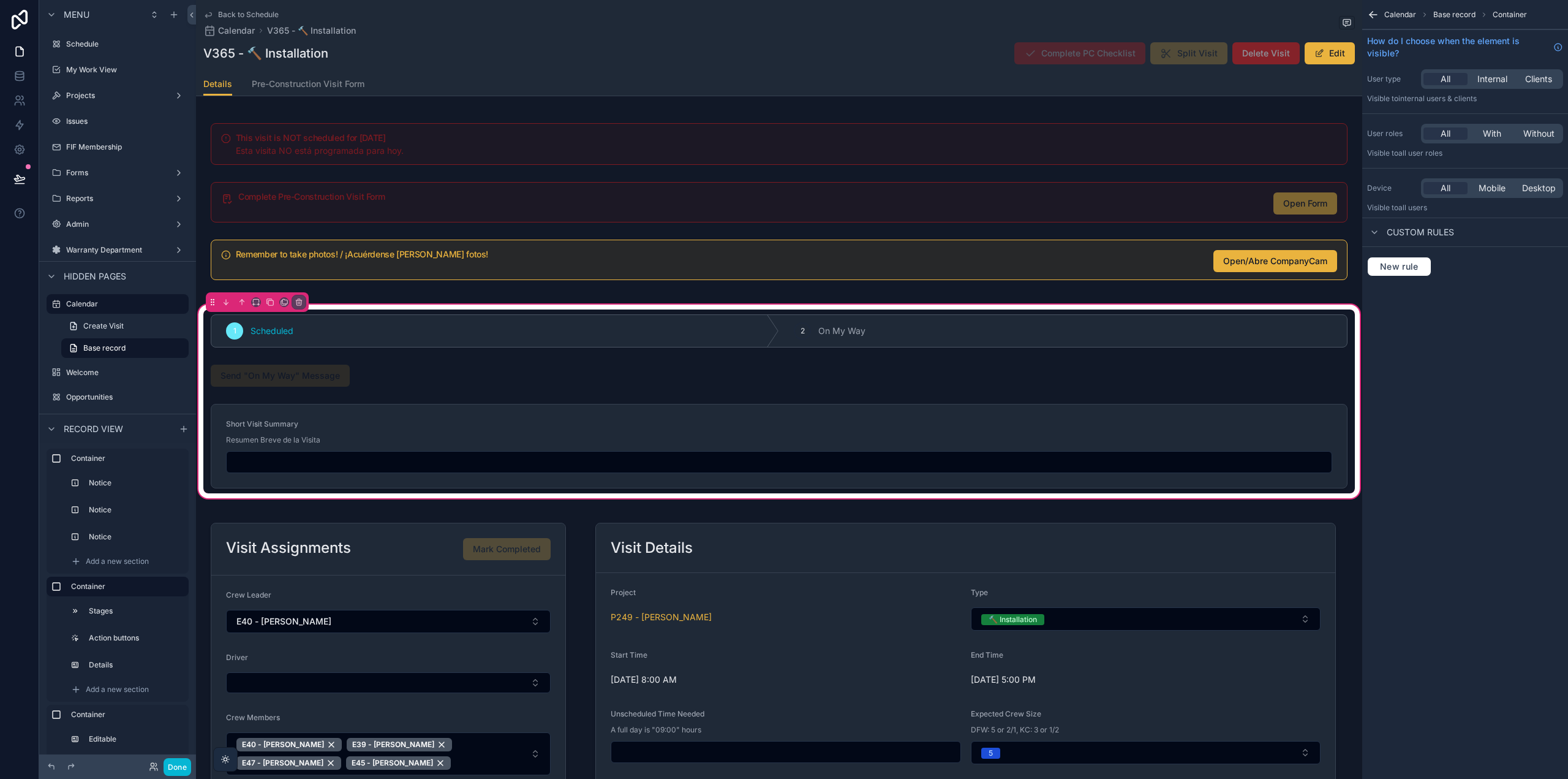
click at [343, 377] on div "scrollable content" at bounding box center [779, 375] width 1152 height 32
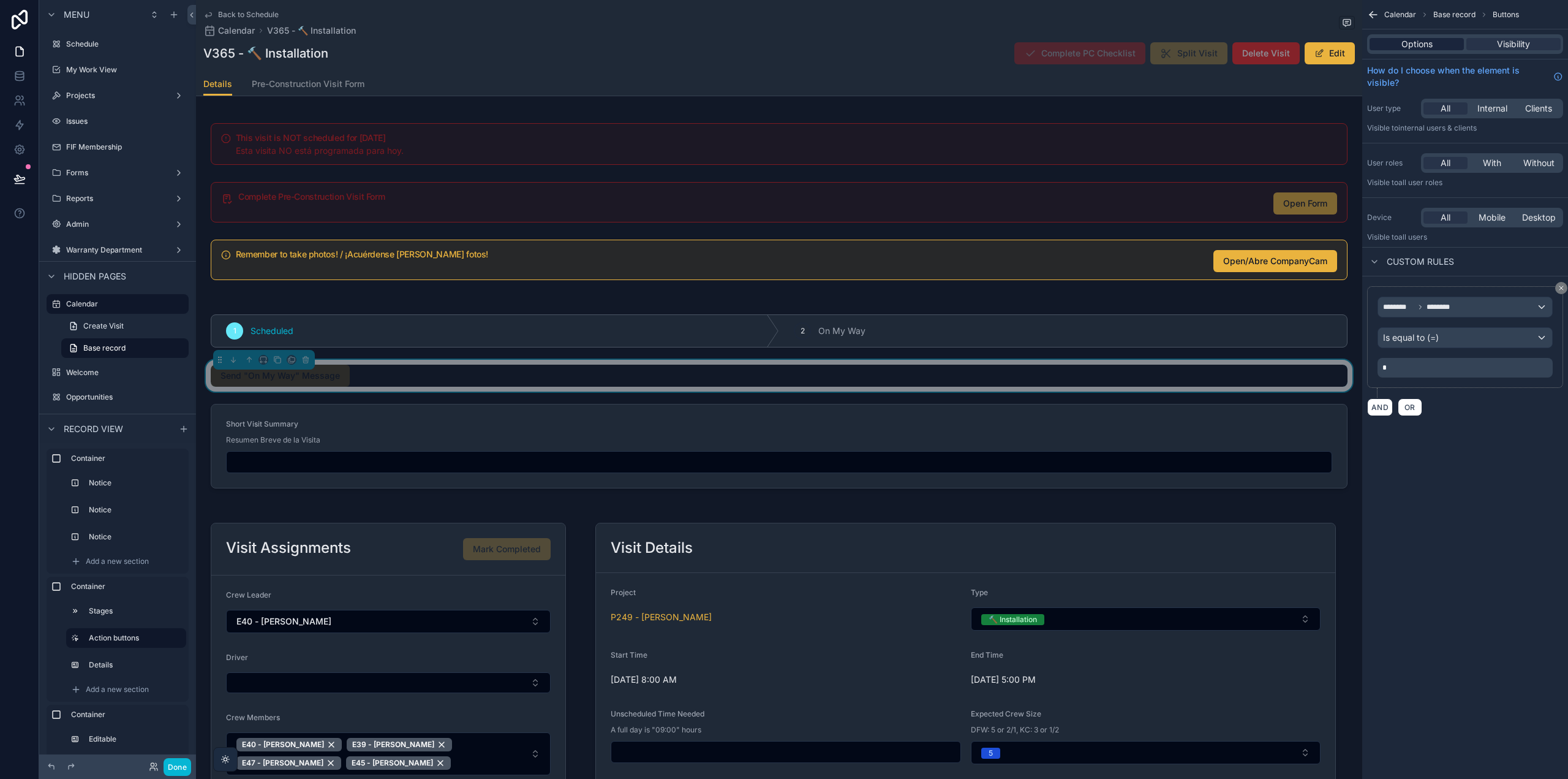
click at [1433, 42] on div "Options" at bounding box center [1416, 44] width 95 height 12
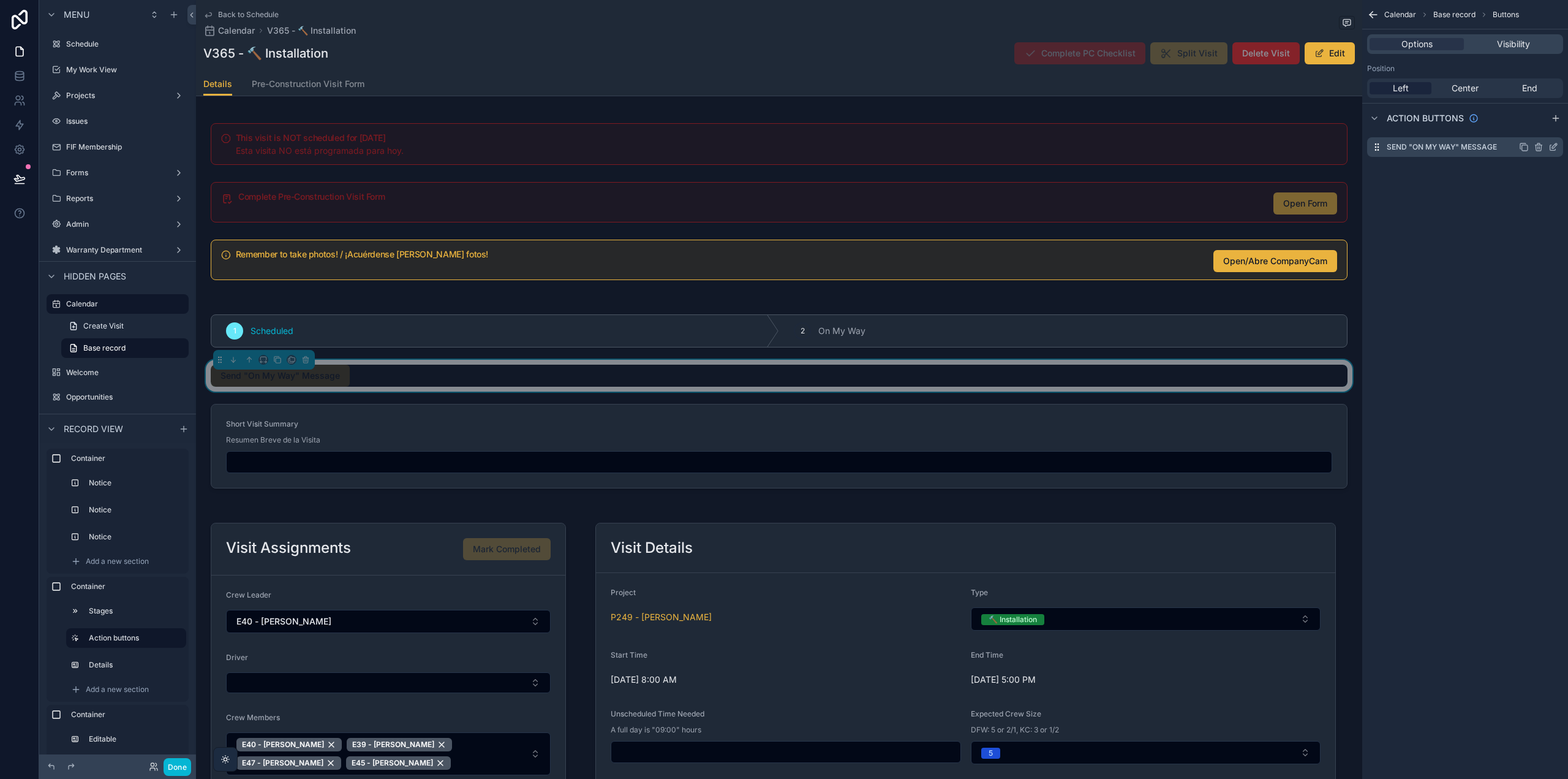
click at [1554, 147] on icon "scrollable content" at bounding box center [1553, 147] width 10 height 10
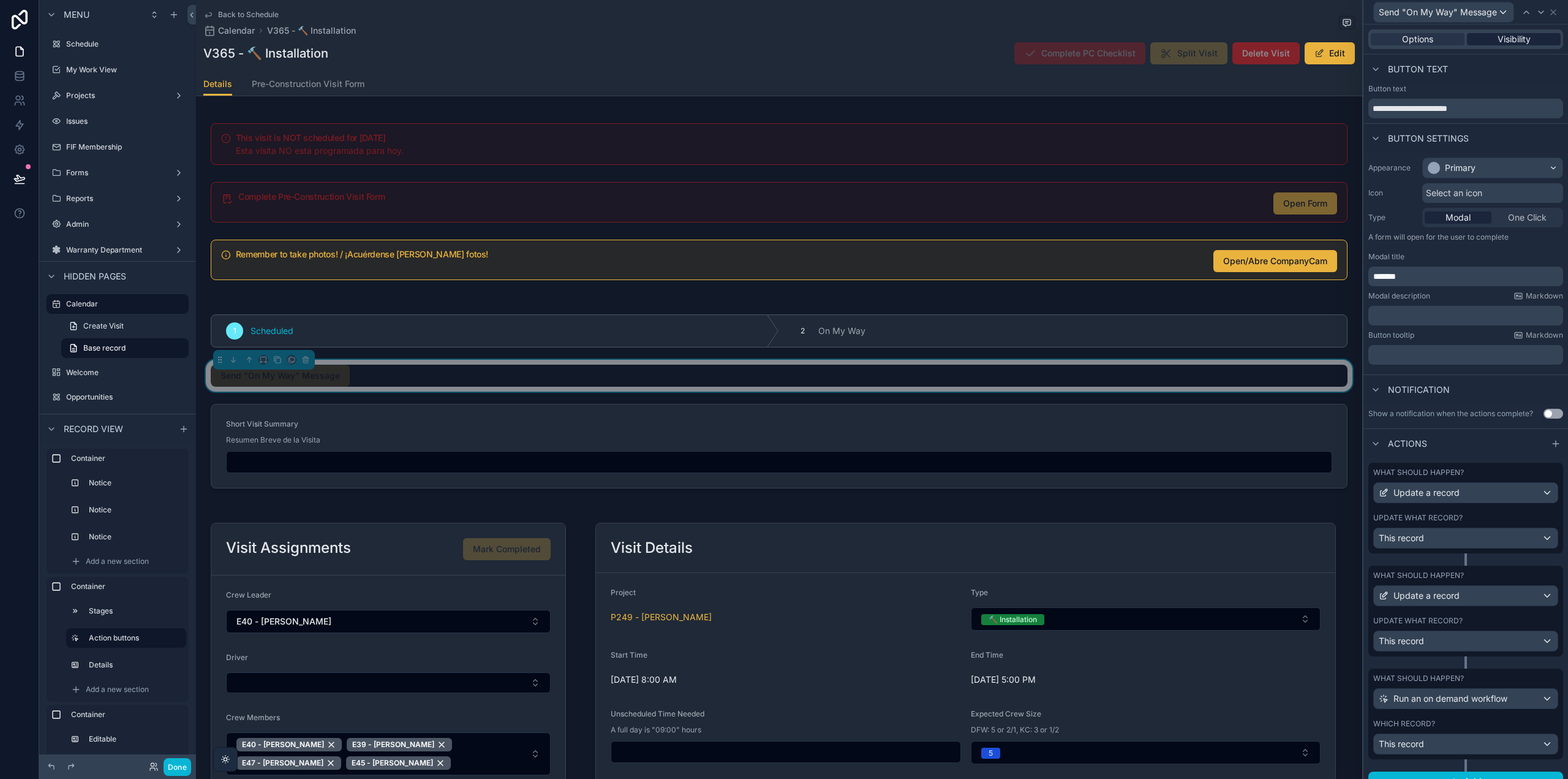
click at [1526, 35] on div "Visibility" at bounding box center [1514, 39] width 94 height 12
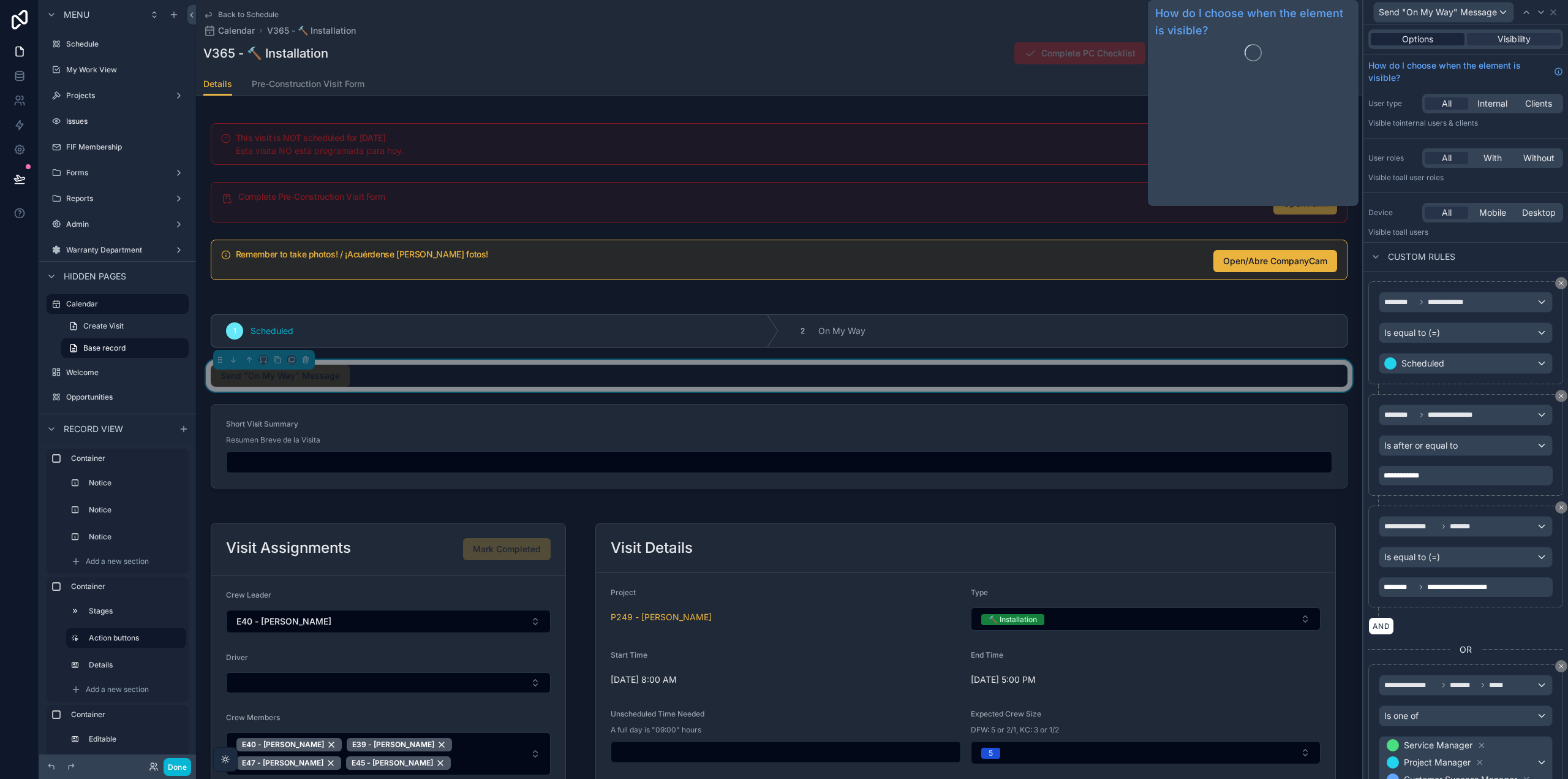
click at [1411, 37] on span "Options" at bounding box center [1418, 39] width 32 height 12
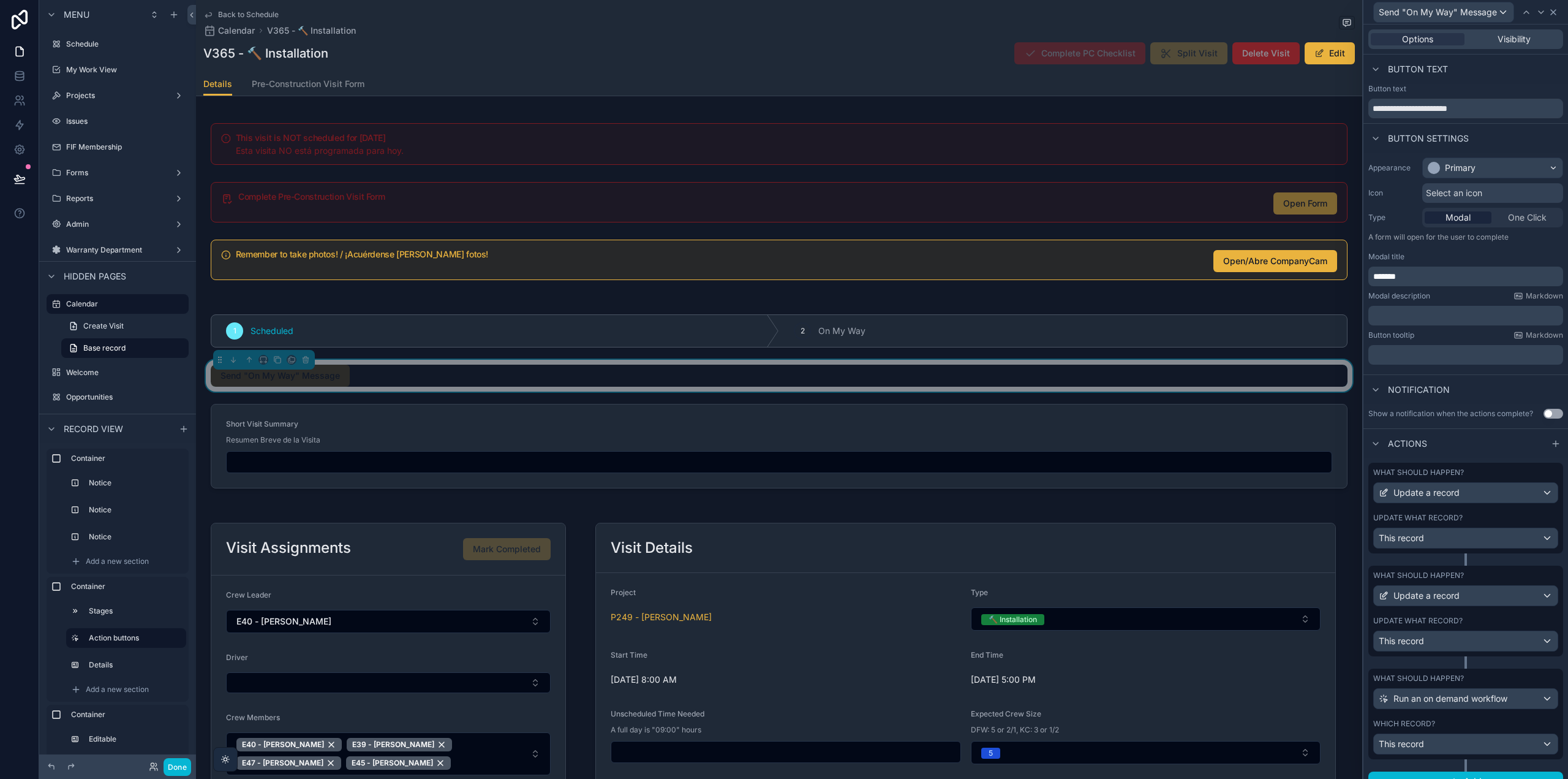
click at [1561, 11] on div "Send "On My Way" Message" at bounding box center [1465, 12] width 195 height 24
click at [1556, 9] on icon at bounding box center [1553, 12] width 10 height 10
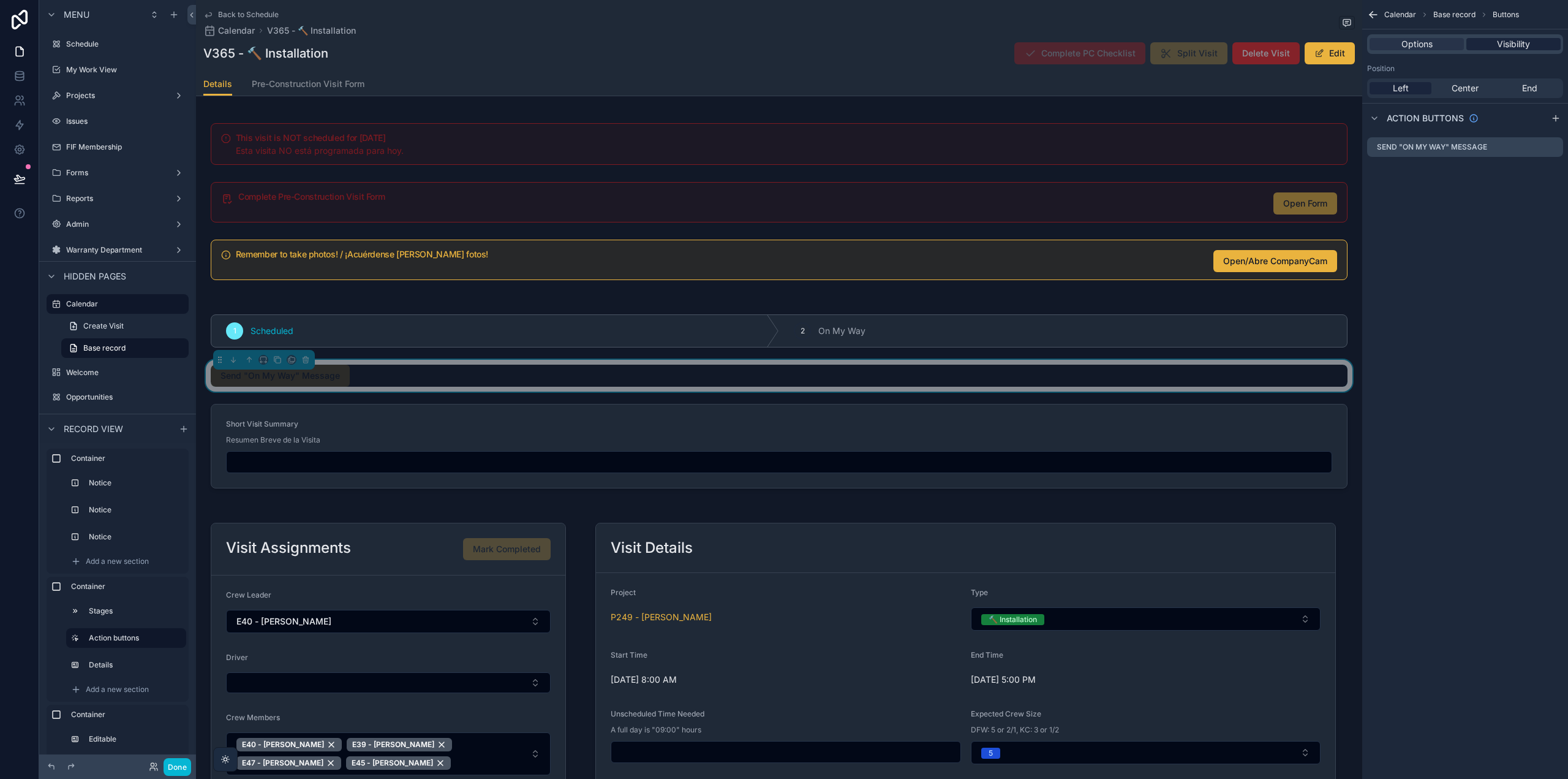
click at [1507, 45] on span "Visibility" at bounding box center [1513, 44] width 33 height 12
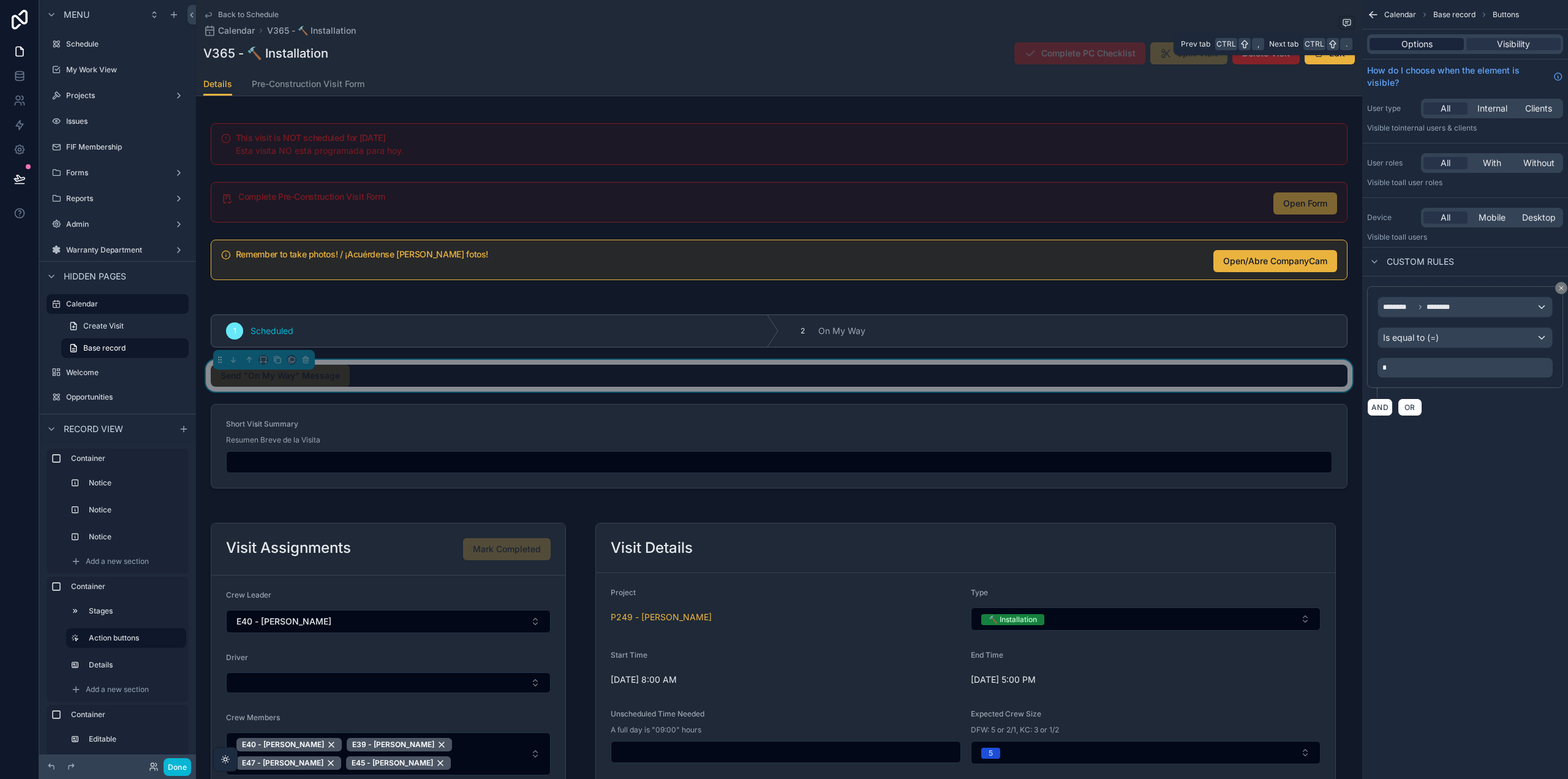
click at [1413, 44] on span "Options" at bounding box center [1417, 44] width 32 height 12
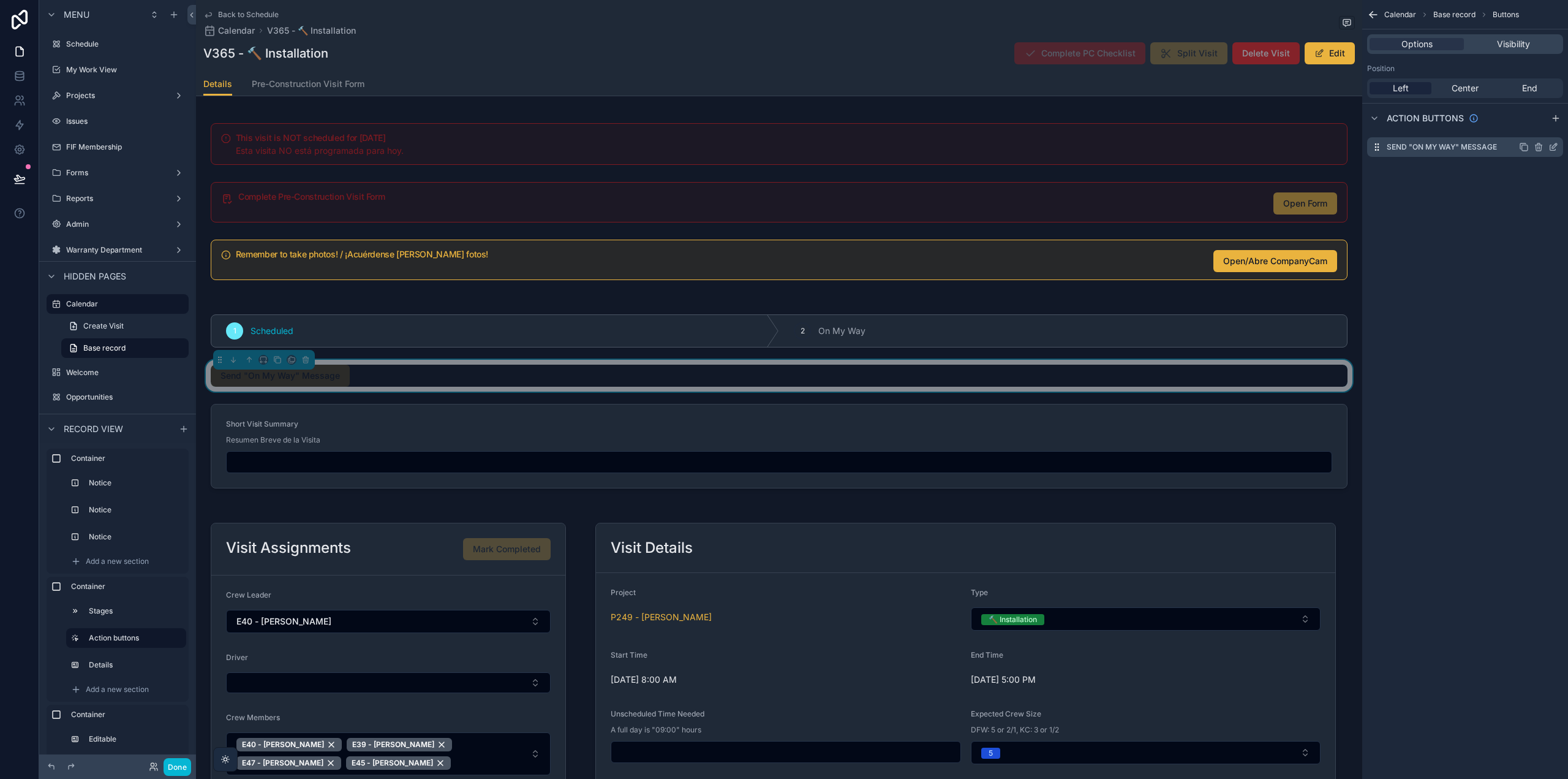
click at [1552, 145] on icon "scrollable content" at bounding box center [1553, 147] width 10 height 10
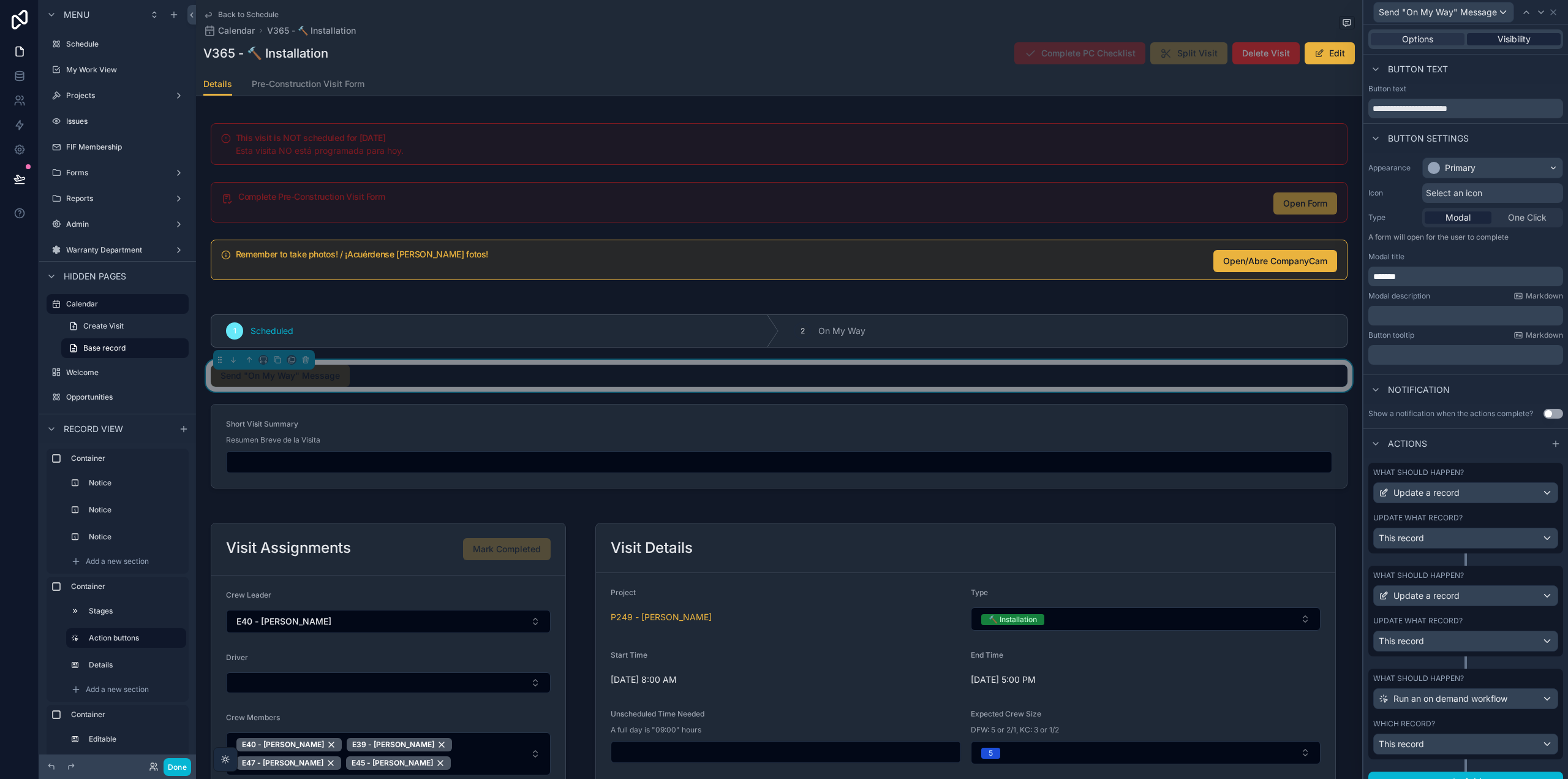
click at [1526, 40] on div "Visibility" at bounding box center [1514, 39] width 94 height 12
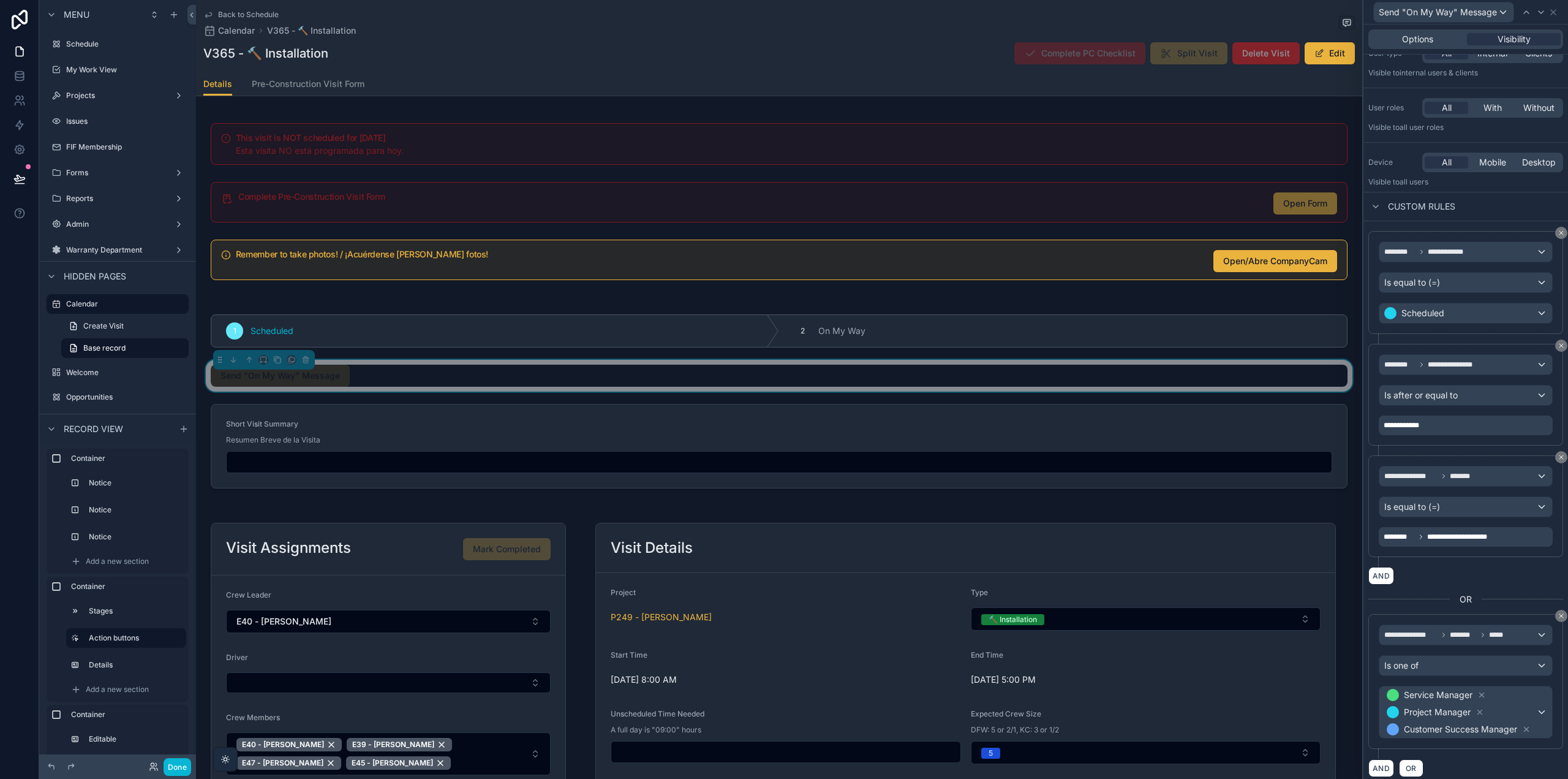
scroll to position [58, 0]
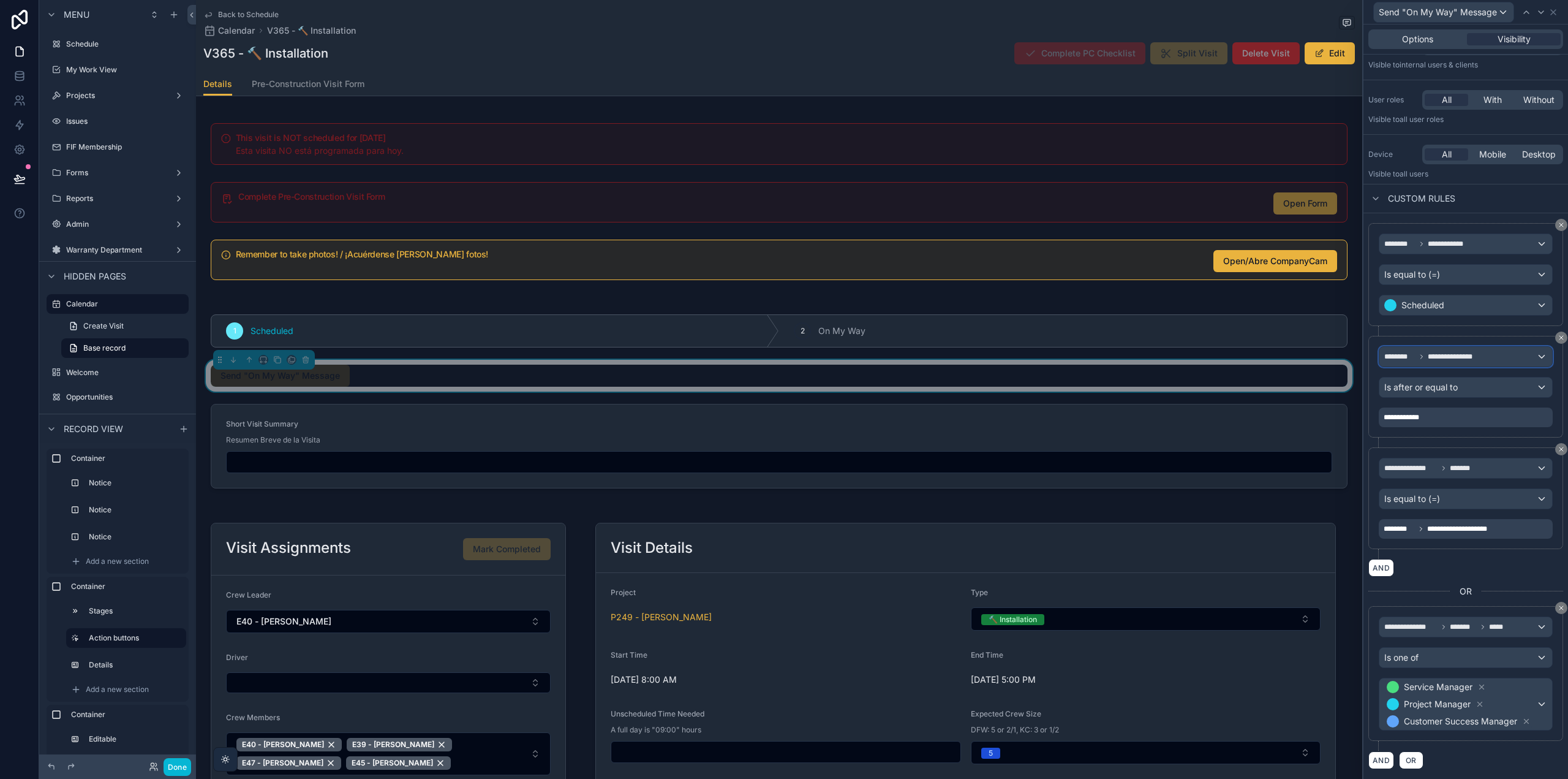
click at [1486, 358] on div "**********" at bounding box center [1465, 357] width 173 height 20
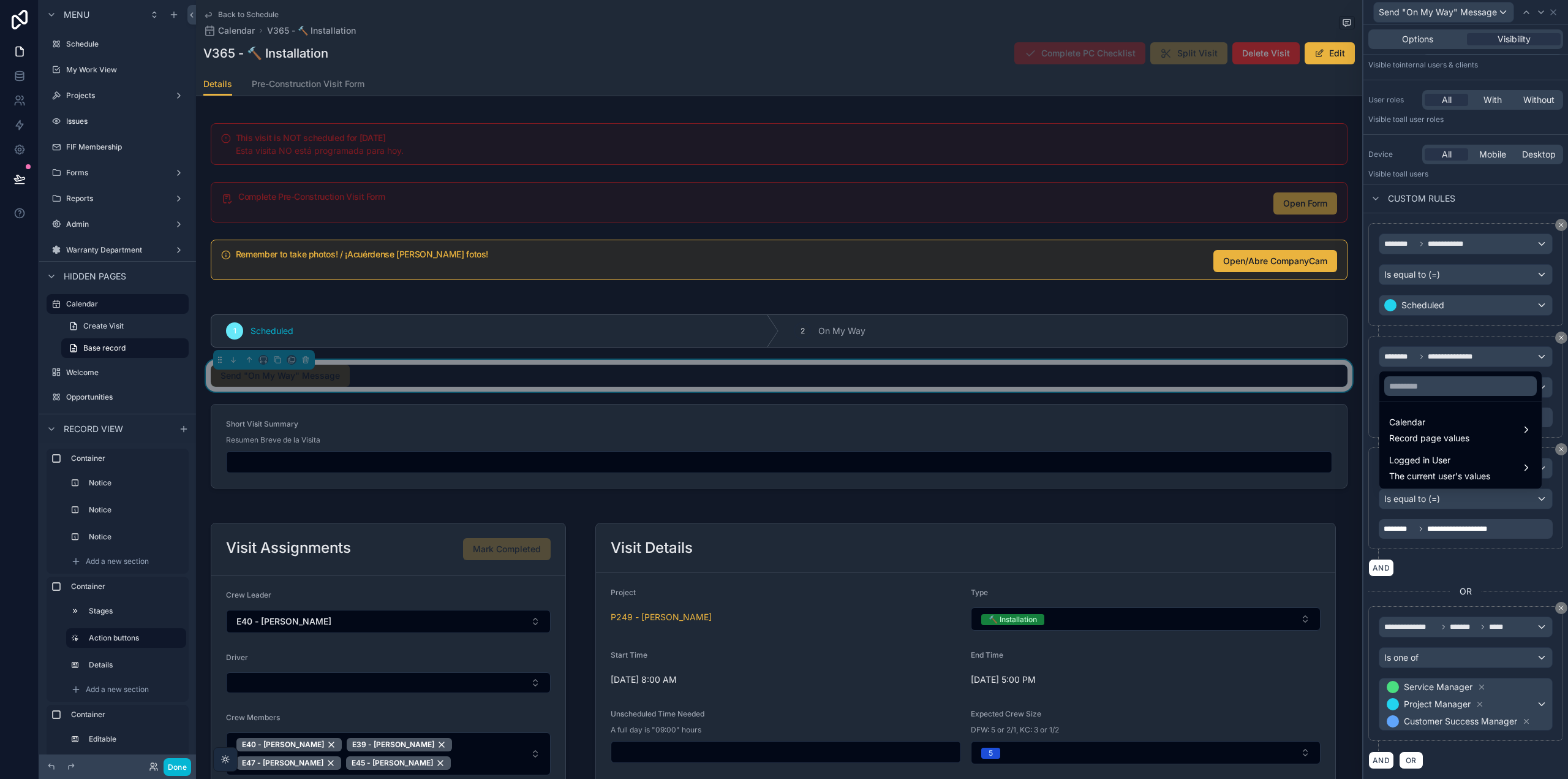
click at [1431, 375] on div at bounding box center [1460, 386] width 162 height 30
click at [1429, 385] on input "text" at bounding box center [1460, 386] width 153 height 20
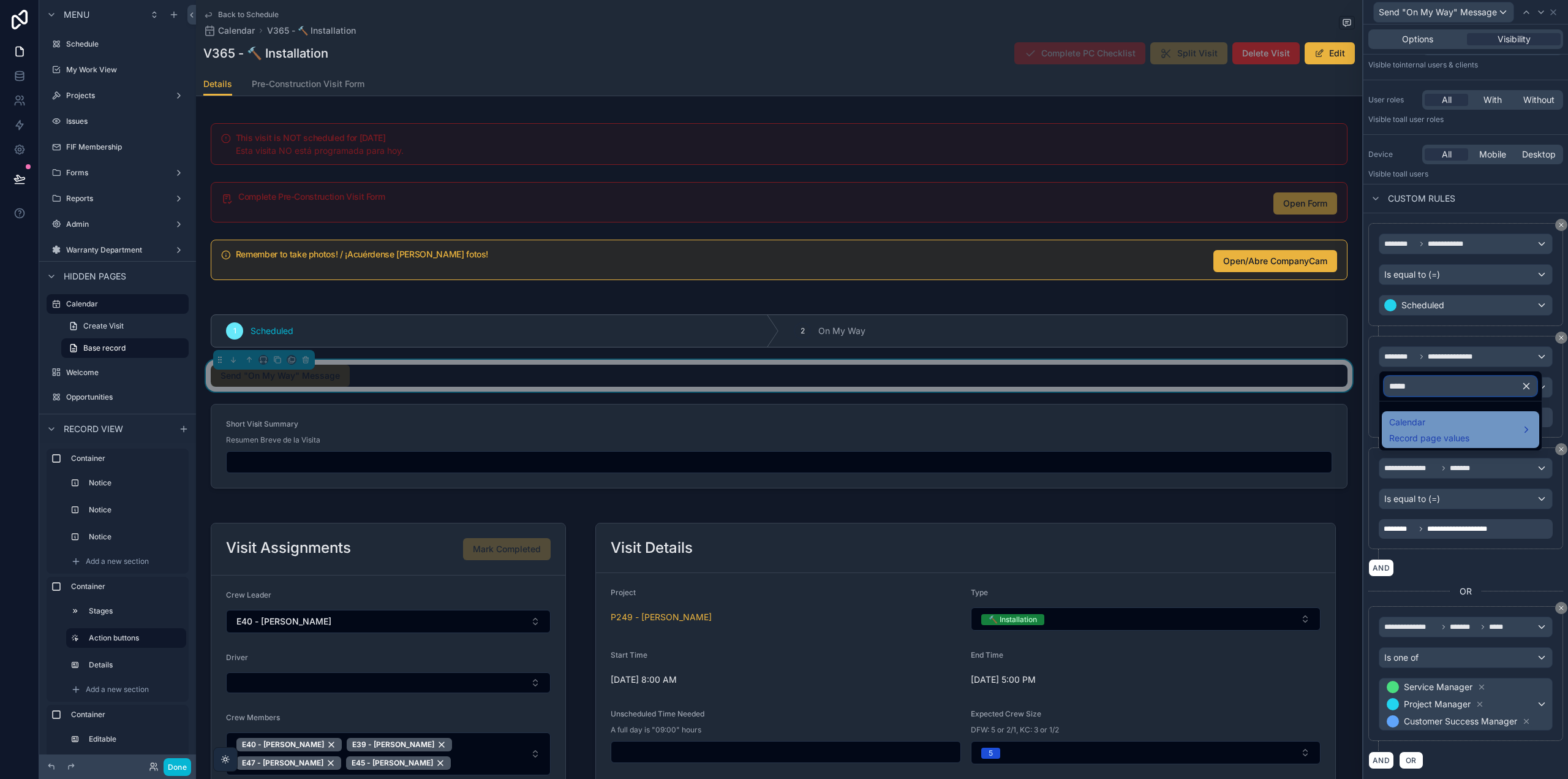
type input "*****"
click at [1457, 437] on span "Record page values" at bounding box center [1429, 438] width 80 height 12
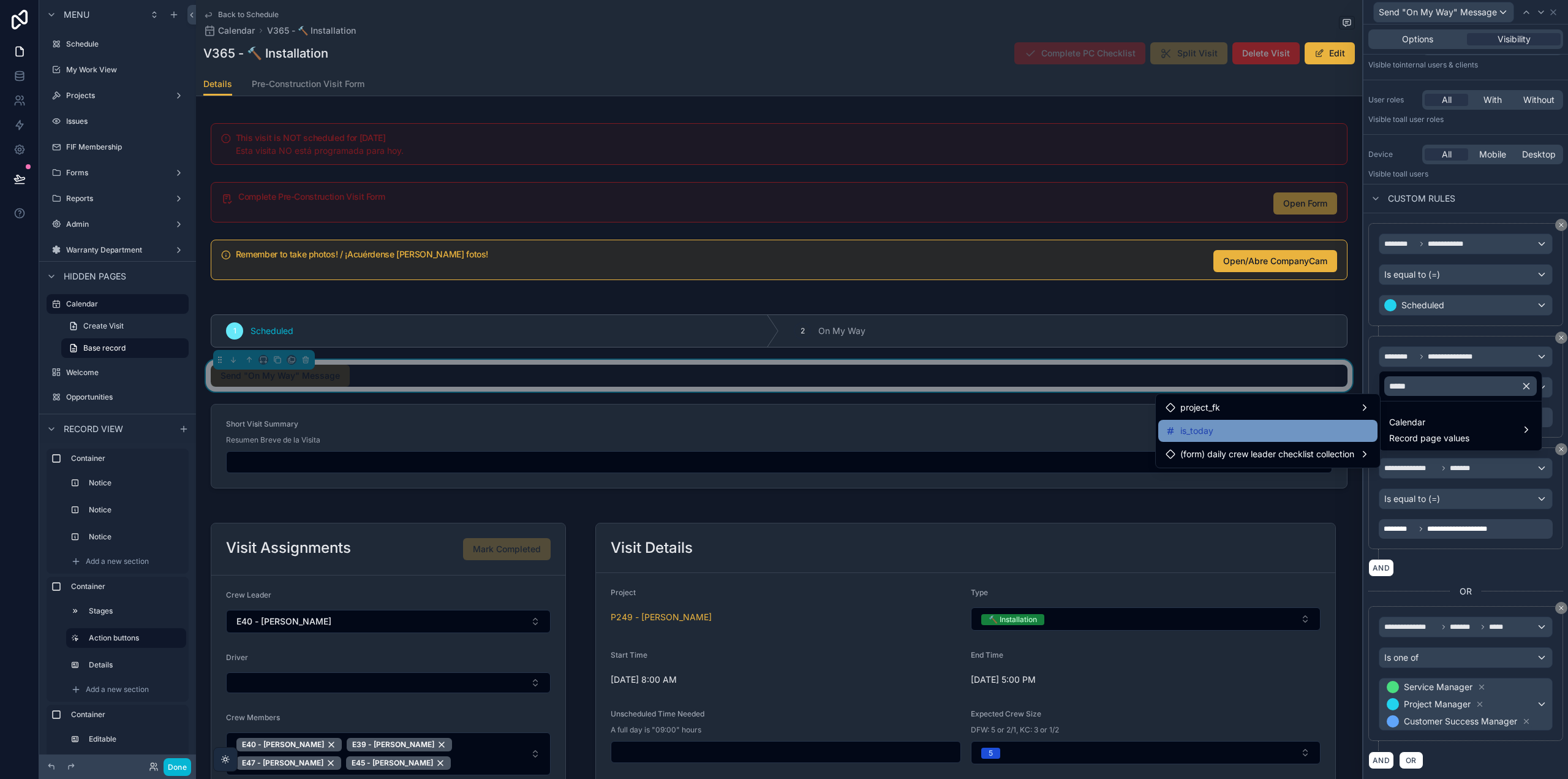
click at [1332, 425] on div "is_today" at bounding box center [1268, 431] width 205 height 15
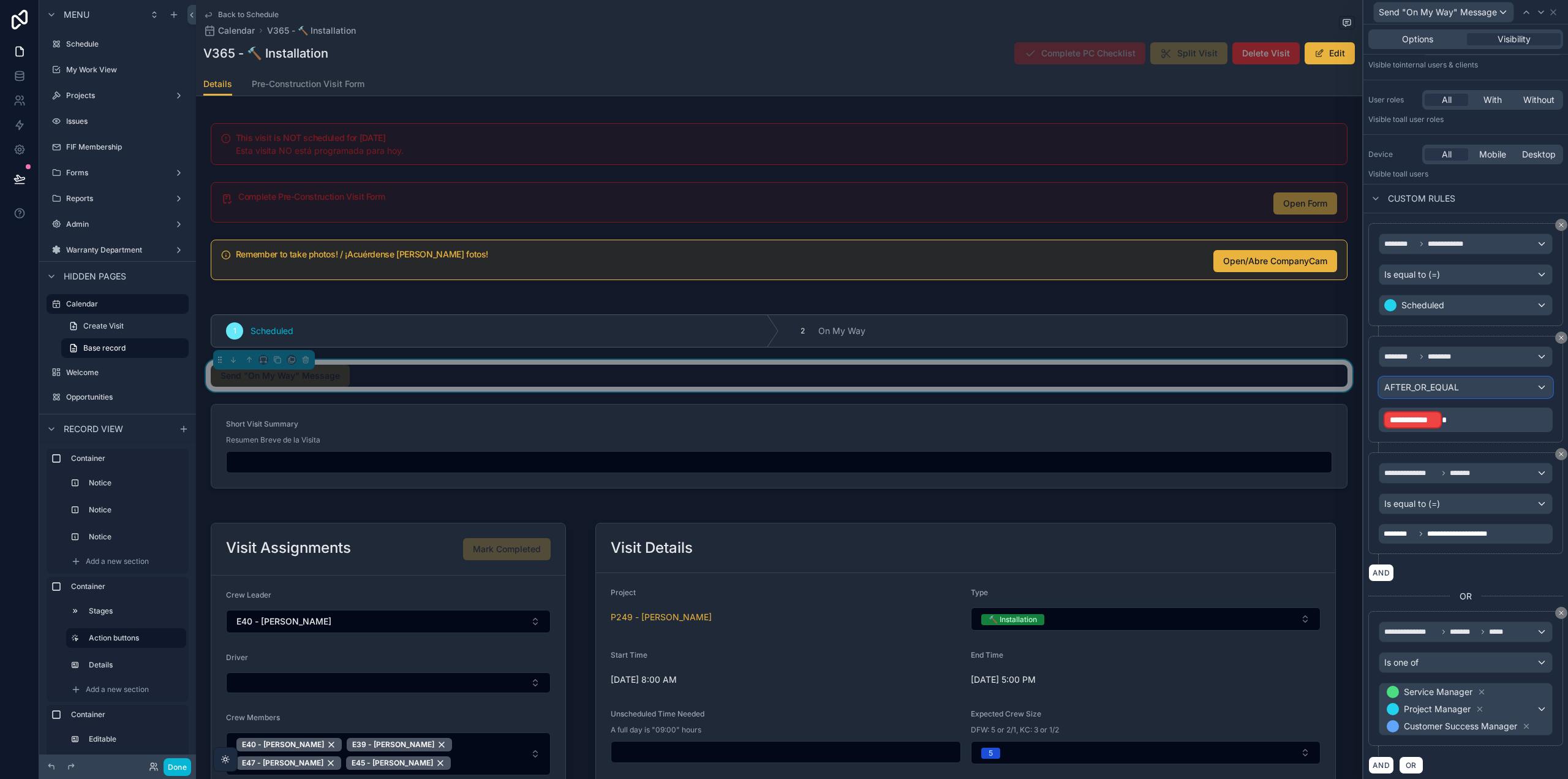
click at [1457, 385] on span "AFTER_OR_EQUAL" at bounding box center [1421, 387] width 75 height 12
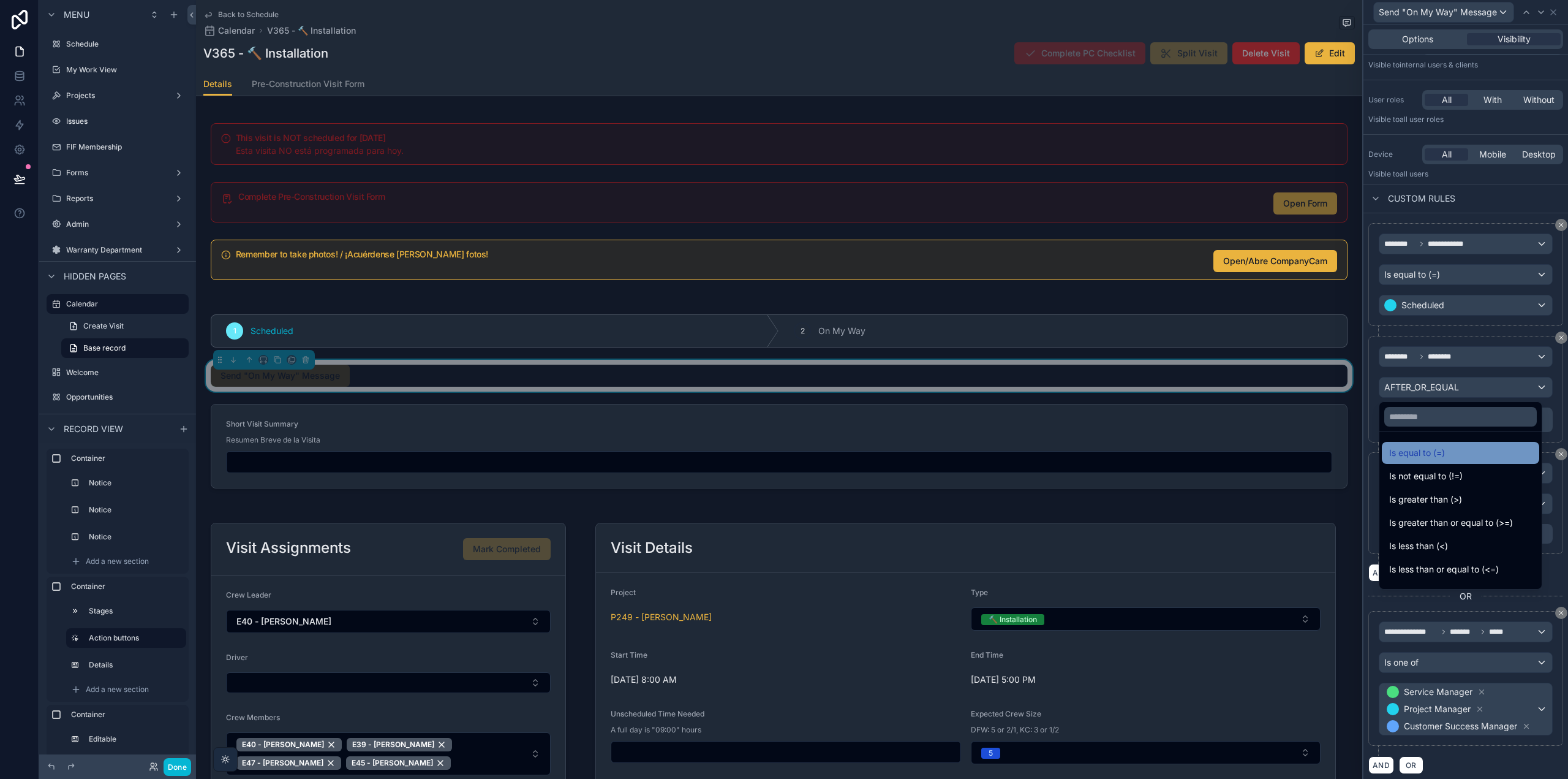
click at [1442, 450] on span "Is equal to (=)" at bounding box center [1417, 453] width 56 height 15
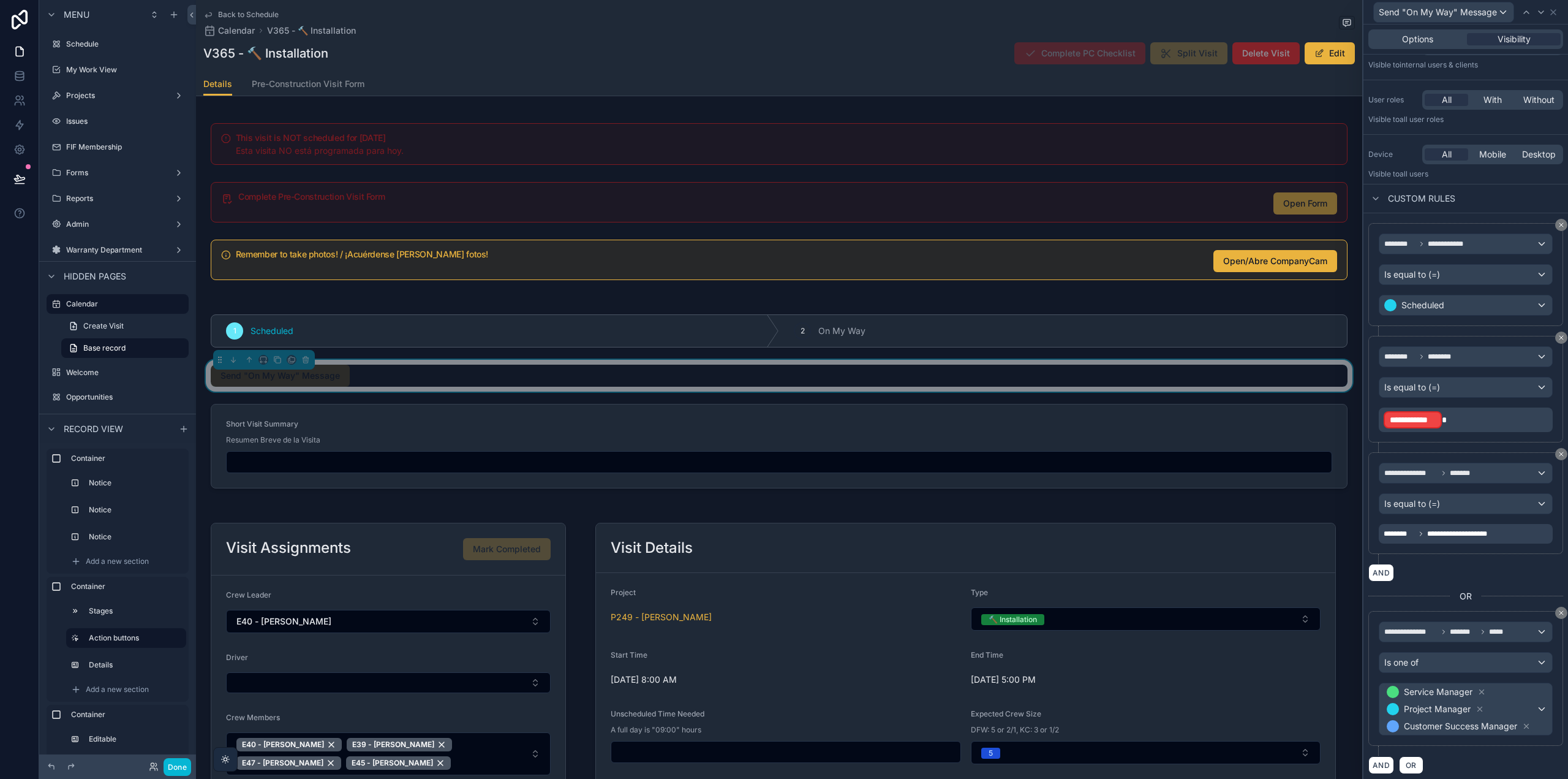
click at [1453, 415] on p "**********" at bounding box center [1467, 420] width 166 height 20
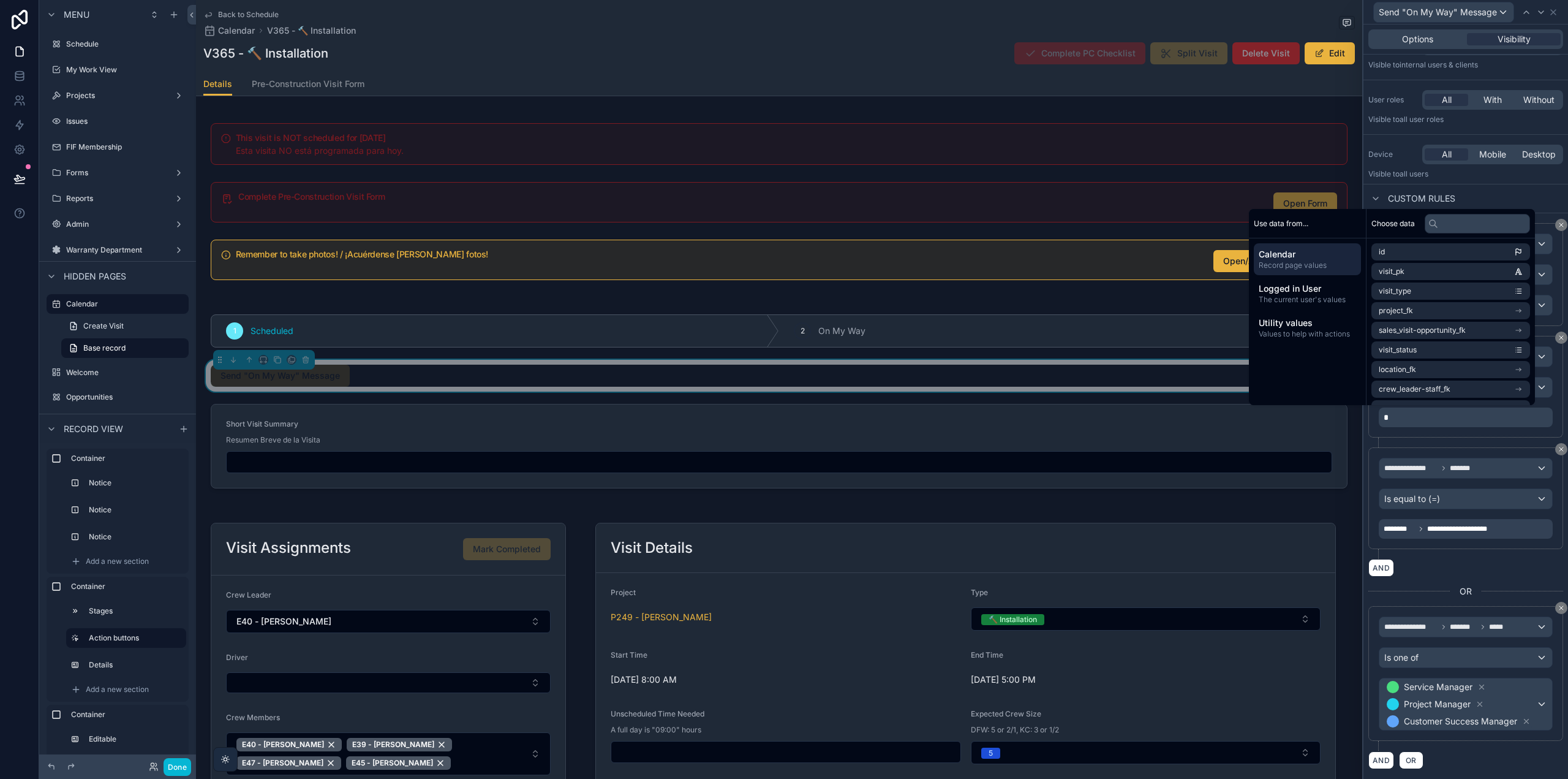
click at [1550, 400] on div "******** ******** Is equal to (=) *" at bounding box center [1465, 387] width 195 height 101
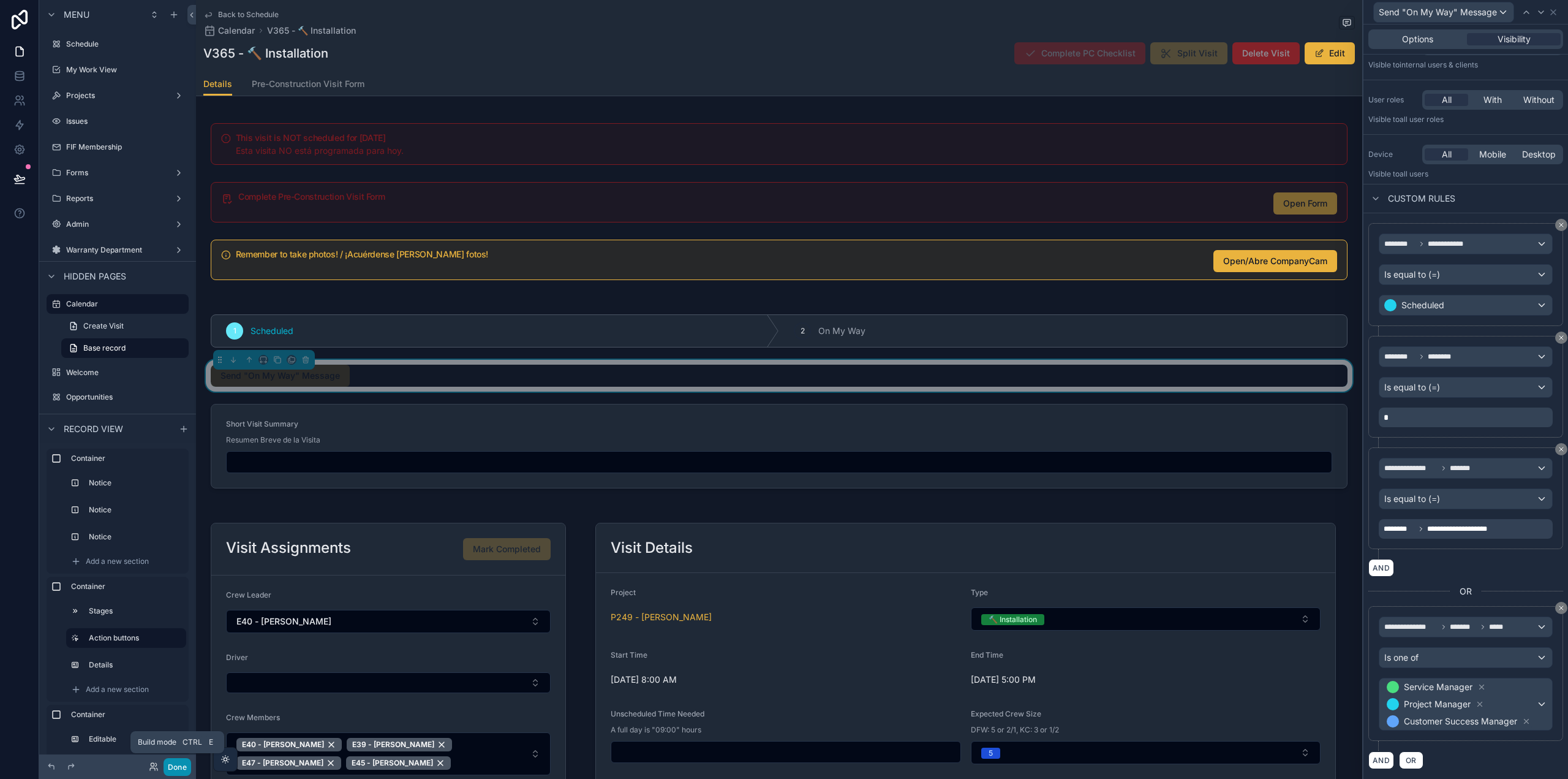
click at [181, 764] on button "Done" at bounding box center [177, 767] width 28 height 18
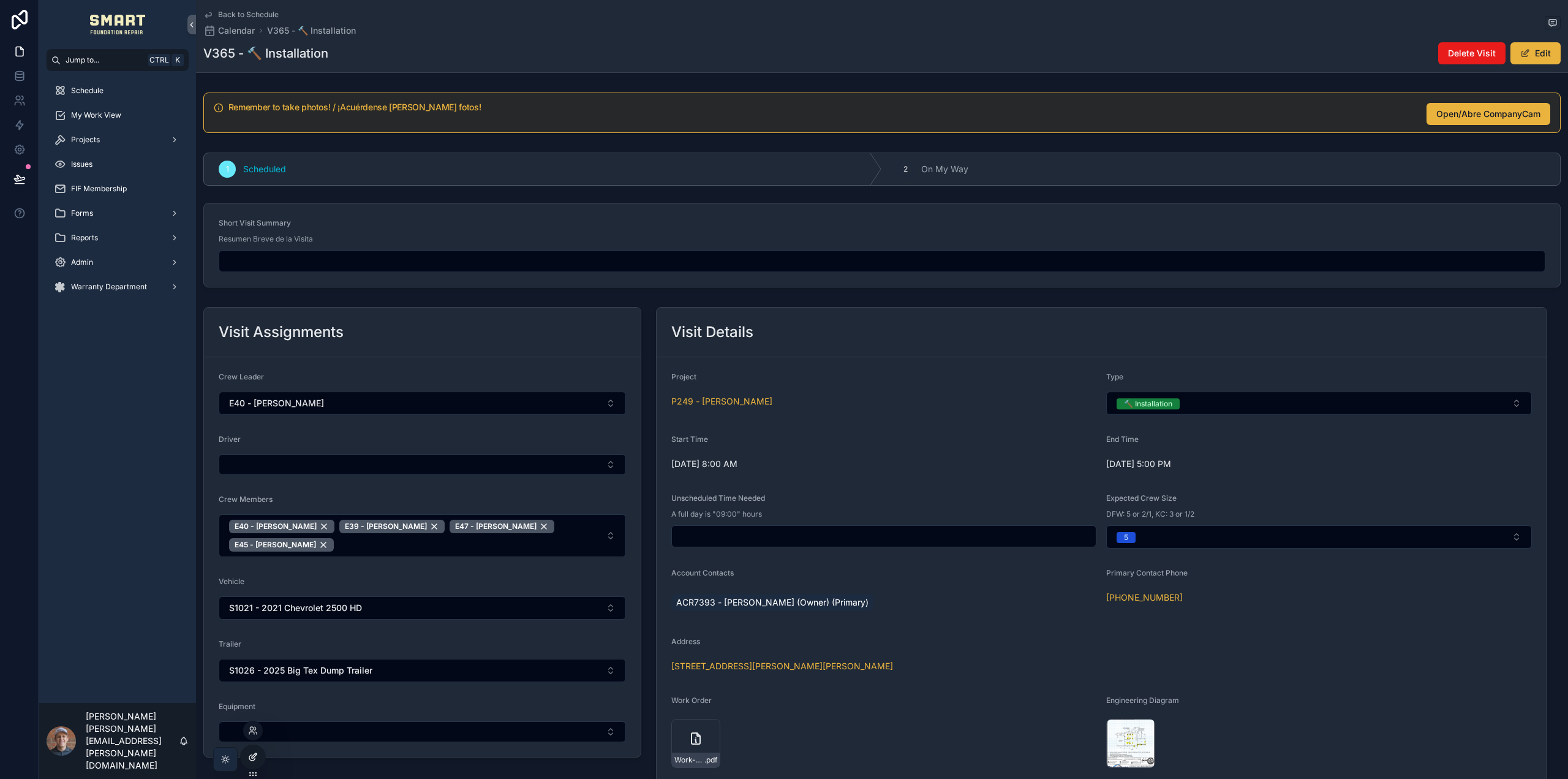
click at [257, 755] on icon at bounding box center [253, 757] width 10 height 10
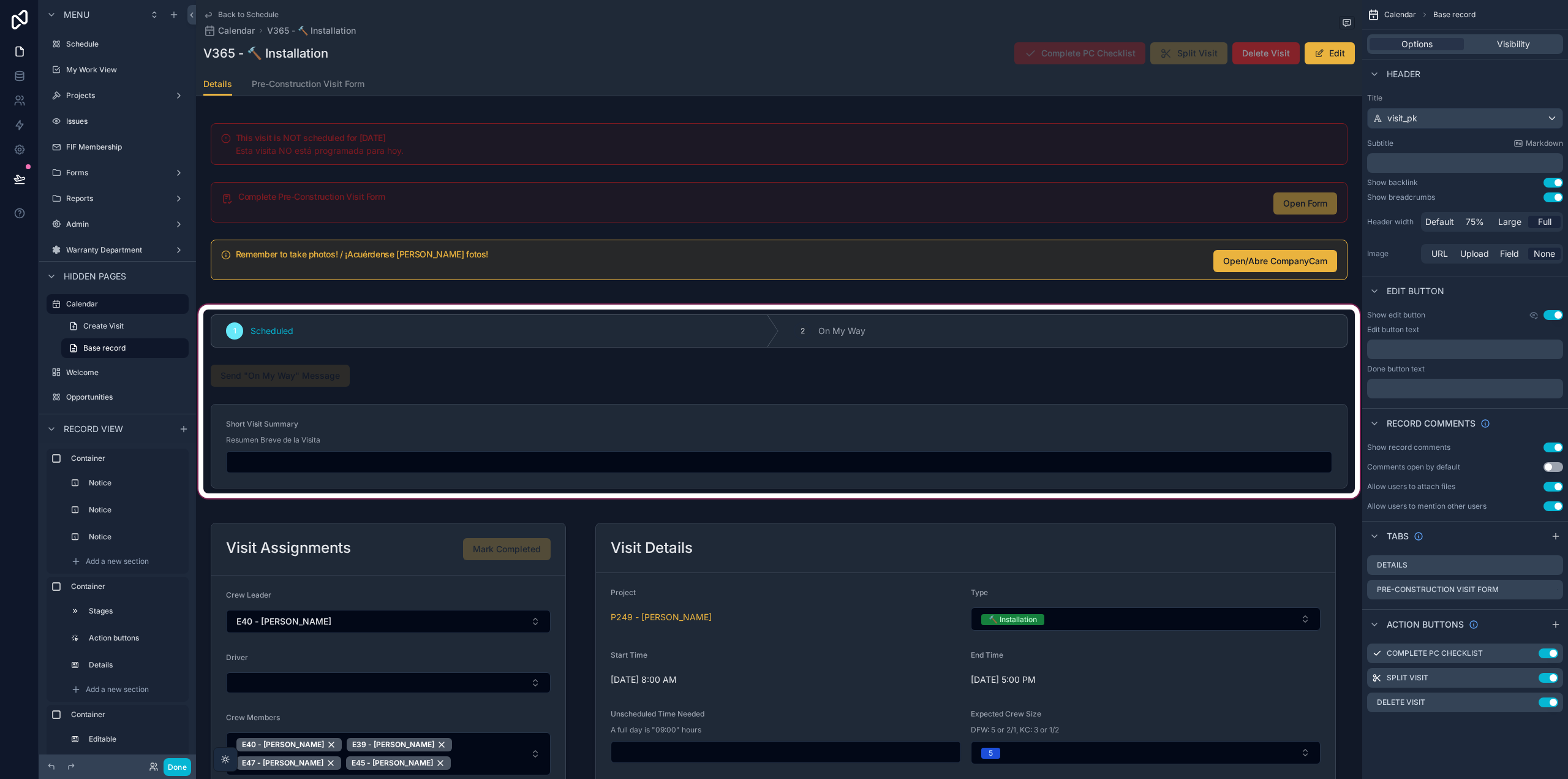
click at [403, 376] on div "scrollable content" at bounding box center [779, 401] width 1167 height 199
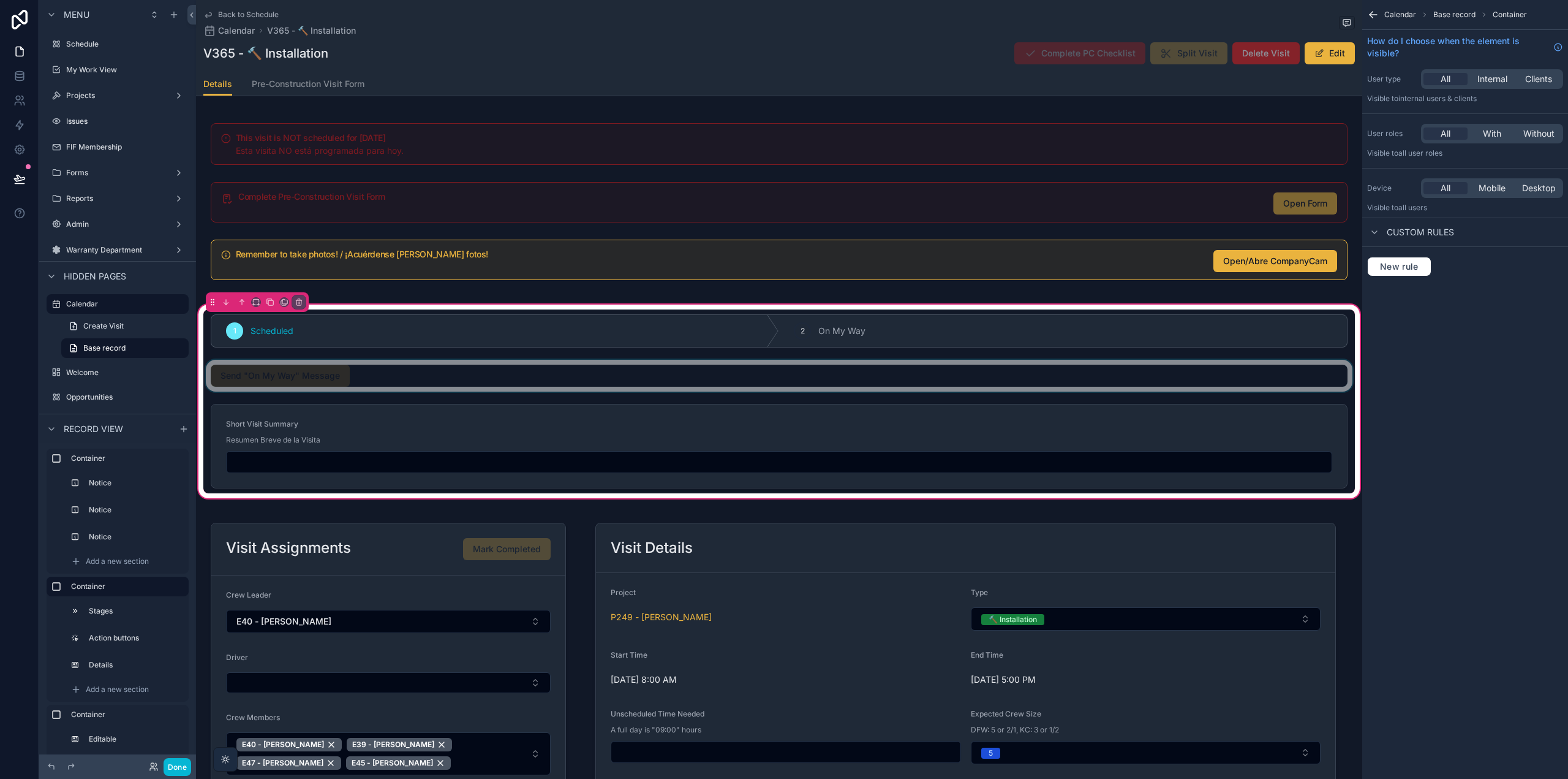
click at [395, 378] on div "scrollable content" at bounding box center [779, 375] width 1152 height 32
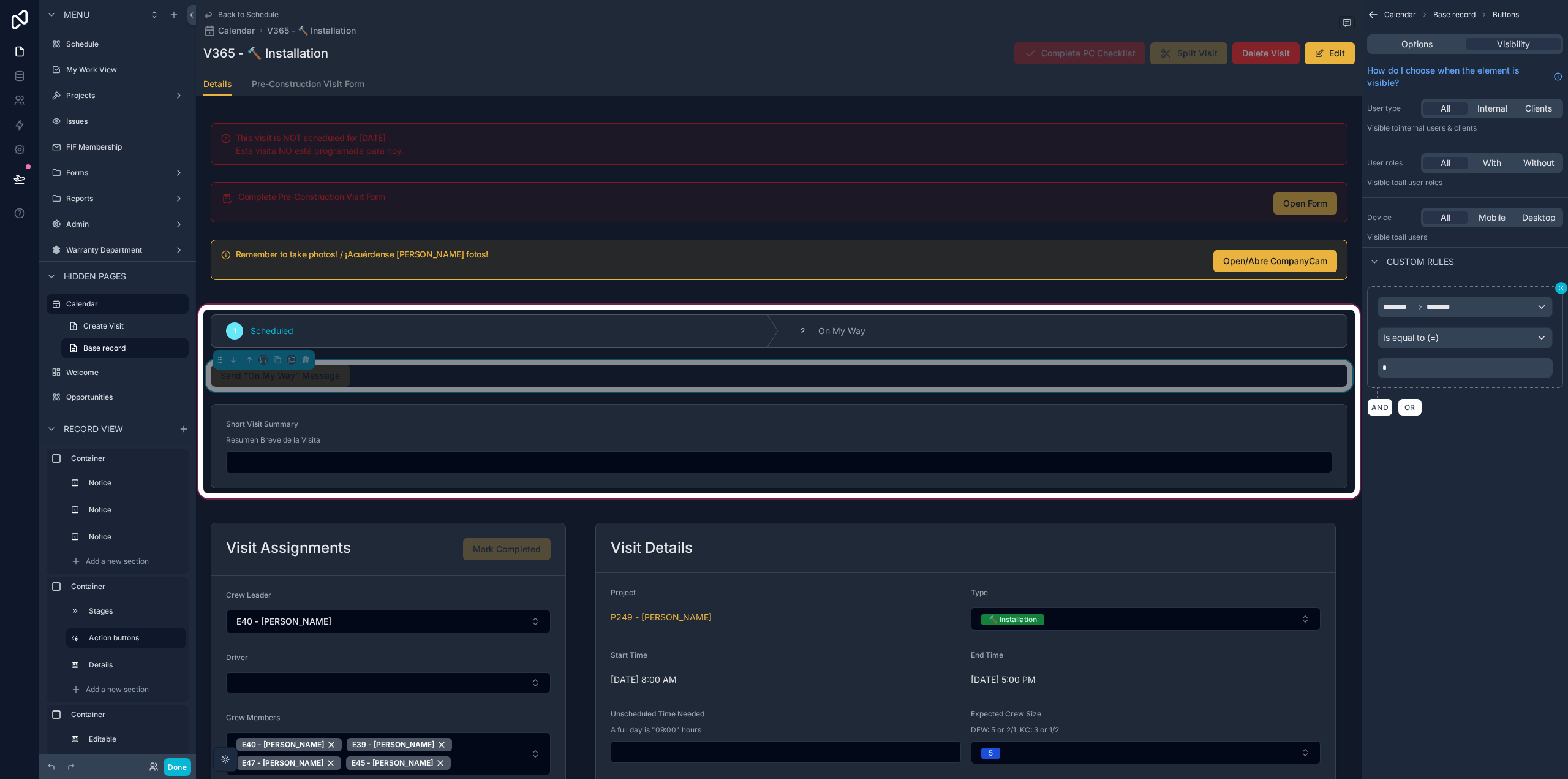
click at [1559, 287] on icon "scrollable content" at bounding box center [1561, 288] width 7 height 7
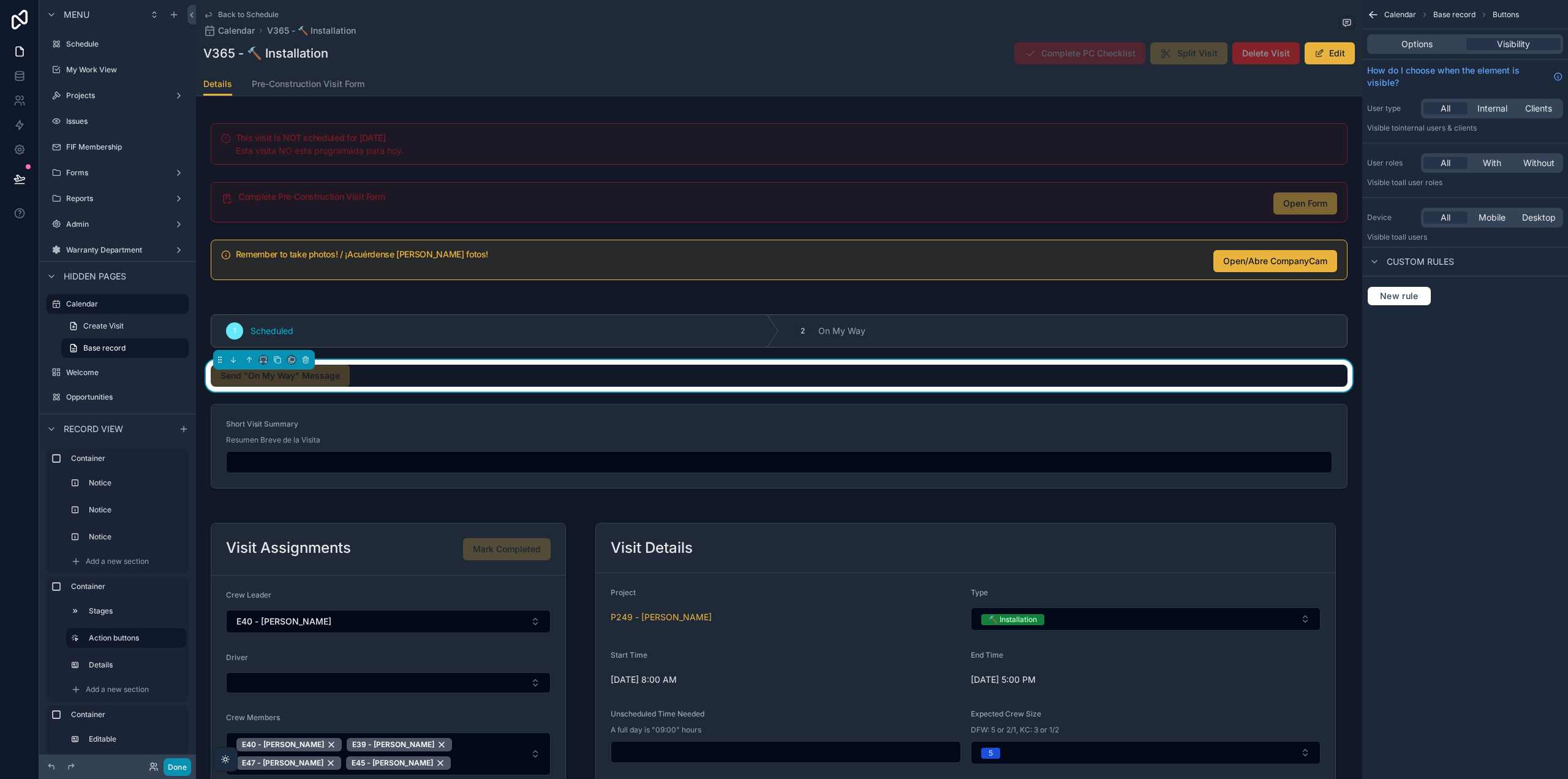
click at [169, 768] on button "Done" at bounding box center [177, 767] width 28 height 18
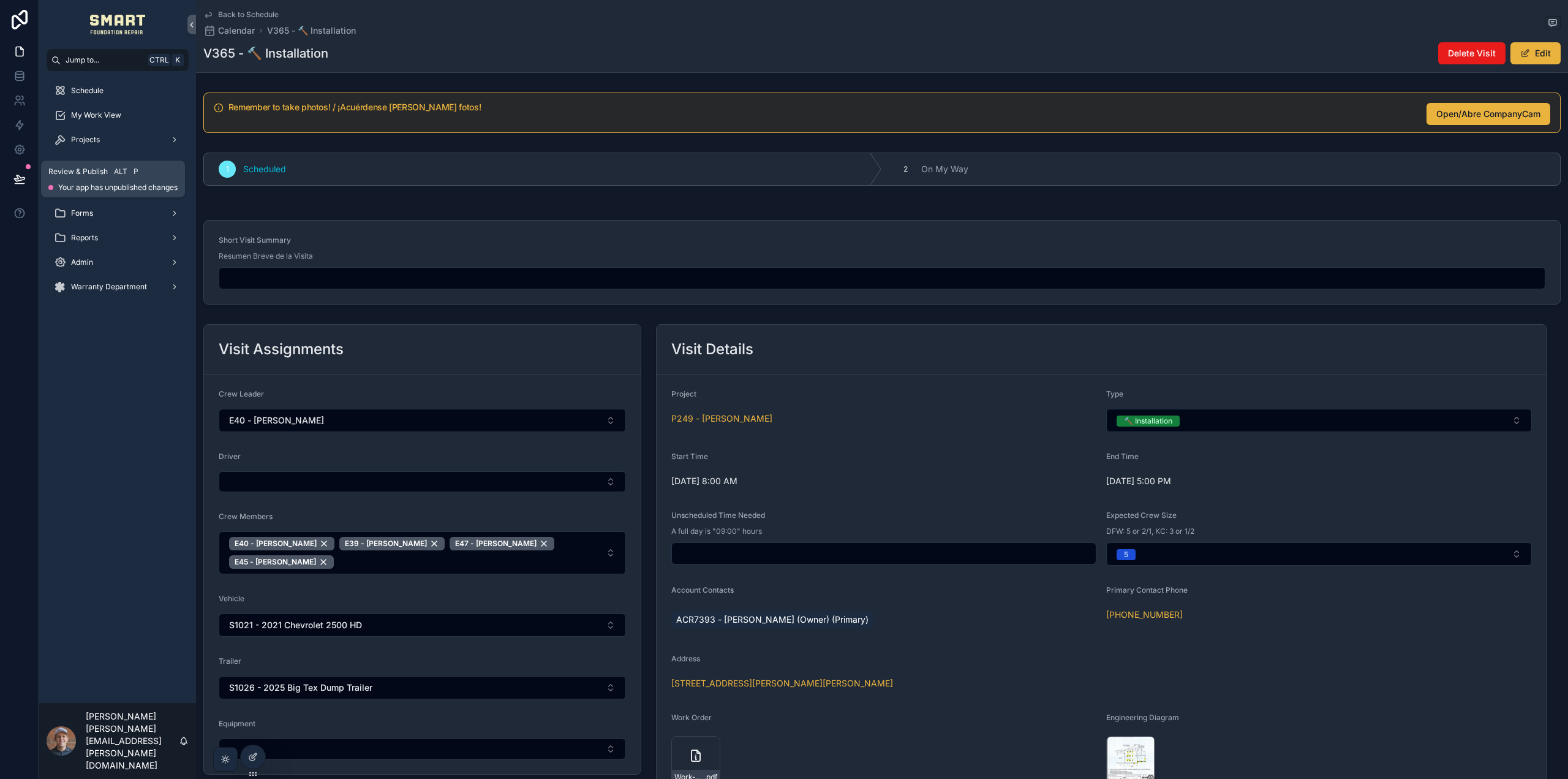
click at [22, 176] on icon at bounding box center [20, 179] width 12 height 12
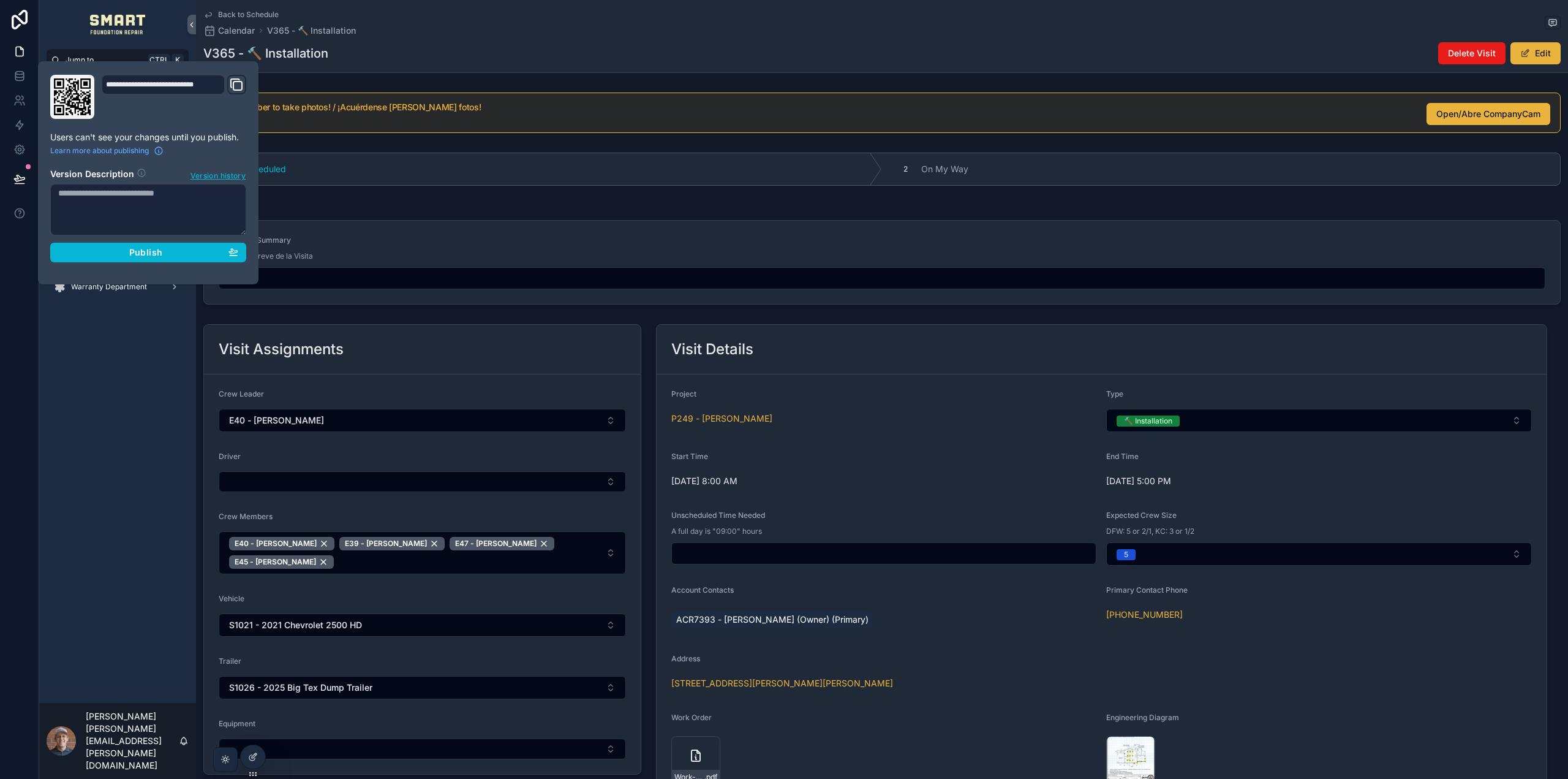
click at [191, 264] on div "**********" at bounding box center [148, 173] width 206 height 196
click at [190, 254] on div "Publish" at bounding box center [148, 252] width 180 height 11
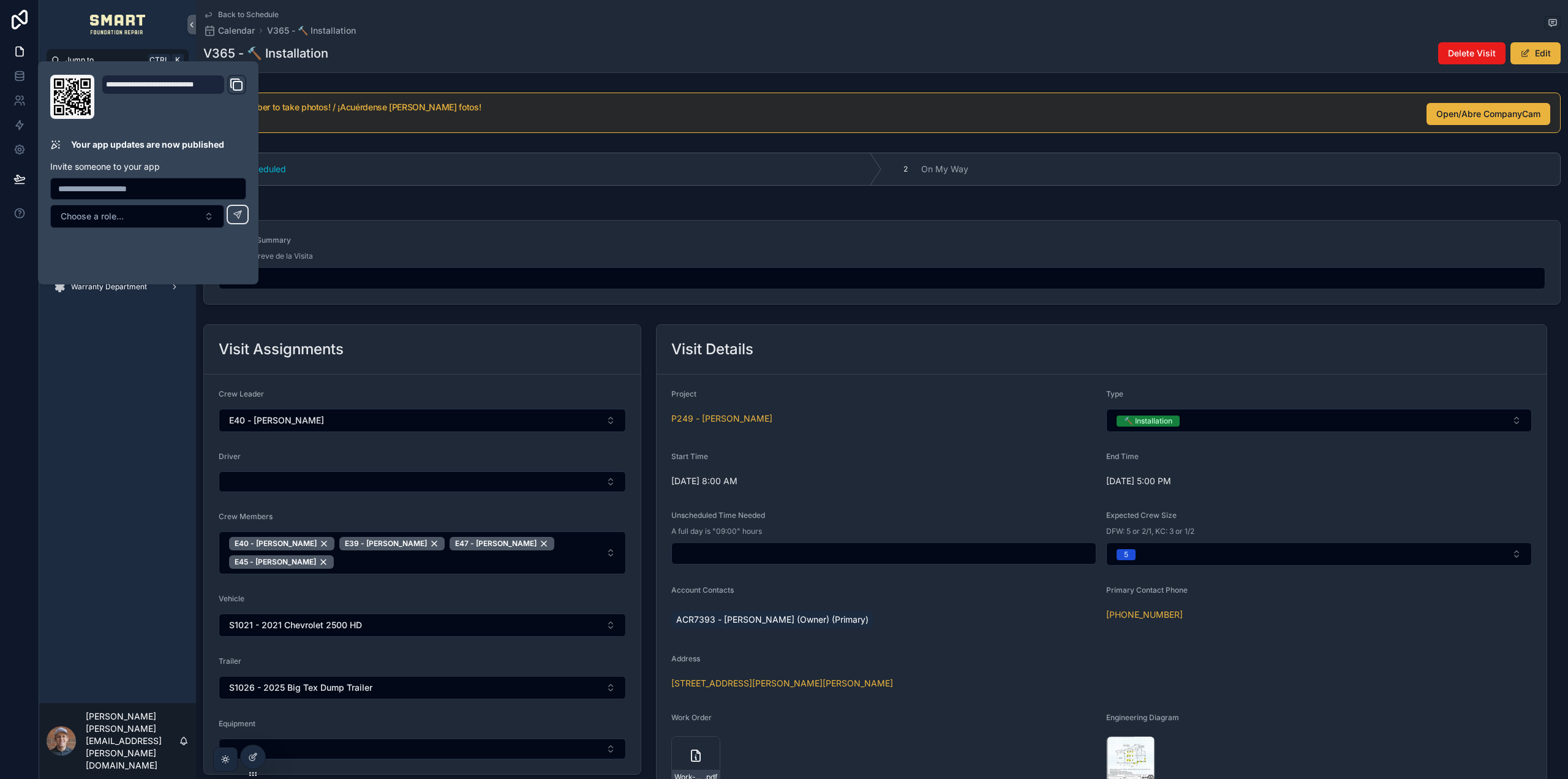
click at [96, 434] on div "Schedule My Work View Projects Issues FIF Membership Forms Reports Admin Warran…" at bounding box center [118, 387] width 157 height 632
